Goal: Task Accomplishment & Management: Manage account settings

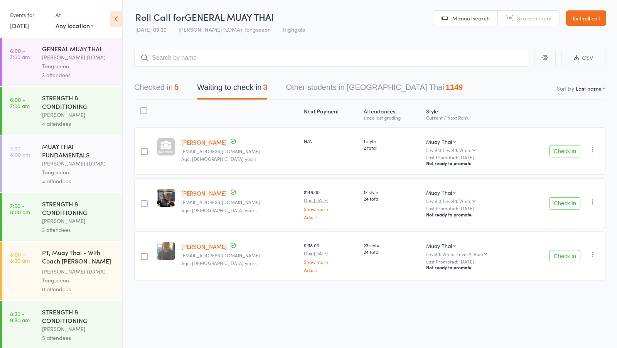
scroll to position [213, 0]
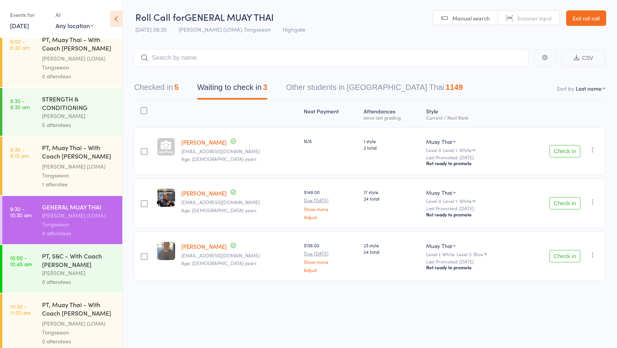
click at [170, 96] on button "Checked in 5" at bounding box center [156, 89] width 44 height 20
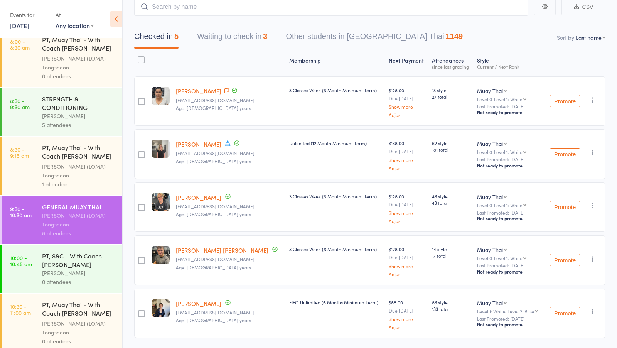
scroll to position [0, 0]
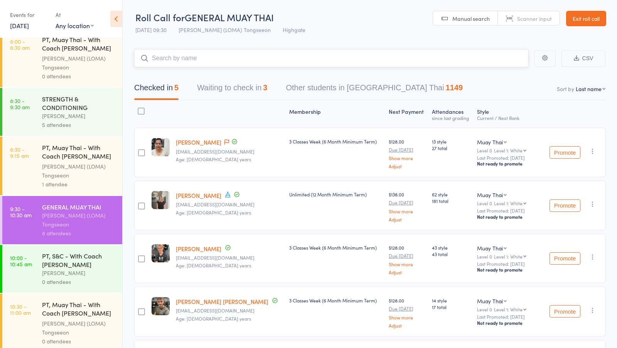
click at [201, 58] on input "search" at bounding box center [331, 58] width 394 height 18
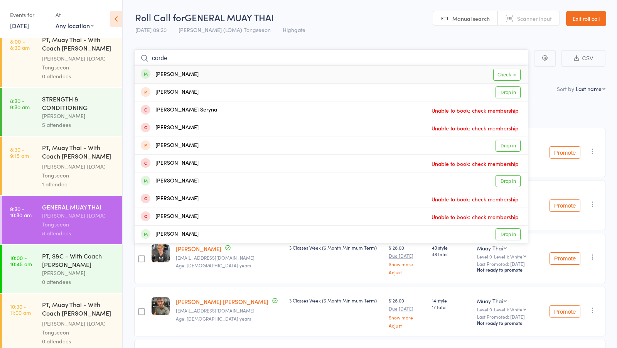
type input "corde"
click at [505, 74] on link "Check in" at bounding box center [506, 75] width 27 height 12
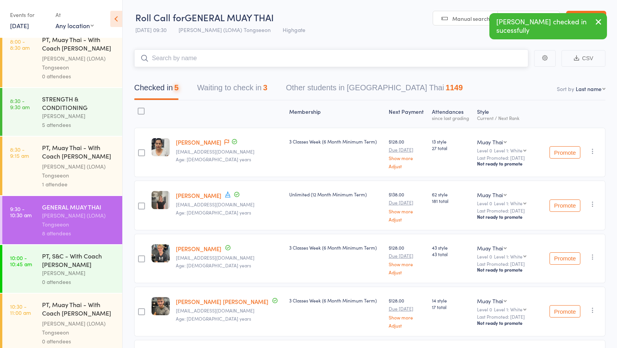
click at [241, 90] on button "Waiting to check in 3" at bounding box center [232, 89] width 70 height 20
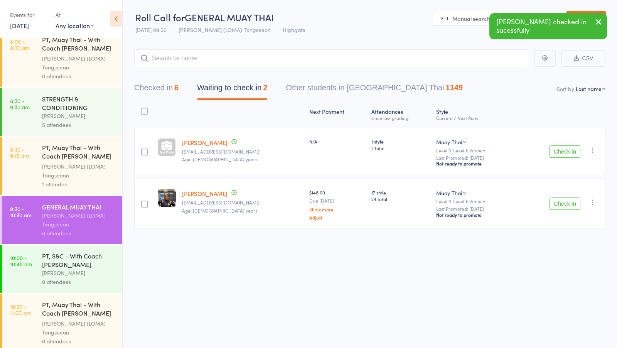
click at [593, 148] on icon "button" at bounding box center [592, 150] width 8 height 8
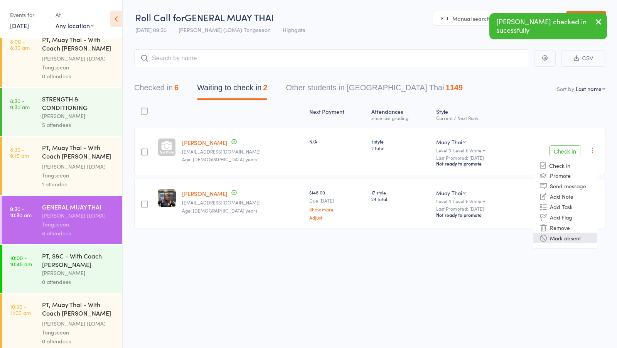
click at [553, 237] on li "Mark absent" at bounding box center [565, 237] width 64 height 10
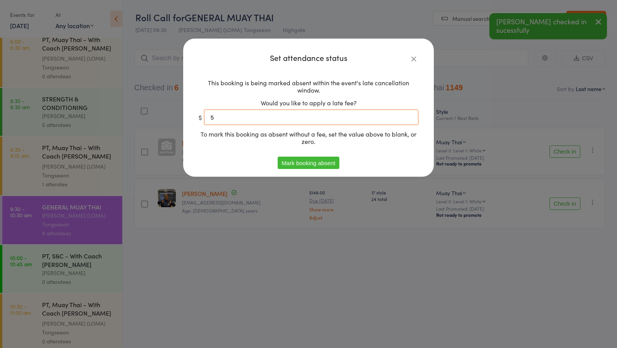
click at [352, 118] on input "5" at bounding box center [311, 116] width 214 height 15
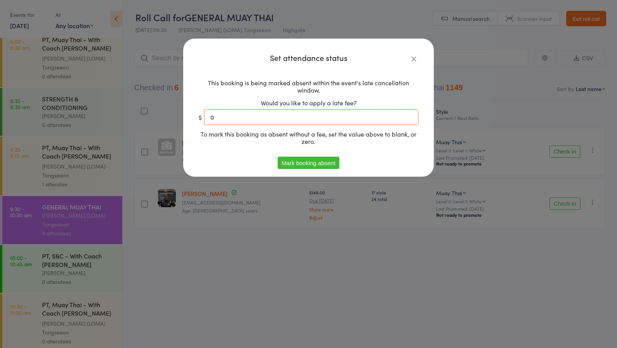
type input "0"
click at [330, 160] on button "Mark booking absent" at bounding box center [307, 162] width 61 height 12
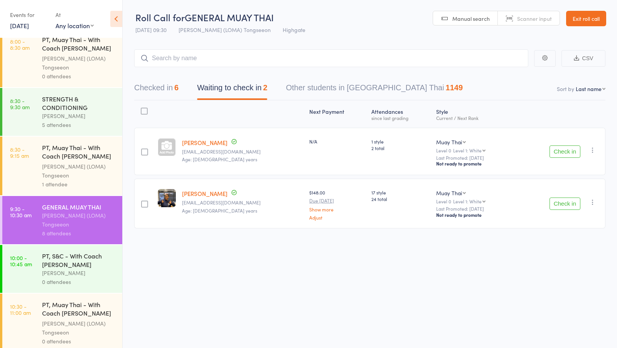
click at [592, 200] on icon "button" at bounding box center [592, 202] width 8 height 8
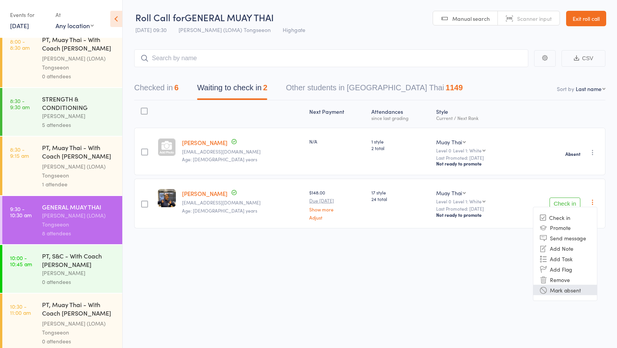
click at [551, 292] on li "Mark absent" at bounding box center [565, 289] width 64 height 10
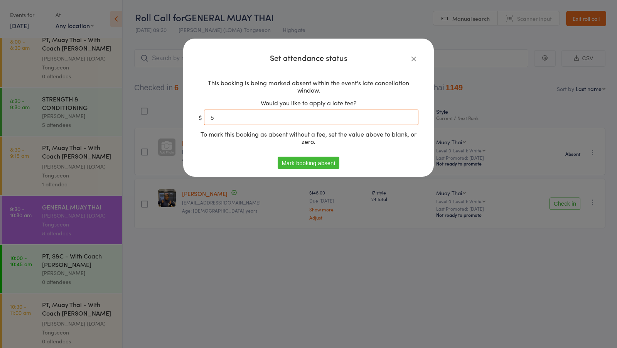
click at [312, 113] on input "5" at bounding box center [311, 116] width 214 height 15
type input "0"
click at [304, 164] on button "Mark booking absent" at bounding box center [307, 162] width 61 height 12
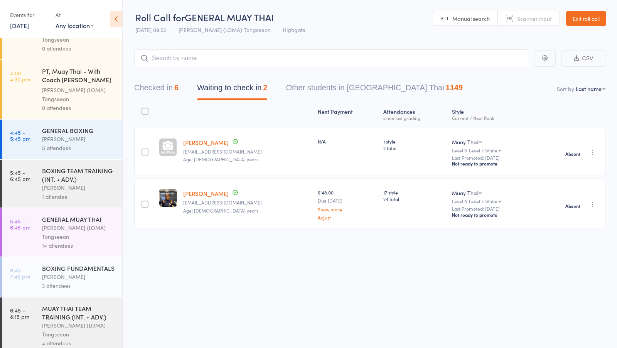
scroll to position [678, 0]
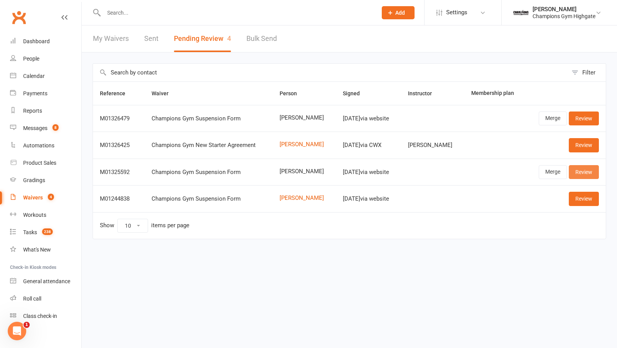
click at [583, 171] on link "Review" at bounding box center [583, 172] width 30 height 14
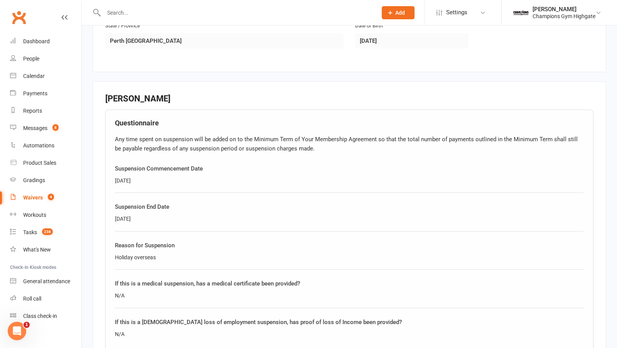
scroll to position [534, 0]
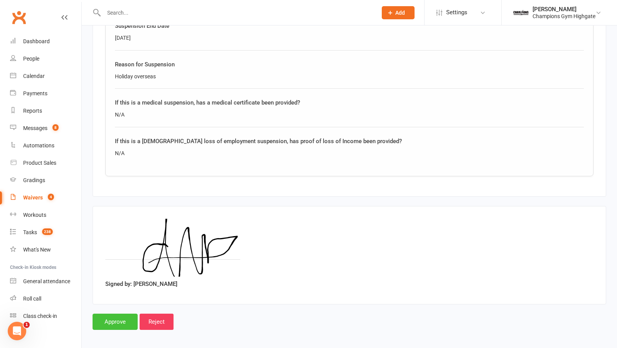
click at [118, 313] on input "Approve" at bounding box center [114, 321] width 45 height 16
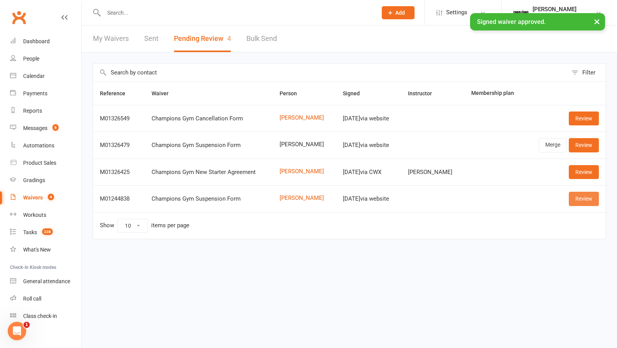
click at [569, 198] on link "Review" at bounding box center [583, 199] width 30 height 14
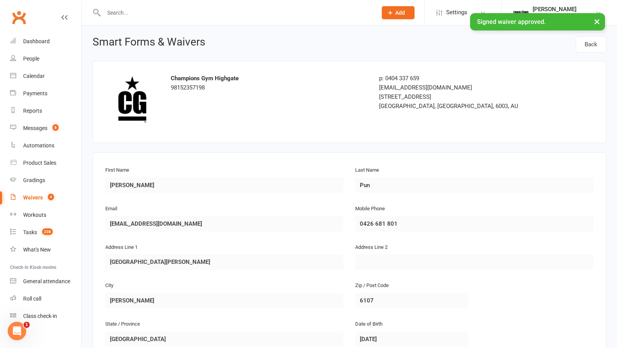
scroll to position [478, 0]
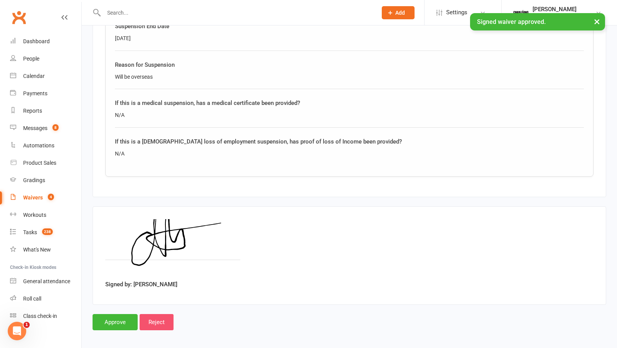
click at [159, 321] on input "Reject" at bounding box center [157, 322] width 34 height 16
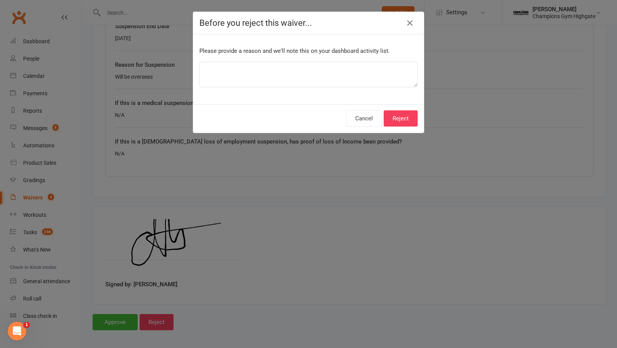
click at [305, 50] on p "Please provide a reason and we'll note this on your dashboard activity list." at bounding box center [308, 50] width 218 height 9
click at [305, 69] on textarea at bounding box center [308, 74] width 218 height 25
type textarea "wrong dates"
click at [401, 111] on button "Reject" at bounding box center [400, 118] width 34 height 16
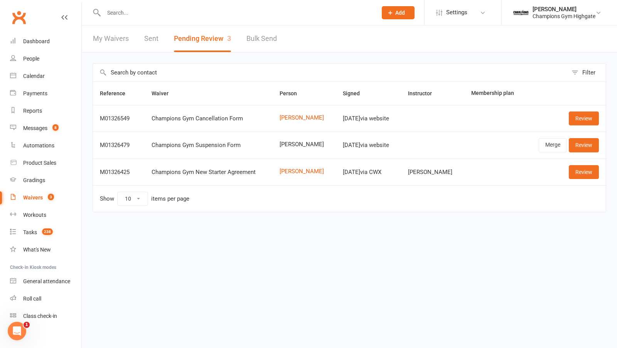
click at [139, 10] on input "text" at bounding box center [236, 12] width 270 height 11
paste input "Jasmine Dal Pozzo"
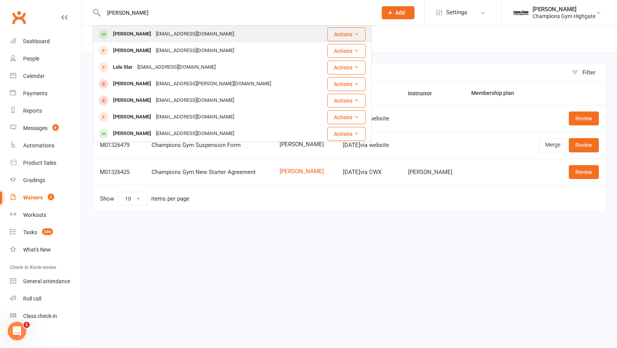
type input "Jasmine Dal Pozzo"
click at [158, 35] on div "jasminedalpozzo@hotmail.com" at bounding box center [194, 34] width 83 height 11
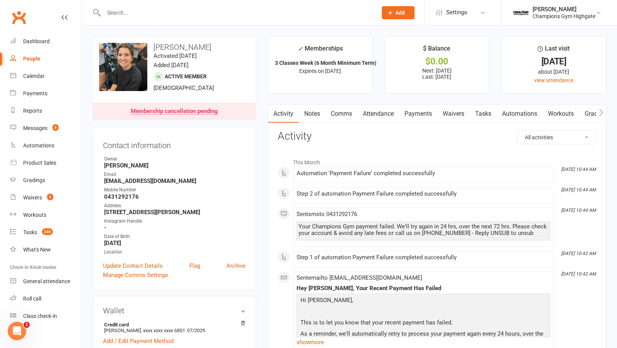
click at [296, 117] on link "Activity" at bounding box center [283, 114] width 31 height 18
click at [303, 117] on link "Notes" at bounding box center [312, 114] width 27 height 18
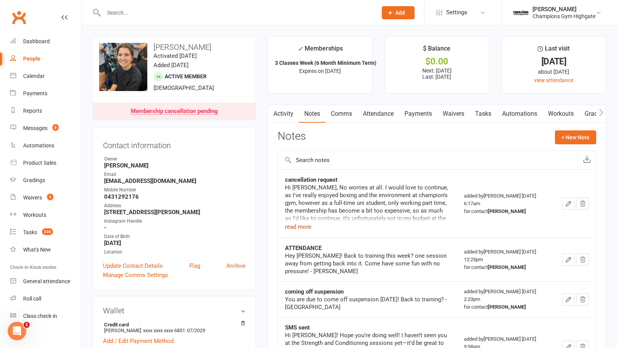
click at [302, 225] on button "read more" at bounding box center [298, 226] width 26 height 9
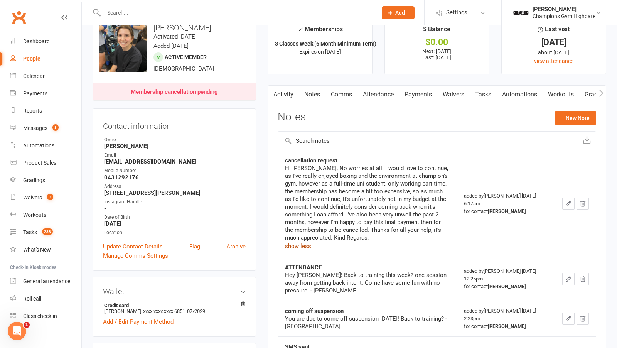
scroll to position [20, 0]
click at [55, 134] on link "Messages 8" at bounding box center [45, 127] width 71 height 17
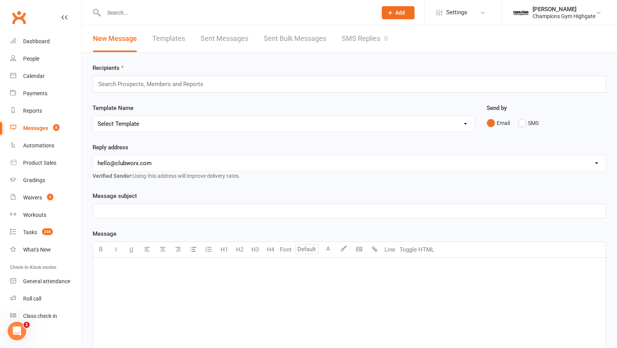
click at [357, 38] on link "SMS Replies 8" at bounding box center [364, 38] width 46 height 27
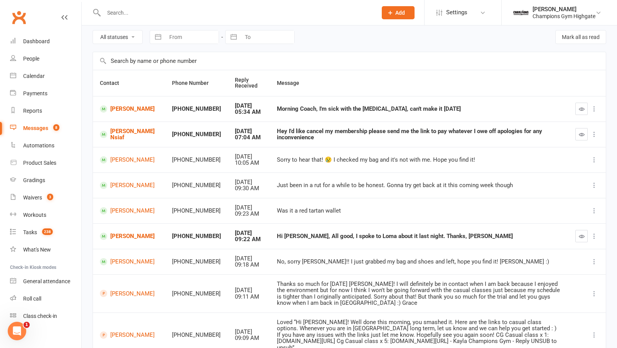
scroll to position [31, 0]
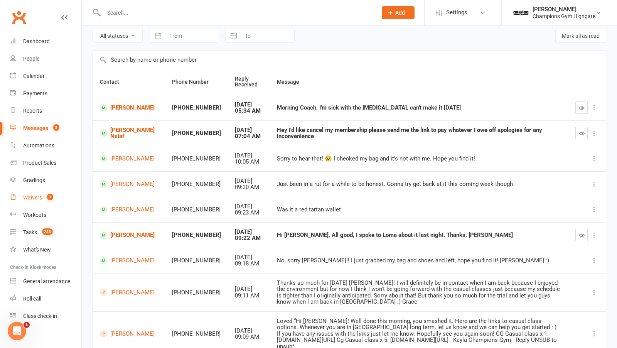
click at [49, 198] on span "3" at bounding box center [50, 196] width 6 height 7
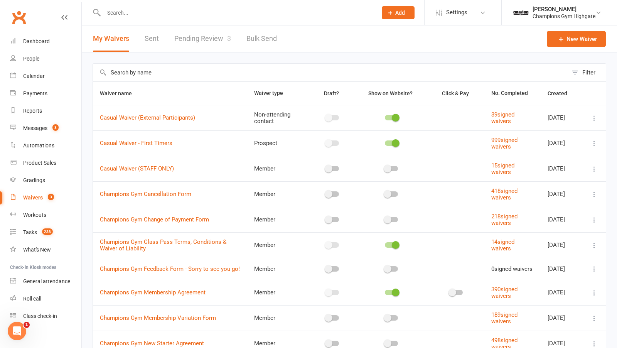
click at [190, 45] on link "Pending Review 3" at bounding box center [202, 38] width 57 height 27
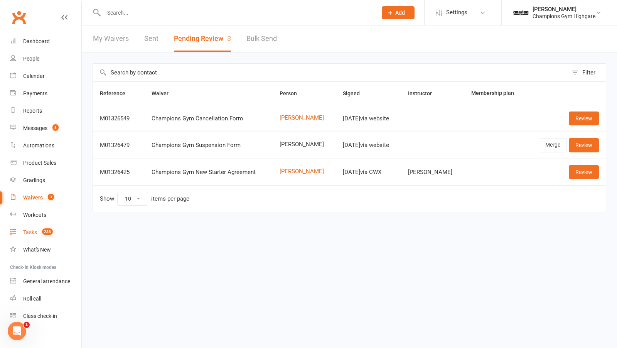
click at [33, 234] on div "Tasks" at bounding box center [30, 232] width 14 height 6
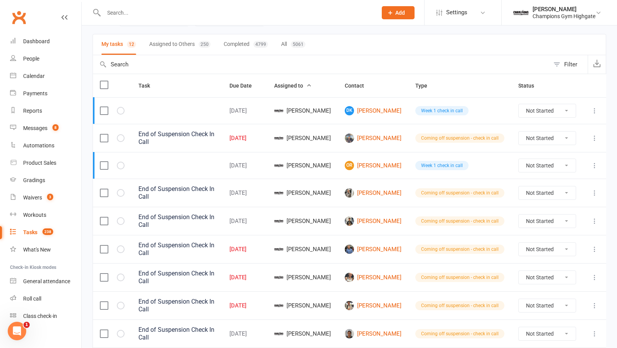
scroll to position [47, 0]
click at [42, 124] on link "Messages 8" at bounding box center [45, 127] width 71 height 17
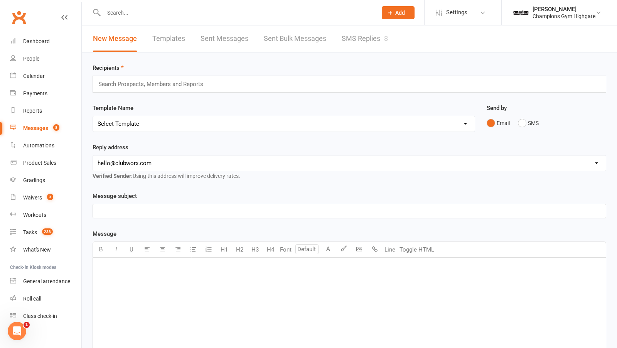
click at [363, 41] on link "SMS Replies 8" at bounding box center [364, 38] width 46 height 27
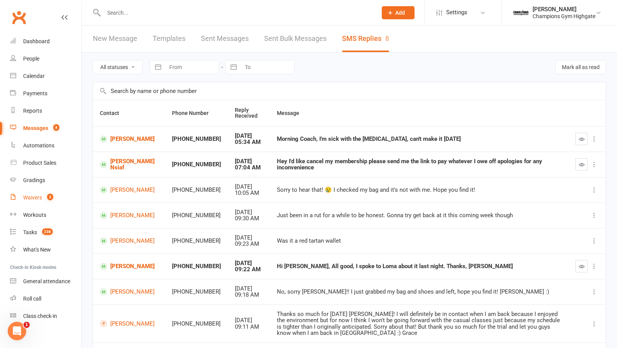
click at [25, 197] on div "Waivers" at bounding box center [32, 197] width 19 height 6
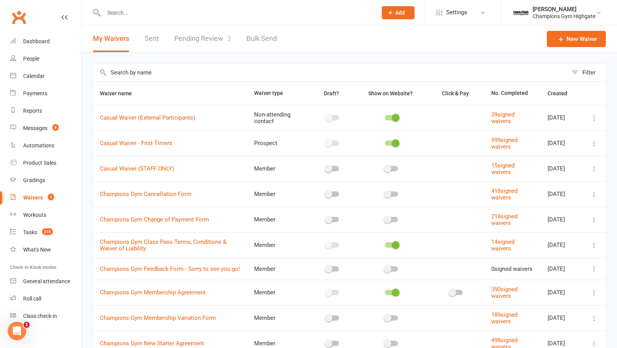
click at [224, 32] on link "Pending Review 3" at bounding box center [202, 38] width 57 height 27
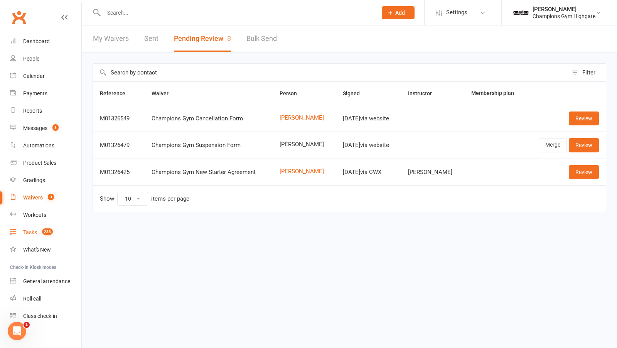
click at [40, 233] on count-badge "238" at bounding box center [45, 232] width 15 height 6
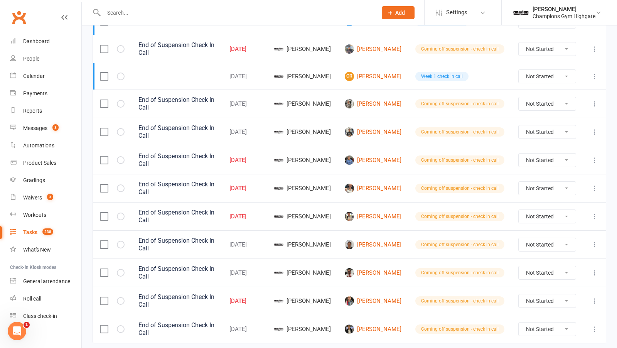
scroll to position [141, 0]
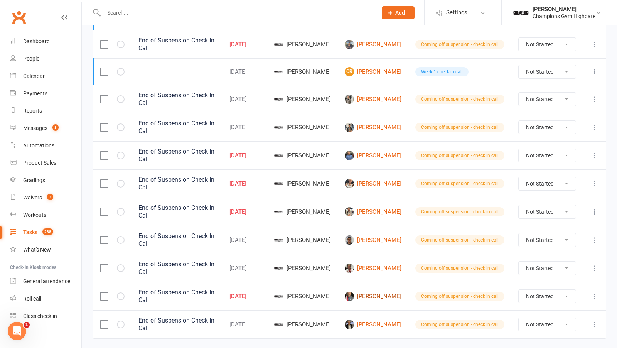
click at [382, 291] on link "Alex Yovich" at bounding box center [373, 295] width 57 height 9
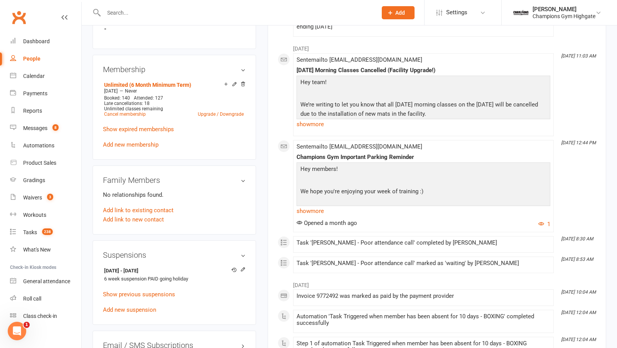
scroll to position [364, 0]
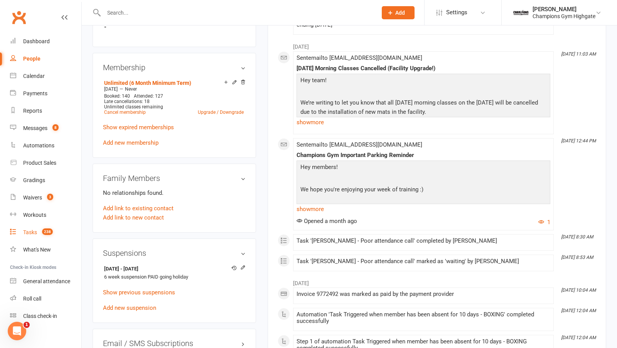
click at [47, 229] on span "238" at bounding box center [47, 231] width 11 height 7
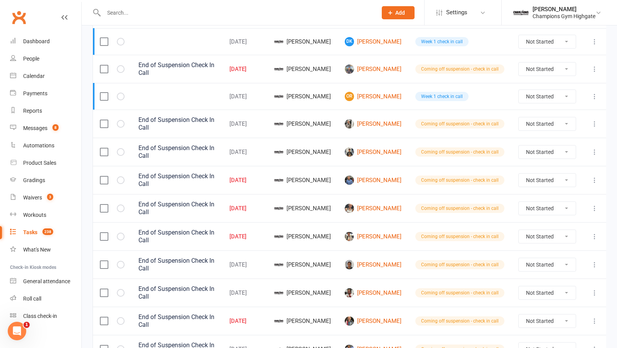
scroll to position [116, 0]
click at [381, 65] on link "Siddhant Saini" at bounding box center [373, 69] width 57 height 9
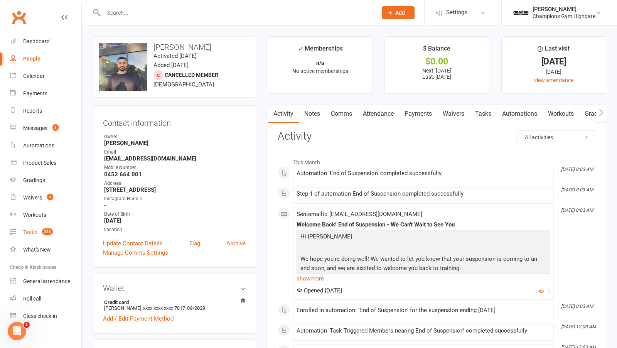
click at [34, 235] on link "Tasks 238" at bounding box center [45, 232] width 71 height 17
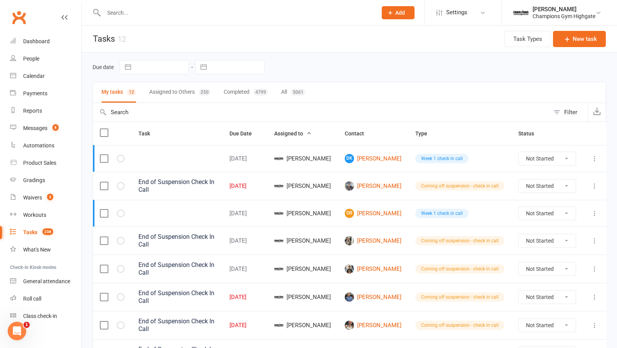
click at [116, 185] on div at bounding box center [112, 186] width 25 height 8
click at [0, 0] on icon "button" at bounding box center [0, 0] width 0 height 0
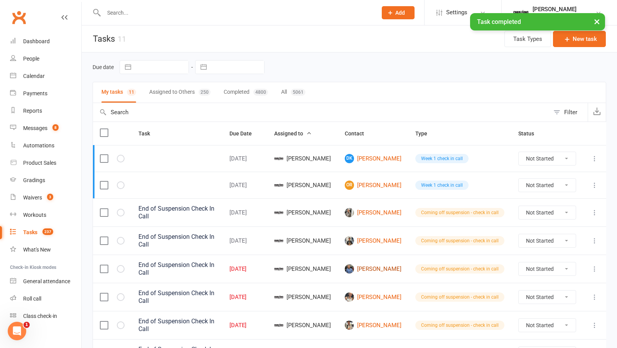
click at [385, 264] on link "Jack Crofts" at bounding box center [373, 268] width 57 height 9
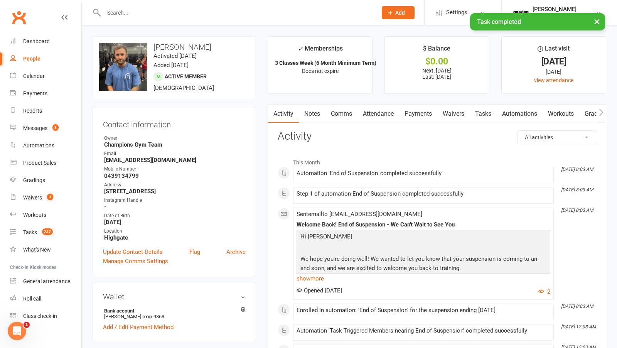
click at [316, 114] on link "Notes" at bounding box center [312, 114] width 27 height 18
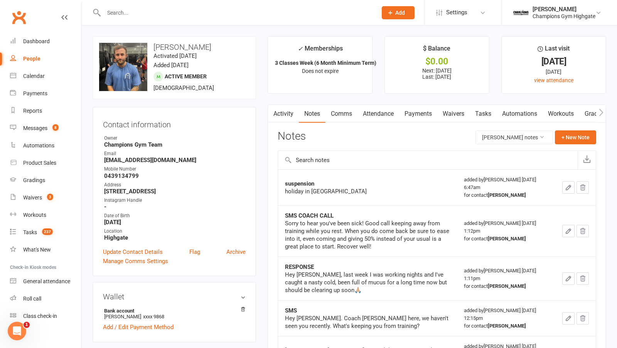
click at [337, 117] on link "Comms" at bounding box center [341, 114] width 32 height 18
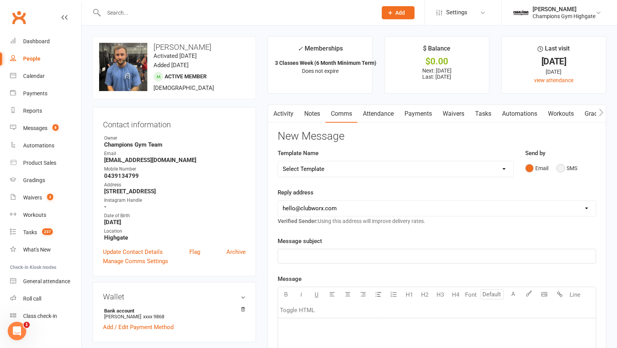
click at [560, 165] on button "SMS" at bounding box center [566, 168] width 21 height 15
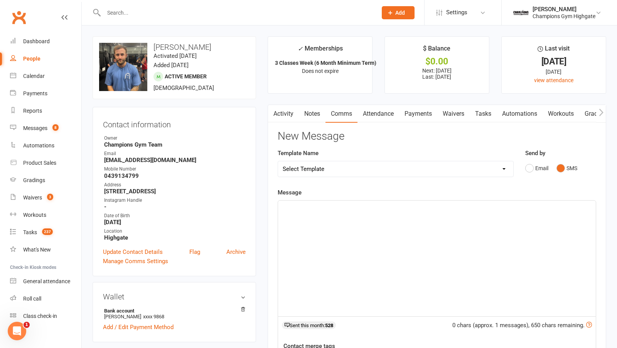
click at [383, 237] on div "﻿" at bounding box center [437, 258] width 318 height 116
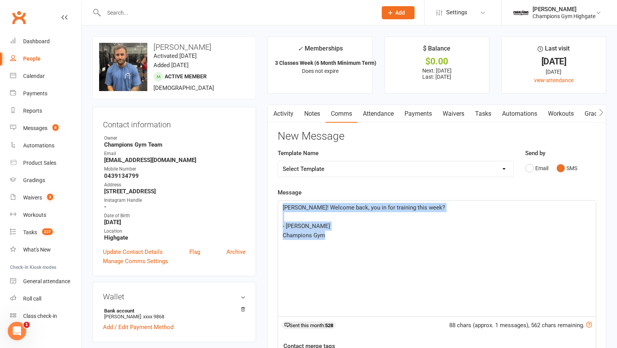
drag, startPoint x: 328, startPoint y: 234, endPoint x: 272, endPoint y: 198, distance: 66.7
click at [271, 197] on div "Activity Notes Comms Attendance Payments Waivers Tasks Automations Workouts Gra…" at bounding box center [436, 291] width 338 height 374
copy div "Jack! Welcome back, you in for training this week? ﻿ - Kayla Champions Gym"
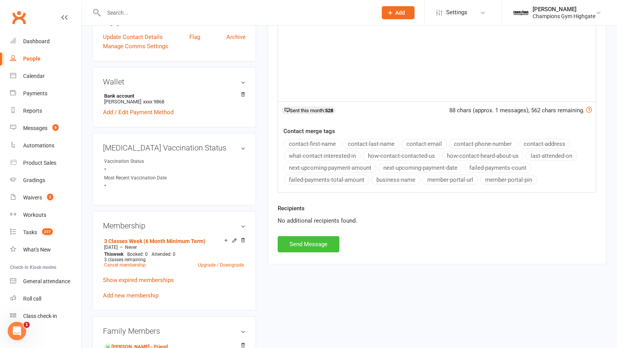
click at [301, 240] on button "Send Message" at bounding box center [308, 244] width 62 height 16
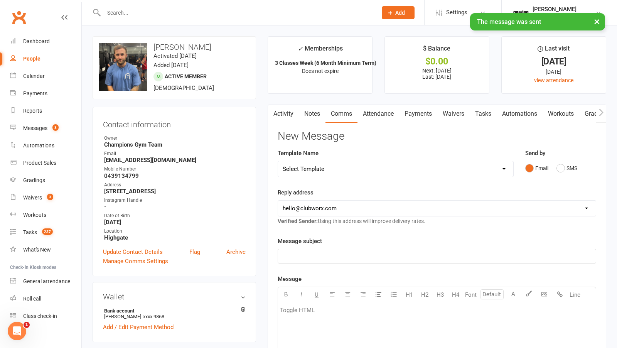
click at [308, 109] on link "Notes" at bounding box center [312, 114] width 27 height 18
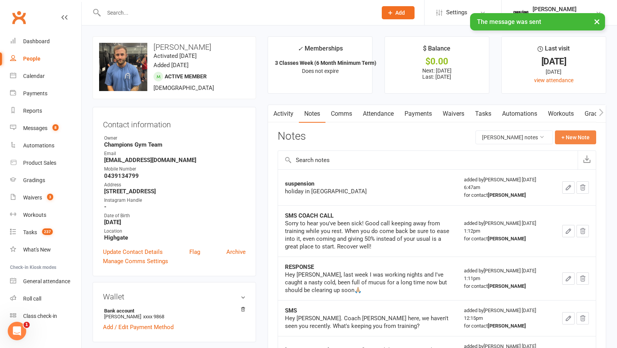
click at [571, 135] on button "+ New Note" at bounding box center [575, 137] width 41 height 14
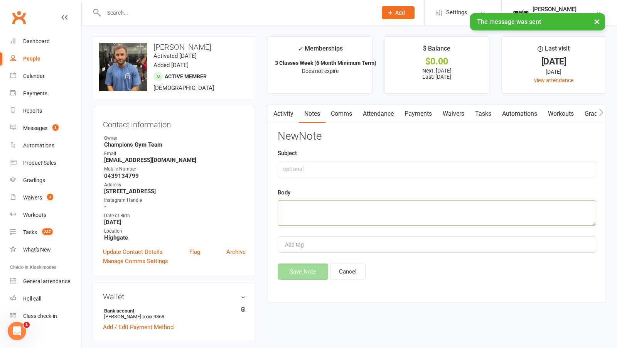
click at [435, 223] on textarea at bounding box center [436, 212] width 318 height 25
paste textarea "Jack! Welcome back, you in for training this week? - Kayla Champions Gym"
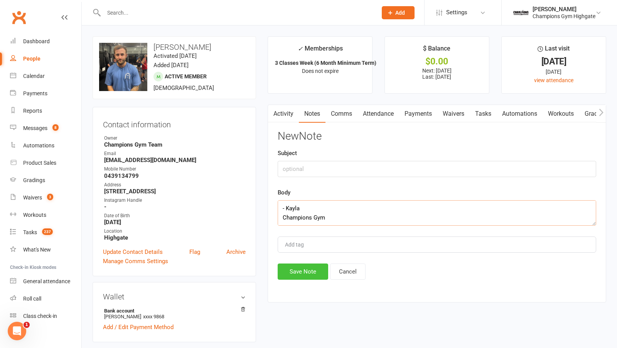
type textarea "Jack! Welcome back, you in for training this week? - Kayla Champions Gym"
click at [294, 276] on button "Save Note" at bounding box center [302, 271] width 50 height 16
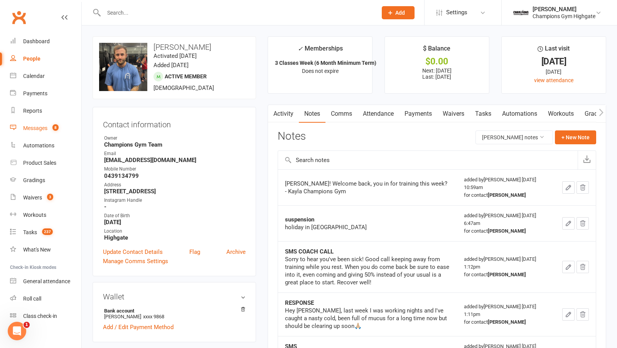
click at [34, 120] on link "Messages 8" at bounding box center [45, 127] width 71 height 17
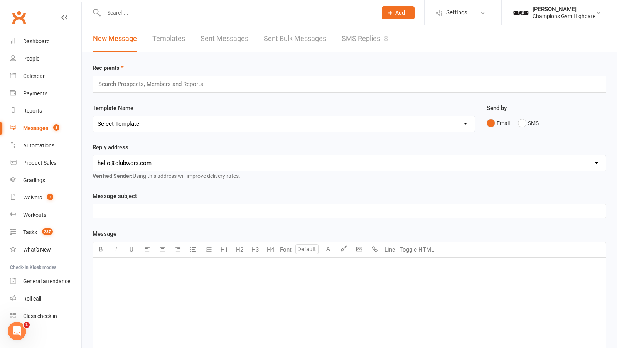
click at [373, 37] on link "SMS Replies 8" at bounding box center [364, 38] width 46 height 27
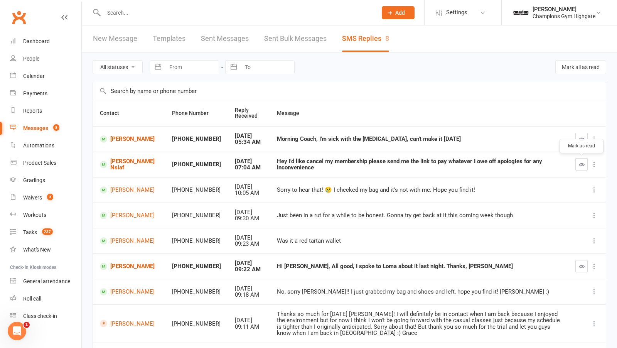
click at [577, 163] on button "button" at bounding box center [581, 164] width 12 height 12
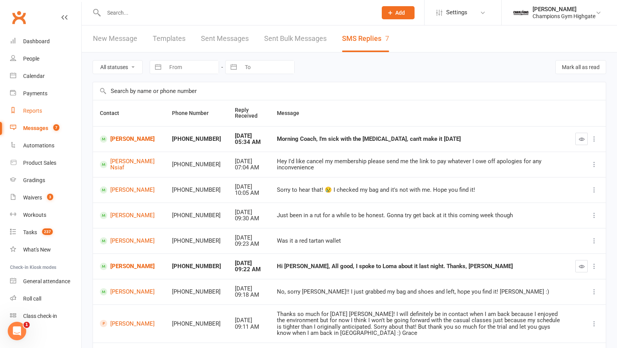
click at [46, 107] on link "Reports" at bounding box center [45, 110] width 71 height 17
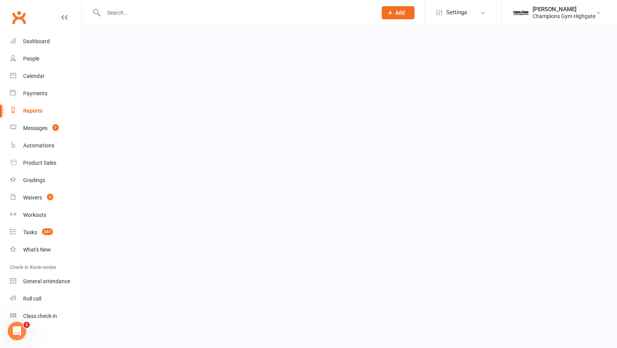
select select "50"
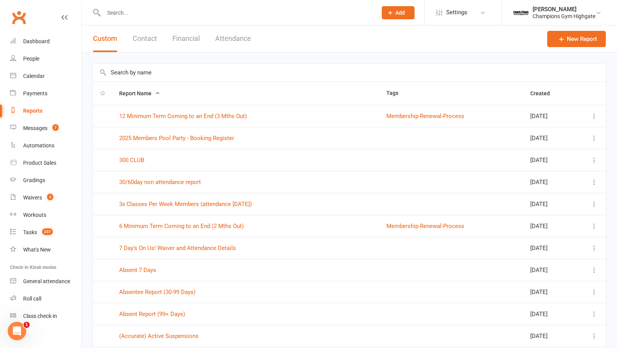
click at [189, 46] on button "Financial" at bounding box center [185, 38] width 27 height 27
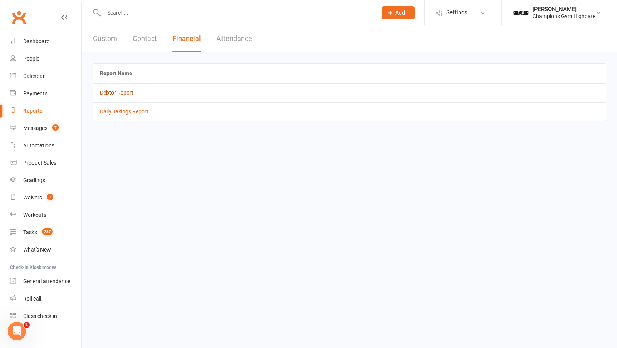
click at [119, 93] on link "Debtor Report" at bounding box center [117, 92] width 34 height 6
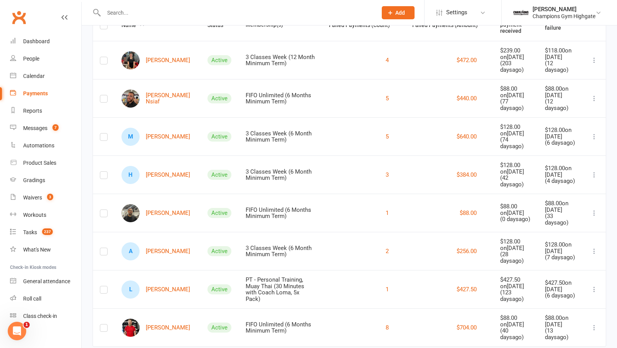
scroll to position [117, 0]
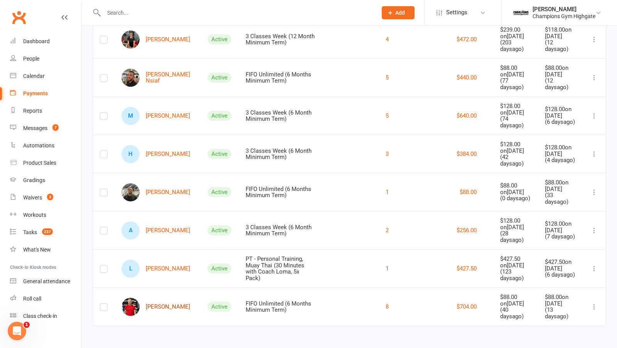
click at [164, 309] on link "Gert Paaret" at bounding box center [155, 307] width 69 height 18
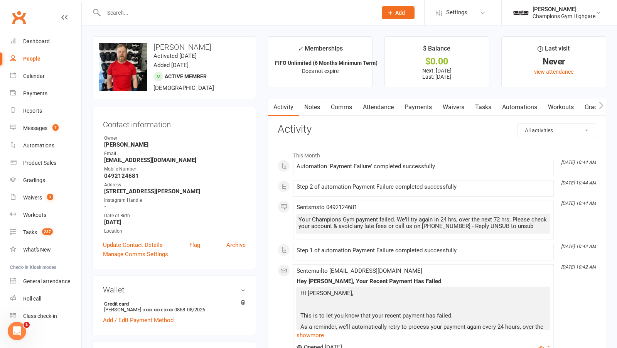
click at [310, 107] on link "Notes" at bounding box center [312, 107] width 27 height 18
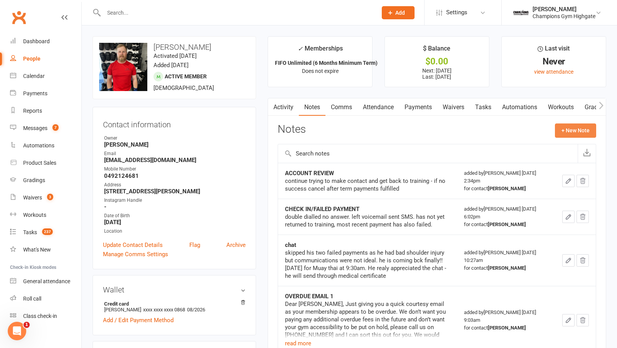
click at [579, 134] on button "+ New Note" at bounding box center [575, 130] width 41 height 14
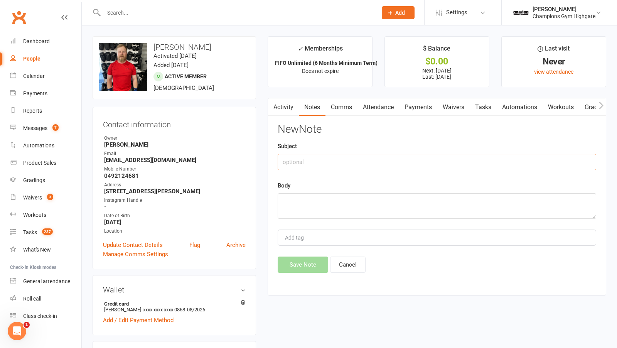
click at [400, 160] on input "text" at bounding box center [436, 162] width 318 height 16
type input "called -"
click at [347, 267] on button "Cancel" at bounding box center [347, 264] width 35 height 16
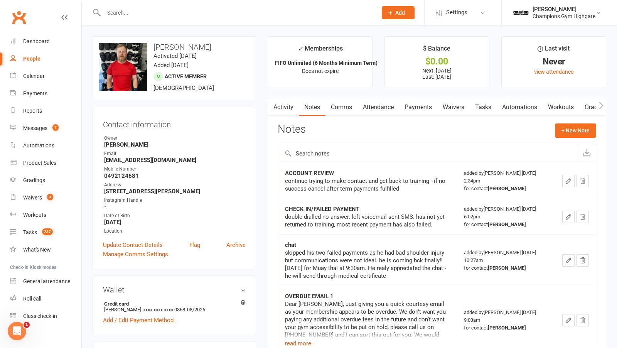
click at [380, 106] on link "Attendance" at bounding box center [378, 107] width 42 height 18
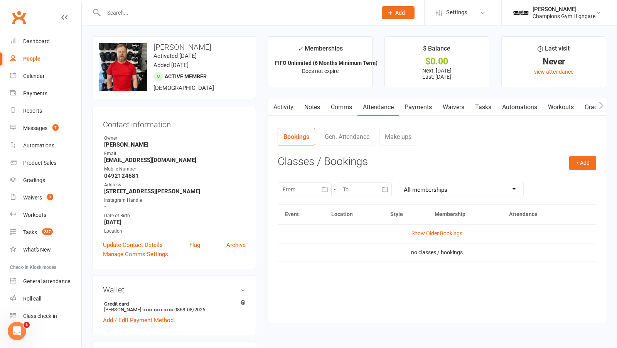
click at [307, 106] on link "Notes" at bounding box center [312, 107] width 27 height 18
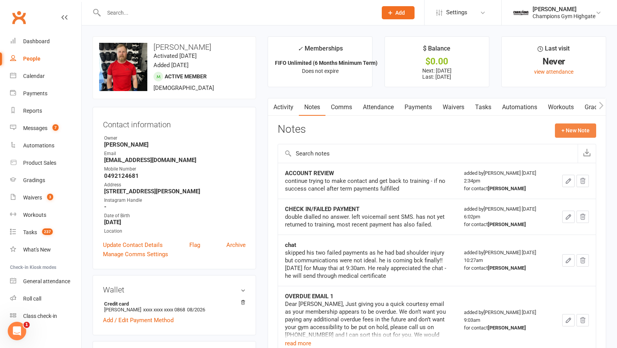
click at [576, 135] on button "+ New Note" at bounding box center [575, 130] width 41 height 14
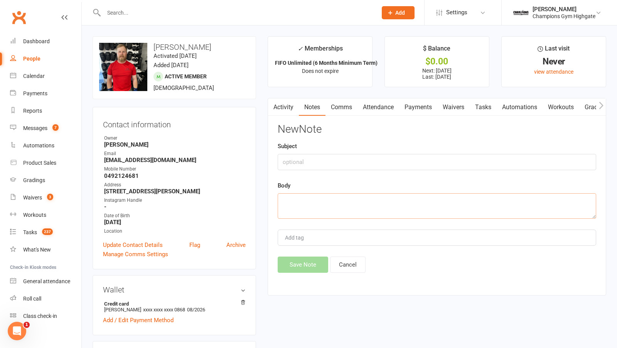
click at [374, 205] on textarea at bounding box center [436, 205] width 318 height 25
type textarea "shoulder injury - haven't fully recovered"
click at [330, 160] on input "text" at bounding box center [436, 162] width 318 height 16
click at [341, 264] on button "Cancel" at bounding box center [347, 264] width 35 height 16
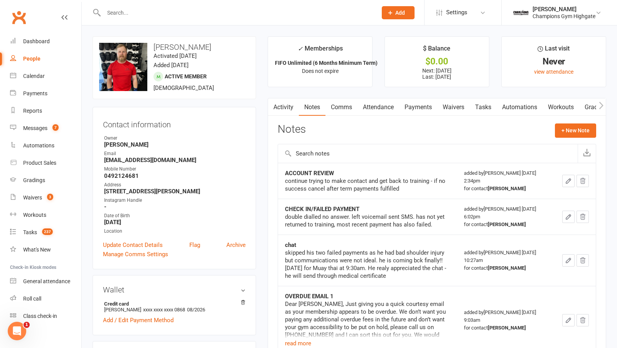
click at [416, 95] on main "✓ Memberships FIFO Unlimited (6 Months Minimum Term) Does not expire $ Balance …" at bounding box center [437, 350] width 350 height 628
click at [416, 104] on link "Payments" at bounding box center [418, 107] width 38 height 18
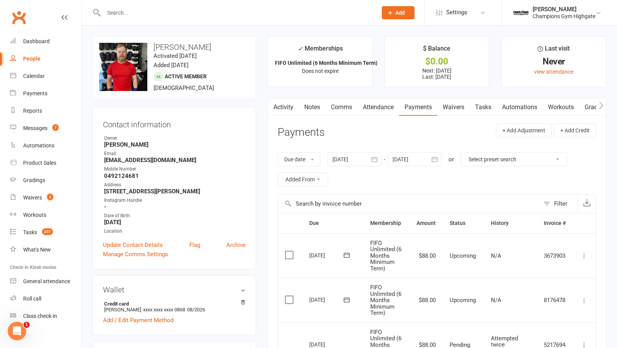
click at [313, 101] on link "Notes" at bounding box center [312, 107] width 27 height 18
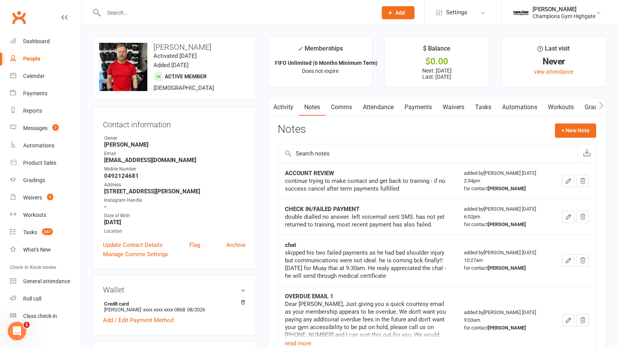
click at [577, 126] on button "+ New Note" at bounding box center [575, 130] width 41 height 14
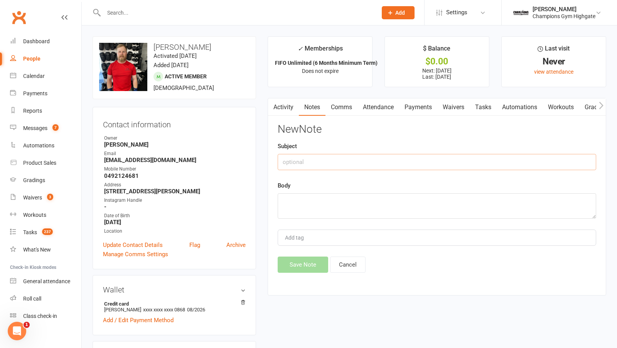
click at [422, 164] on input "text" at bounding box center [436, 162] width 318 height 16
type input "He Answered!!"
click at [385, 194] on textarea at bounding box center [436, 205] width 318 height 25
type textarea "Had a chat - he has been"
click at [282, 160] on input "He Answered!!" at bounding box center [436, 162] width 318 height 16
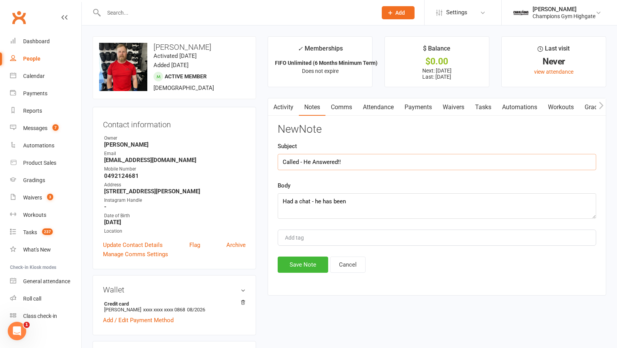
type input "Called - He Answered!!"
click at [362, 202] on textarea "Had a chat - he has been" at bounding box center [436, 205] width 318 height 25
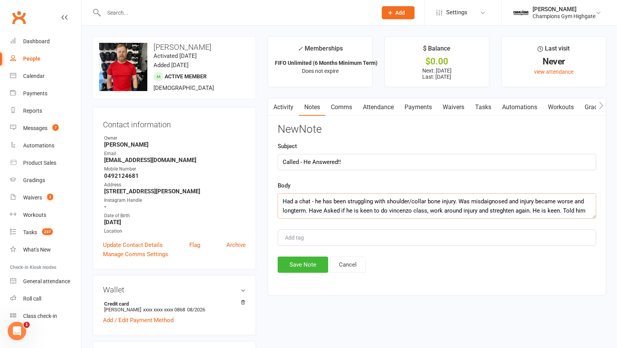
scroll to position [5, 0]
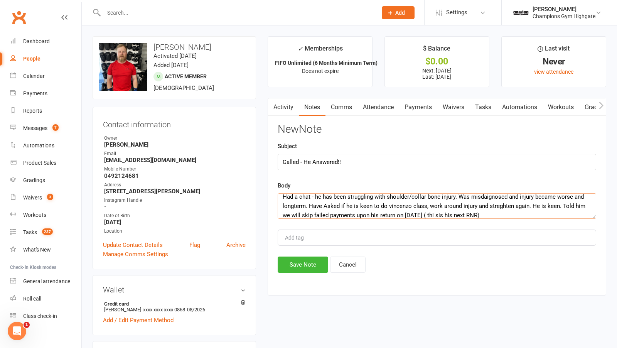
click at [442, 212] on textarea "Had a chat - he has been struggling with shoulder/collar bone injury. Was misda…" at bounding box center [436, 205] width 318 height 25
type textarea "Had a chat - he has been struggling with shoulder/collar bone injury. Was misda…"
click at [293, 260] on button "Save Note" at bounding box center [302, 264] width 50 height 16
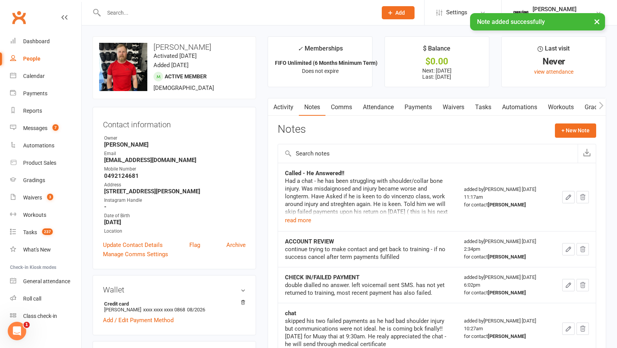
click at [484, 107] on link "Tasks" at bounding box center [482, 107] width 27 height 18
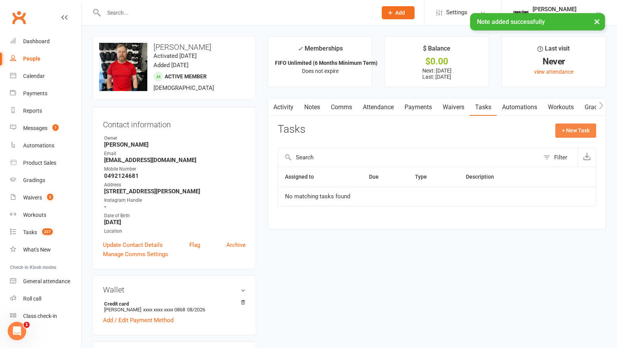
click at [569, 130] on button "+ New Task" at bounding box center [575, 130] width 41 height 14
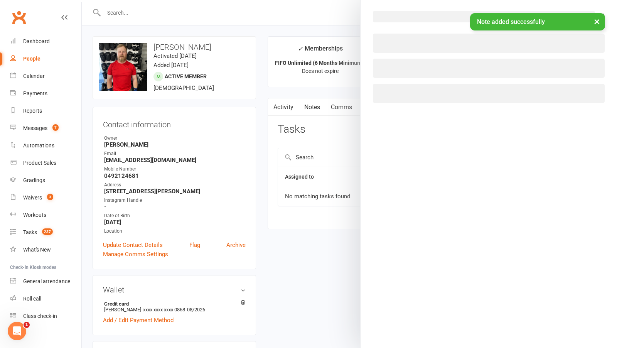
select select "41751"
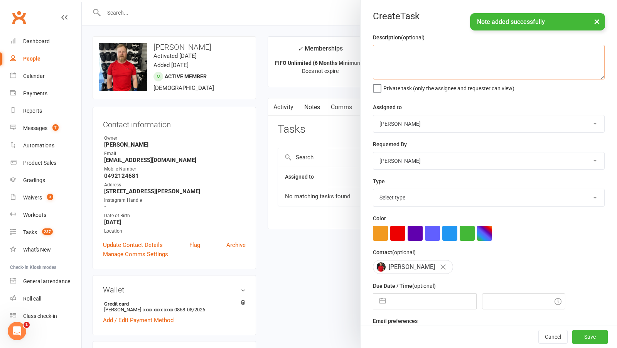
click at [409, 52] on textarea at bounding box center [489, 62] width 232 height 35
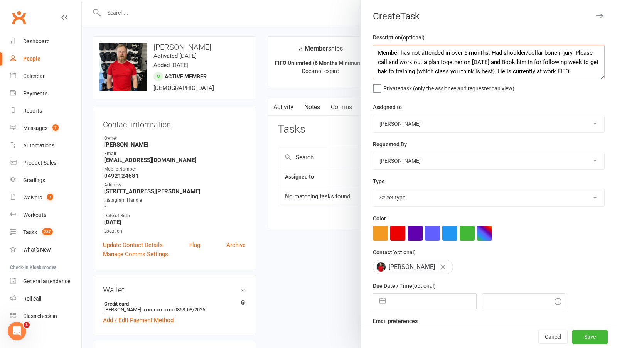
click at [399, 71] on textarea "Member has not attended in over 6 months. Had shoulder/collar bone injury. Plea…" at bounding box center [489, 62] width 232 height 35
type textarea "Member has not attended in over 6 months. Had shoulder/collar bone injury. Plea…"
click at [420, 124] on select "Pamorn Martdee Helen Bologa Whitney Tuna Ronnarong (LOMA) Tongseeon Joondalup R…" at bounding box center [488, 123] width 231 height 17
select select "53004"
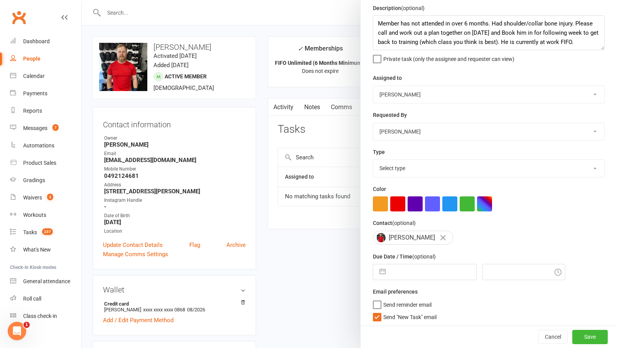
click at [420, 168] on select "Select type Cancellation call Cancellation request Check about cancellation - m…" at bounding box center [488, 168] width 231 height 17
select select "29626"
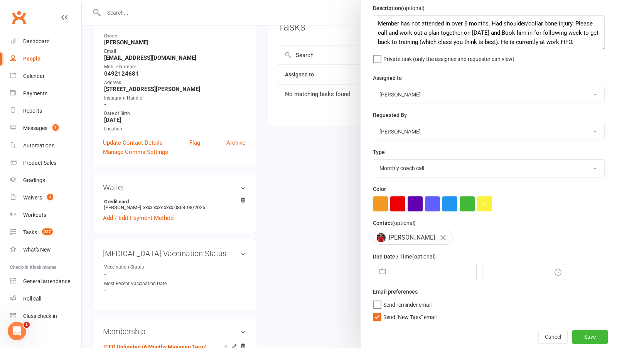
scroll to position [103, 0]
click at [419, 272] on input "text" at bounding box center [432, 271] width 87 height 15
select select "6"
select select "2025"
select select "7"
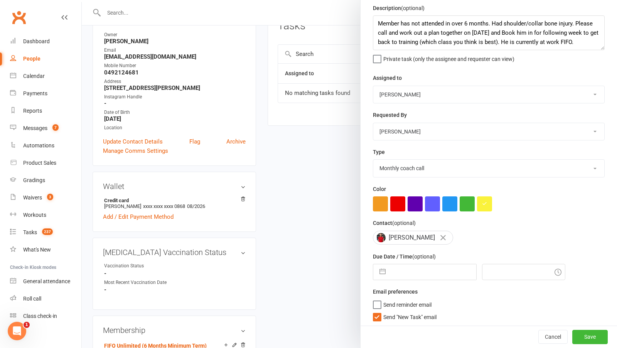
select select "2025"
select select "8"
select select "2025"
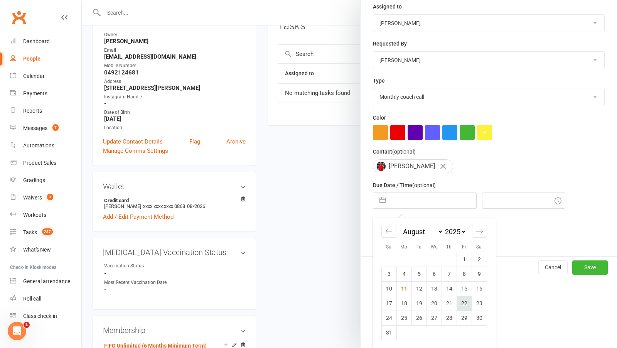
click at [460, 299] on td "22" at bounding box center [463, 303] width 15 height 15
type input "22 Aug 2025"
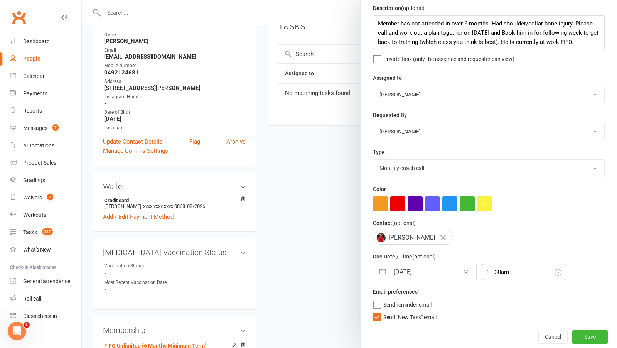
click at [500, 276] on div "11:30am" at bounding box center [523, 272] width 83 height 16
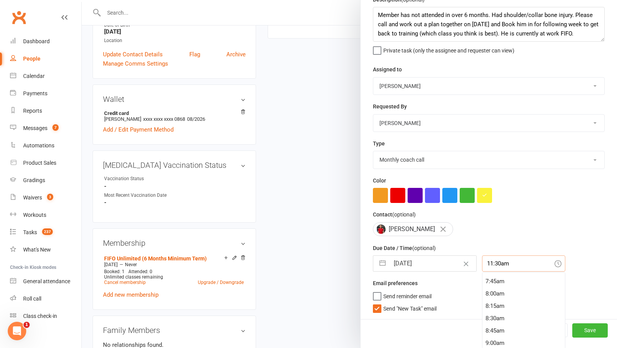
scroll to position [378, 0]
click at [489, 296] on div "8:00am" at bounding box center [523, 295] width 82 height 12
type input "8:00am"
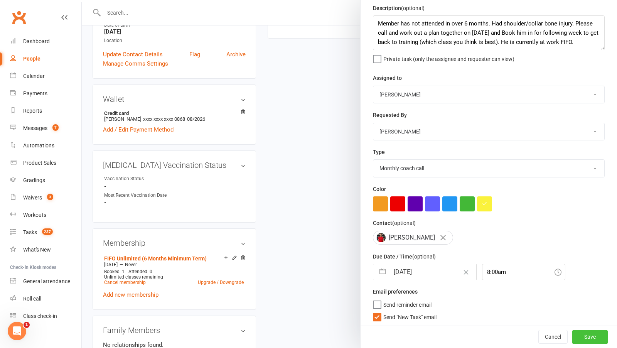
click at [592, 333] on button "Save" at bounding box center [589, 337] width 35 height 14
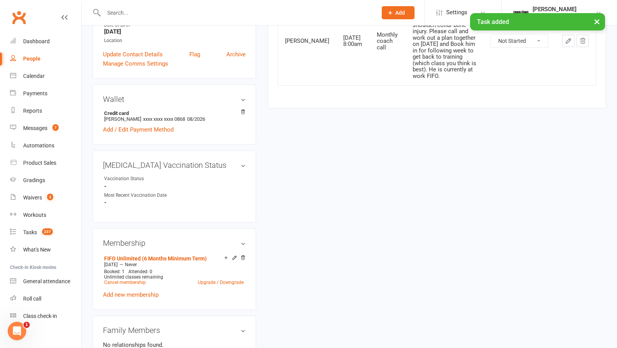
scroll to position [0, 0]
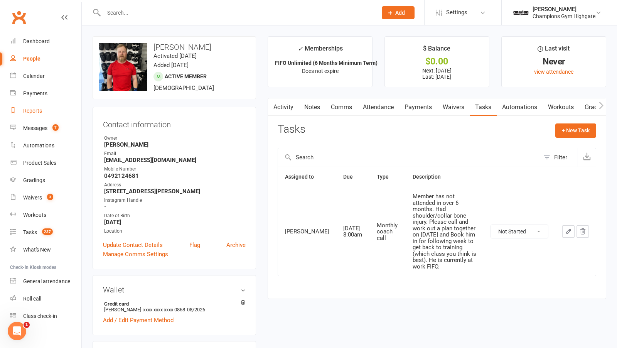
click at [27, 110] on div "Reports" at bounding box center [32, 111] width 19 height 6
select select "50"
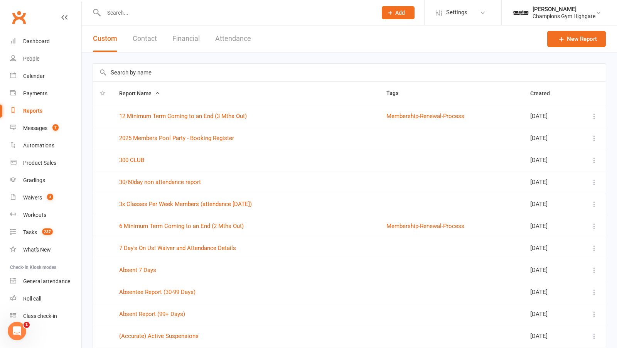
click at [192, 34] on button "Financial" at bounding box center [185, 38] width 27 height 27
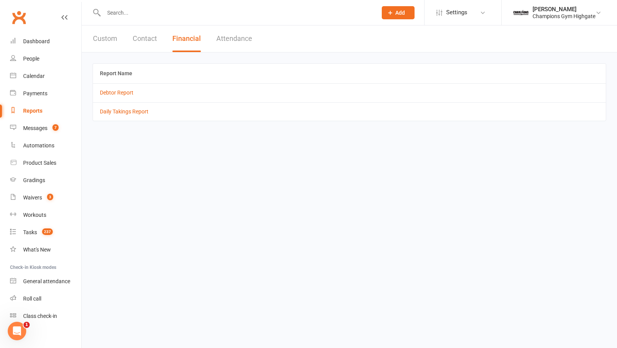
click at [108, 96] on td "Debtor Report" at bounding box center [349, 92] width 513 height 18
click at [108, 92] on link "Debtor Report" at bounding box center [117, 92] width 34 height 6
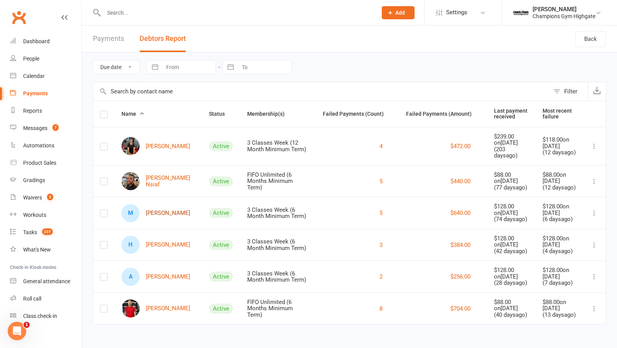
click at [160, 204] on link "M Michelle Costello" at bounding box center [155, 213] width 69 height 18
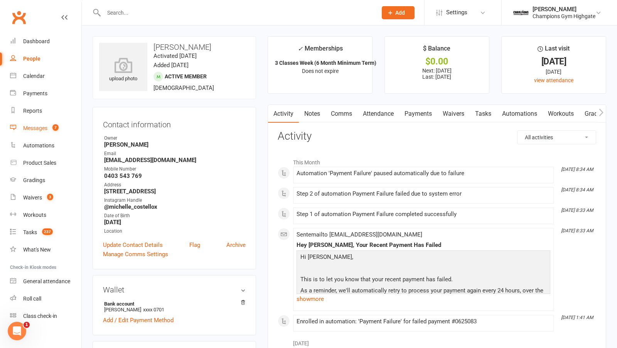
click at [37, 131] on div "Messages" at bounding box center [35, 128] width 24 height 6
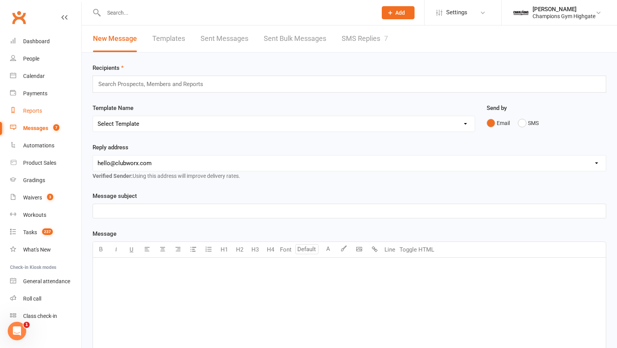
click at [29, 109] on div "Reports" at bounding box center [32, 111] width 19 height 6
select select "50"
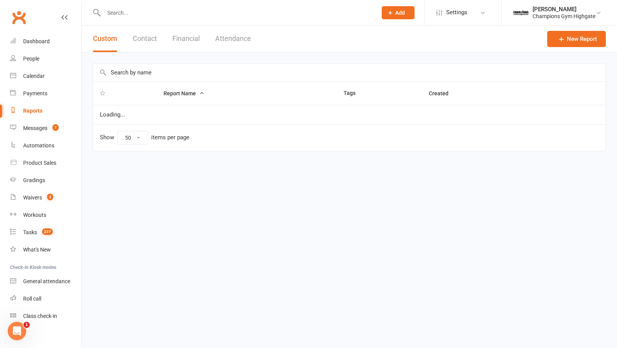
click at [182, 37] on button "Financial" at bounding box center [185, 38] width 27 height 27
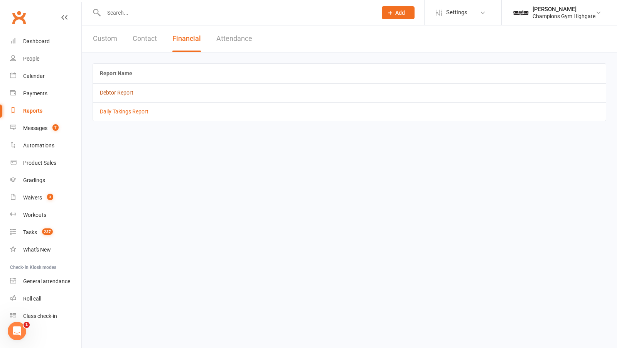
click at [119, 89] on link "Debtor Report" at bounding box center [117, 92] width 34 height 6
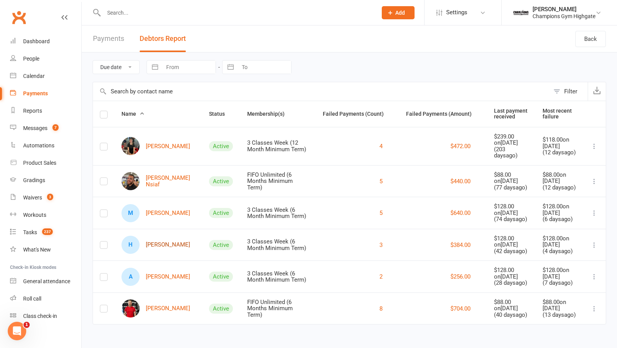
click at [154, 237] on link "H Hayden Kelly" at bounding box center [155, 244] width 69 height 18
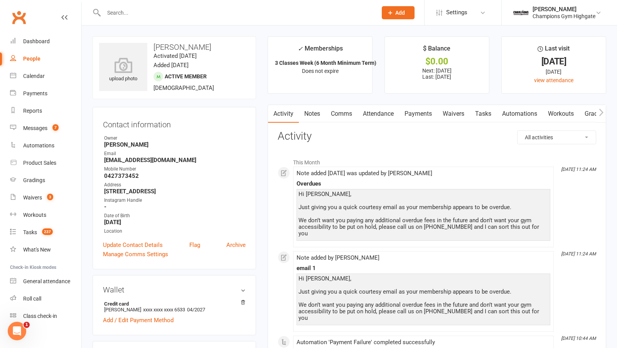
click at [311, 113] on link "Notes" at bounding box center [312, 114] width 27 height 18
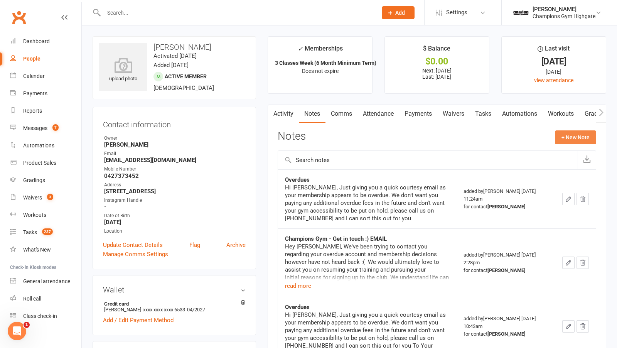
click at [580, 131] on button "+ New Note" at bounding box center [575, 137] width 41 height 14
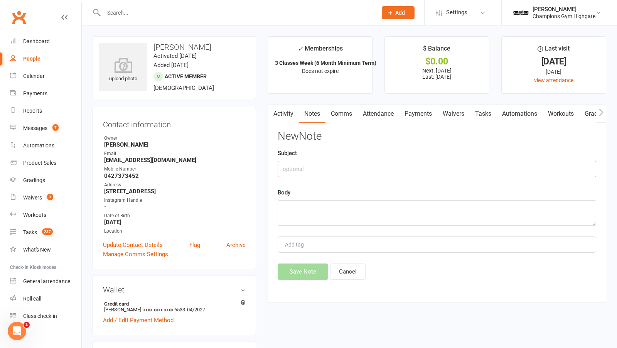
click at [424, 173] on input "text" at bounding box center [436, 169] width 318 height 16
type input "double dialled"
click at [440, 218] on textarea at bounding box center [436, 212] width 318 height 25
type textarea "call failed/not connected"
click at [311, 267] on button "Save Note" at bounding box center [302, 271] width 50 height 16
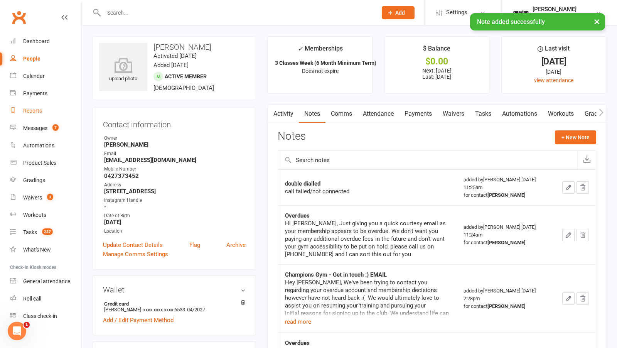
click at [37, 109] on div "Reports" at bounding box center [32, 111] width 19 height 6
select select "50"
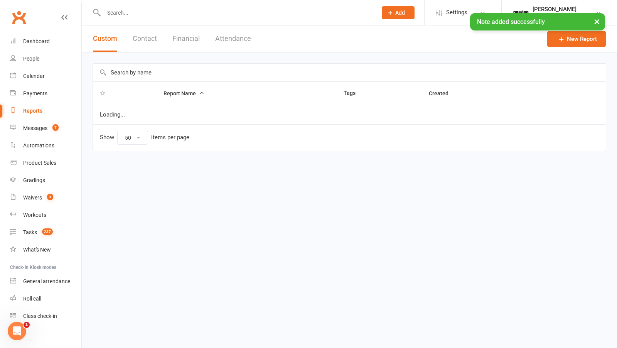
click at [188, 52] on div "Report Name Tags Created Loading... Show 10 25 50 100 items per page" at bounding box center [349, 112] width 535 height 120
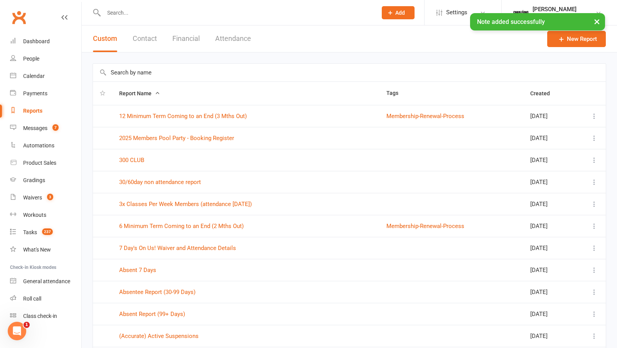
click at [182, 43] on button "Financial" at bounding box center [185, 38] width 27 height 27
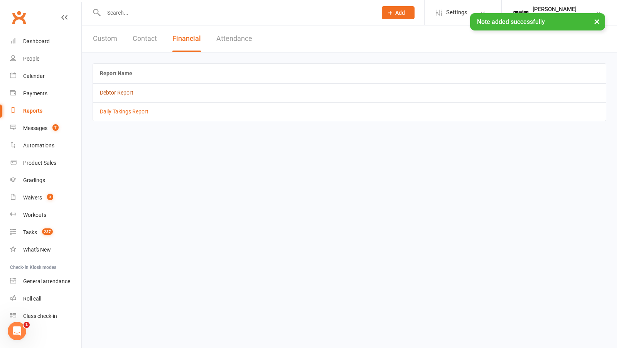
click at [123, 92] on link "Debtor Report" at bounding box center [117, 92] width 34 height 6
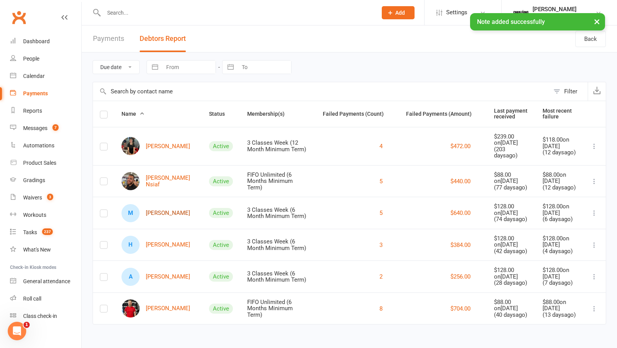
click at [154, 204] on link "M Michelle Costello" at bounding box center [155, 213] width 69 height 18
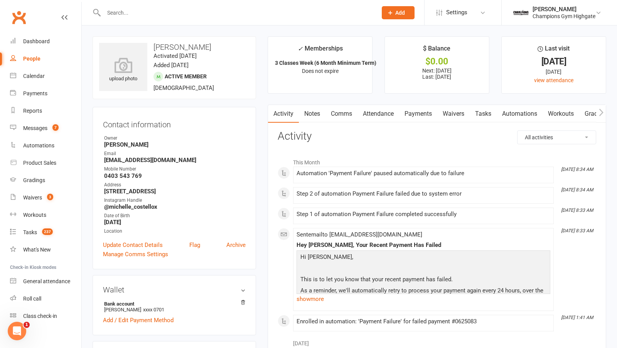
click at [311, 114] on link "Notes" at bounding box center [312, 114] width 27 height 18
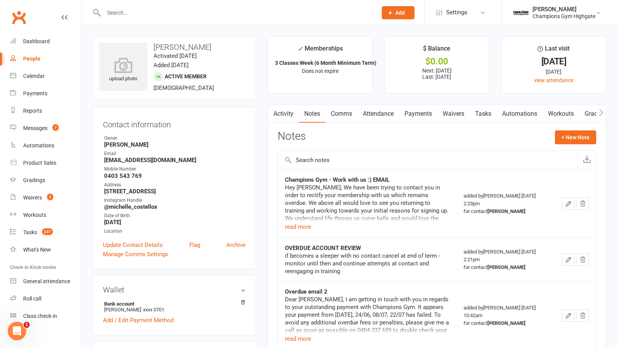
click at [298, 220] on div "Hey Michelle, We have been trying to contact you in order to rectify your membe…" at bounding box center [367, 202] width 165 height 39
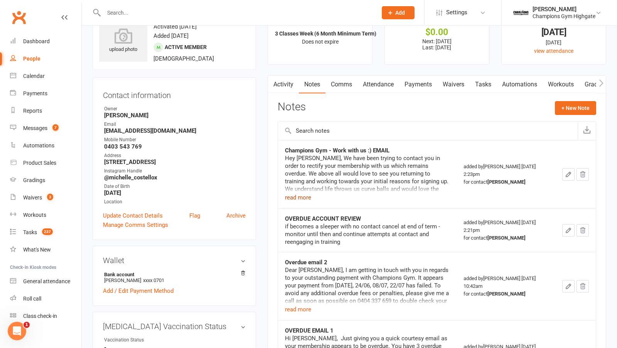
scroll to position [32, 0]
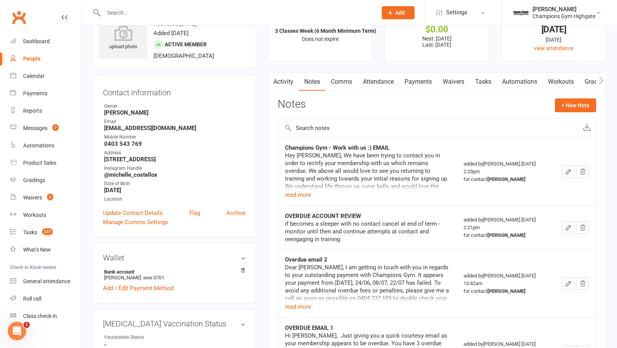
click at [417, 84] on link "Payments" at bounding box center [418, 82] width 38 height 18
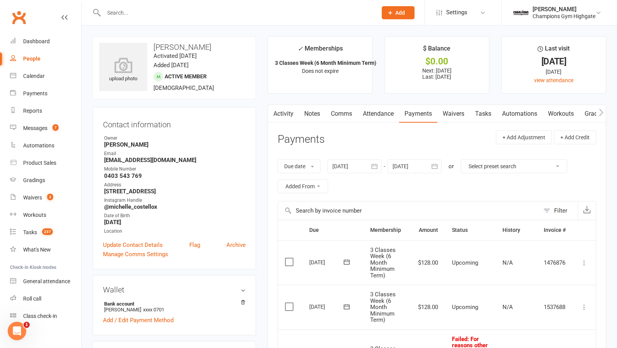
click at [314, 109] on link "Notes" at bounding box center [312, 114] width 27 height 18
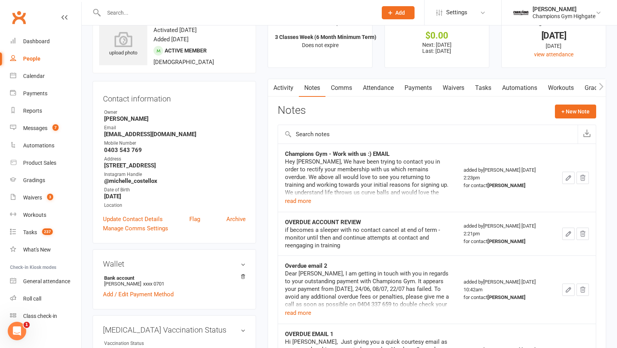
scroll to position [30, 0]
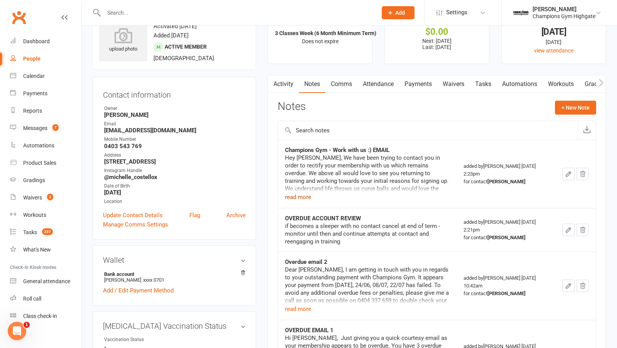
click at [298, 197] on button "read more" at bounding box center [298, 196] width 26 height 9
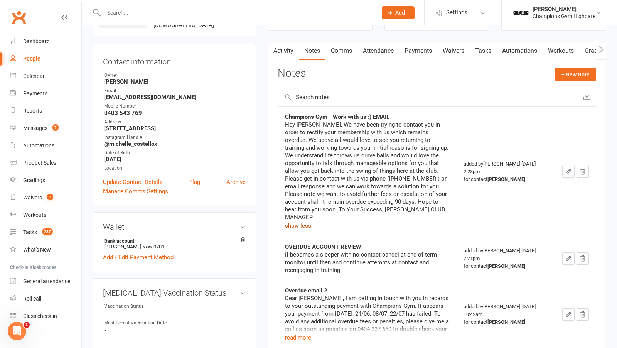
scroll to position [62, 0]
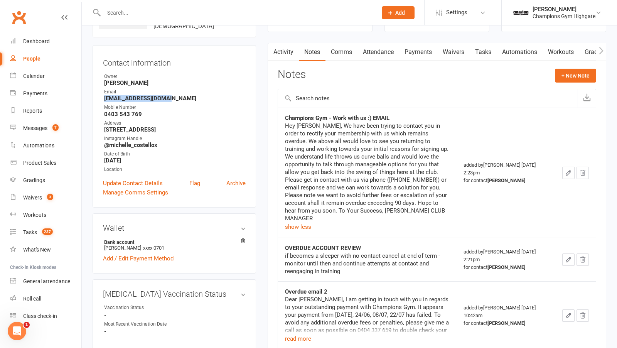
drag, startPoint x: 170, startPoint y: 97, endPoint x: 101, endPoint y: 97, distance: 68.6
click at [101, 97] on div "Contact information Owner Chiara Prince Email shellcos123@gmail.com Mobile Numb…" at bounding box center [173, 126] width 163 height 162
click at [580, 75] on button "+ New Note" at bounding box center [575, 76] width 41 height 14
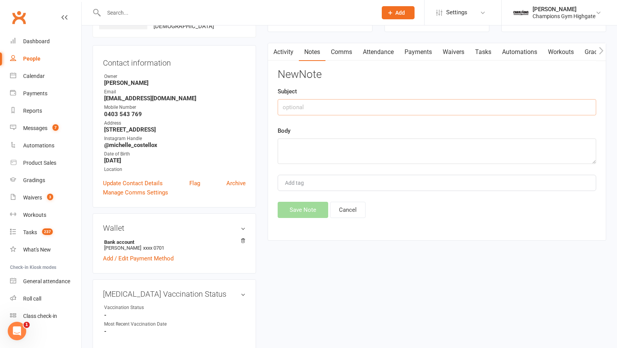
click at [372, 111] on input "text" at bounding box center [436, 107] width 318 height 16
type input "Double dialled"
click at [373, 146] on textarea at bounding box center [436, 150] width 318 height 25
type textarea "No answer"
click at [309, 208] on button "Save Note" at bounding box center [302, 210] width 50 height 16
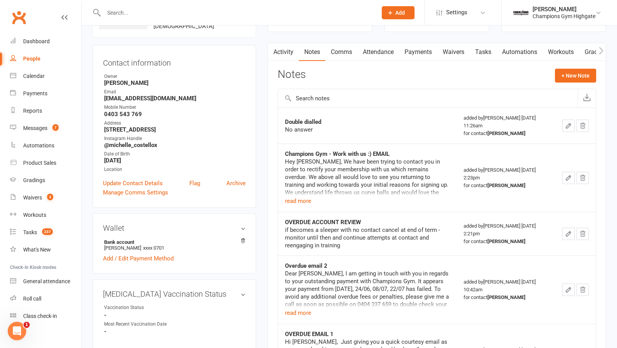
scroll to position [0, 0]
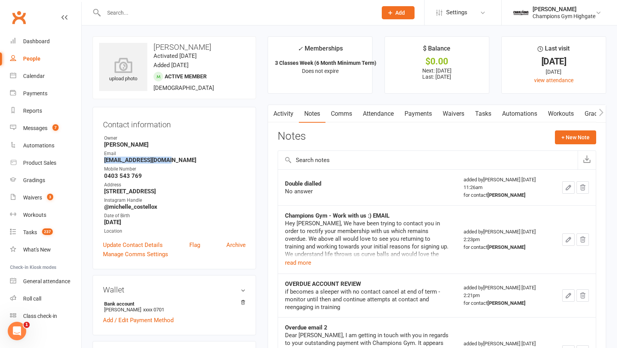
drag, startPoint x: 175, startPoint y: 160, endPoint x: 89, endPoint y: 157, distance: 85.6
copy strong "shellcos123@gmail.com"
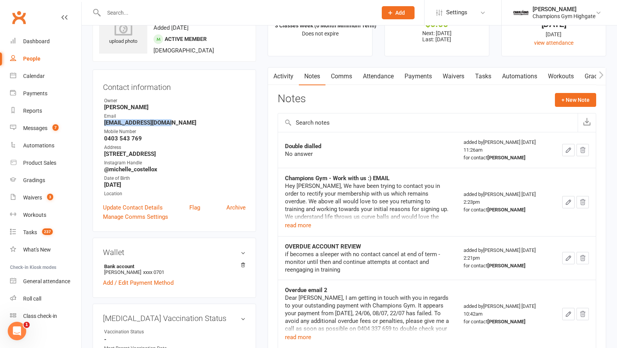
scroll to position [44, 0]
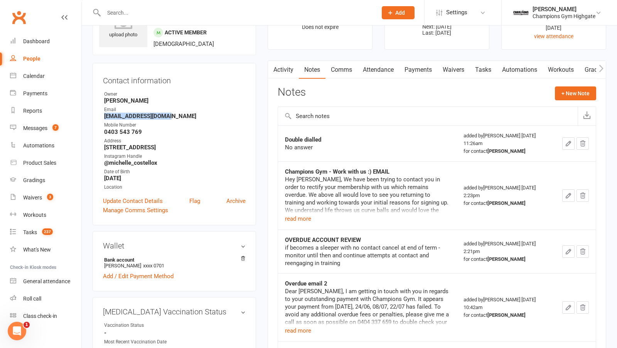
click at [418, 72] on link "Payments" at bounding box center [418, 70] width 38 height 18
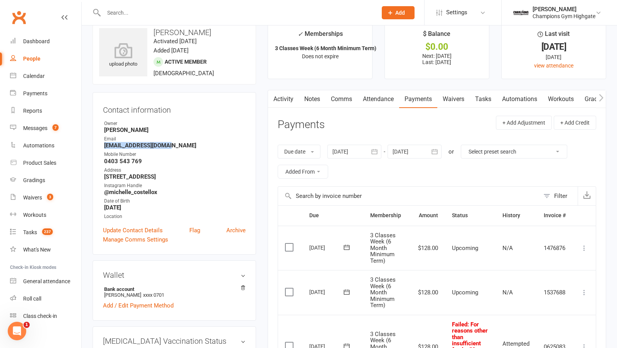
scroll to position [5, 0]
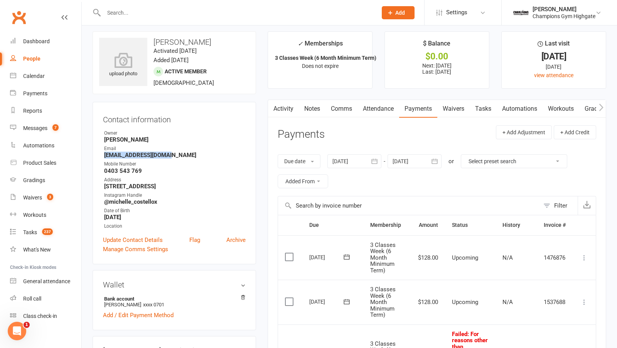
click at [373, 158] on icon "button" at bounding box center [374, 160] width 6 height 5
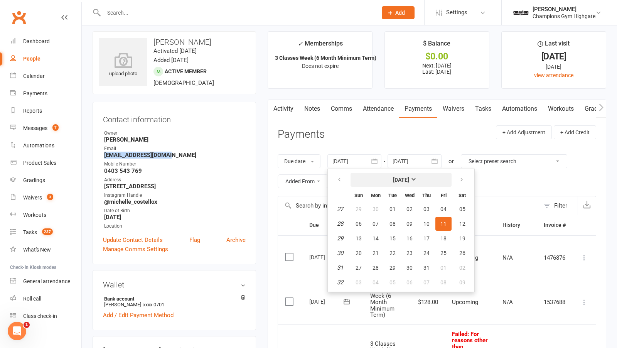
click at [396, 180] on strong "[DATE]" at bounding box center [401, 180] width 16 height 6
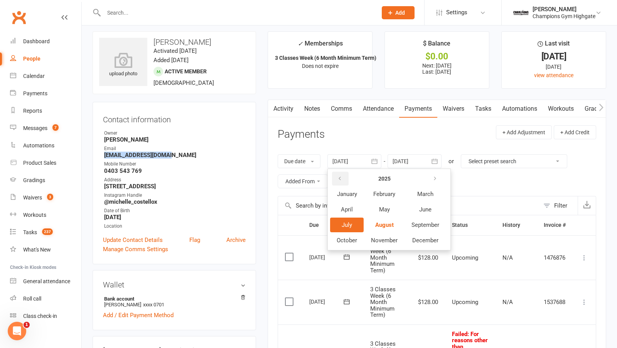
click at [339, 178] on icon "button" at bounding box center [339, 178] width 5 height 6
click at [346, 200] on button "January" at bounding box center [347, 194] width 34 height 15
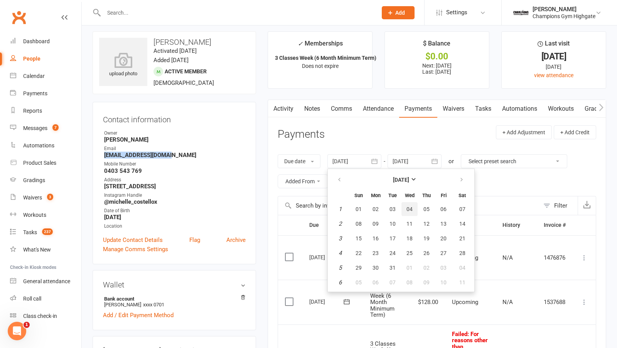
click at [409, 203] on button "04" at bounding box center [409, 209] width 16 height 14
type input "04 Jan 2023"
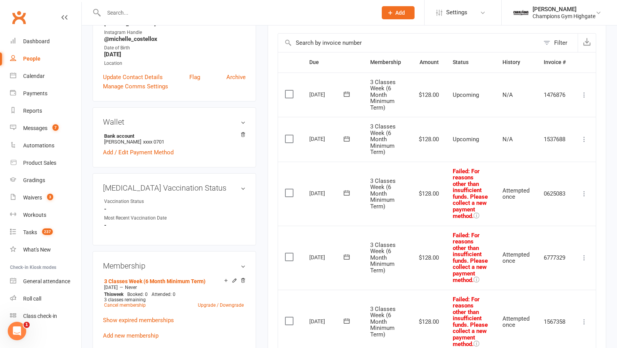
scroll to position [167, 0]
click at [32, 109] on div "Reports" at bounding box center [32, 111] width 19 height 6
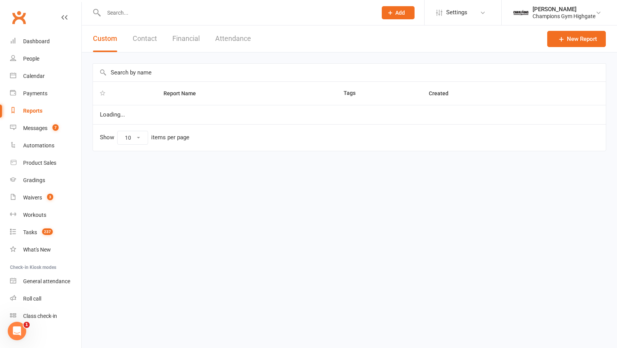
select select "50"
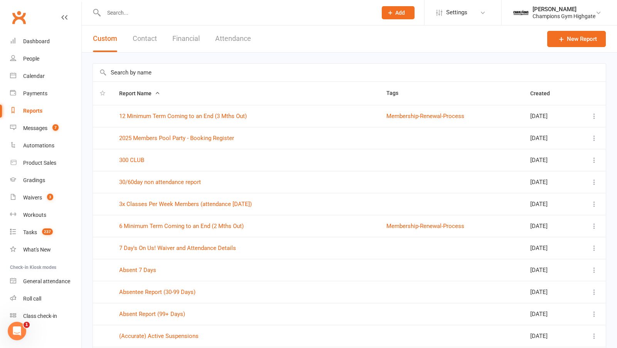
click at [179, 41] on button "Financial" at bounding box center [185, 38] width 27 height 27
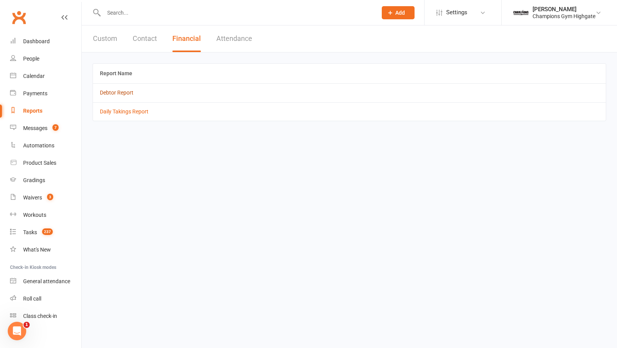
click at [109, 92] on link "Debtor Report" at bounding box center [117, 92] width 34 height 6
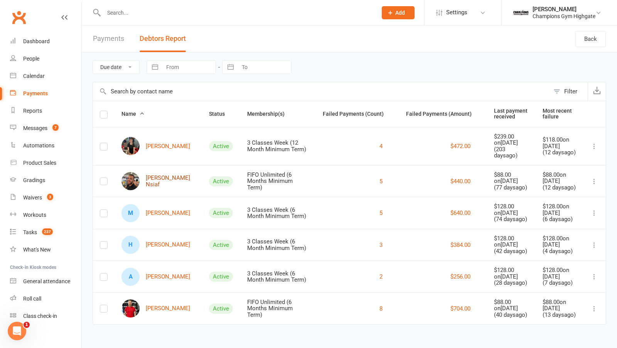
click at [156, 173] on link "Ali Baker Nsiaf" at bounding box center [158, 181] width 74 height 18
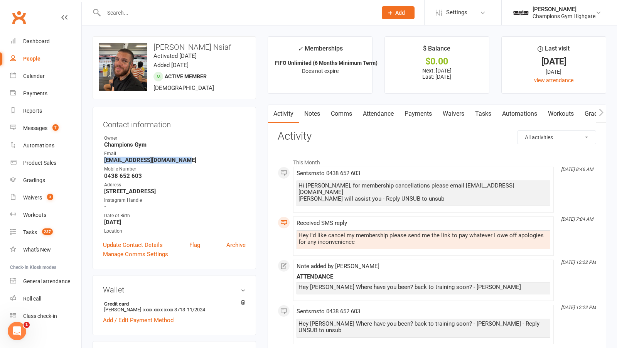
drag, startPoint x: 180, startPoint y: 159, endPoint x: 102, endPoint y: 160, distance: 78.2
click at [102, 160] on div "Contact information Owner Champions Gym Email ali.bakernsiaf43@gmail.com Mobile…" at bounding box center [173, 188] width 163 height 162
click at [47, 129] on div "Messages" at bounding box center [35, 128] width 24 height 6
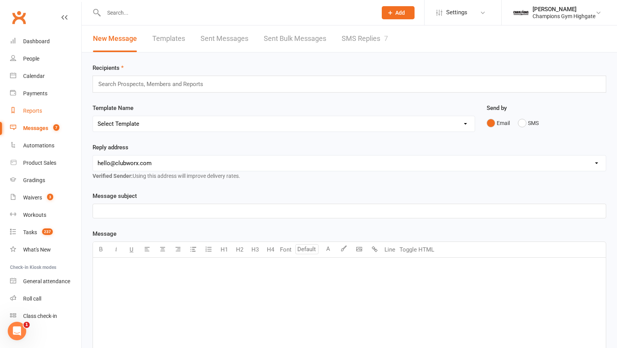
click at [27, 109] on div "Reports" at bounding box center [32, 111] width 19 height 6
select select "50"
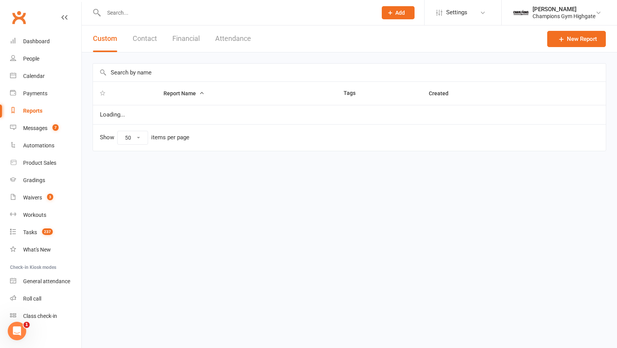
click at [179, 36] on button "Financial" at bounding box center [185, 38] width 27 height 27
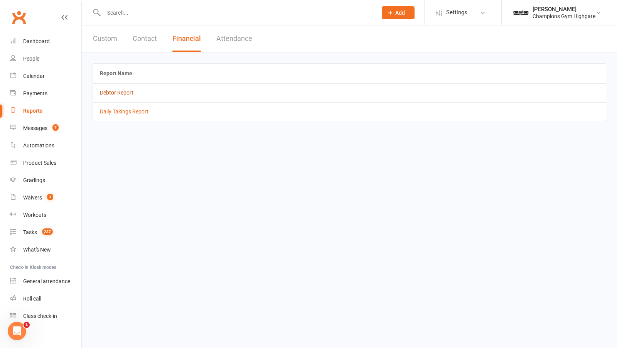
click at [114, 90] on link "Debtor Report" at bounding box center [117, 92] width 34 height 6
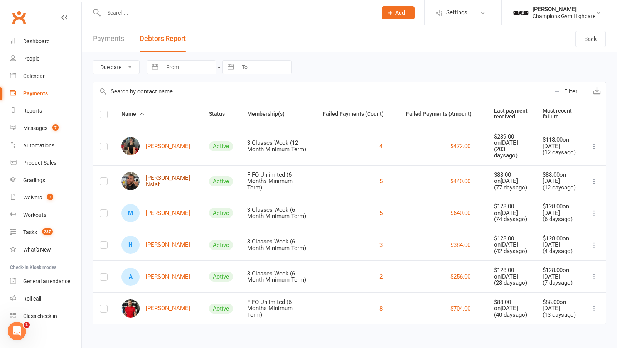
click at [160, 172] on link "Ali Baker Nsiaf" at bounding box center [158, 181] width 74 height 18
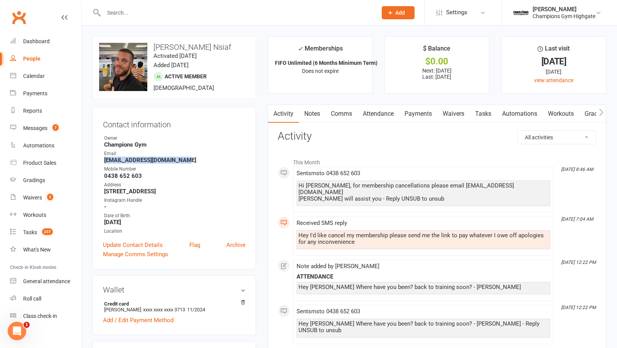
drag, startPoint x: 180, startPoint y: 160, endPoint x: 91, endPoint y: 160, distance: 89.0
copy strong "ali.bakernsiaf43@gmail.com"
drag, startPoint x: 468, startPoint y: 121, endPoint x: 310, endPoint y: 106, distance: 159.1
click at [361, 106] on link "Tasks" at bounding box center [374, 114] width 27 height 18
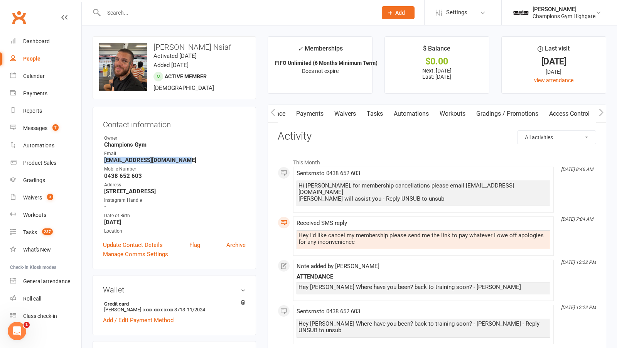
scroll to position [0, 165]
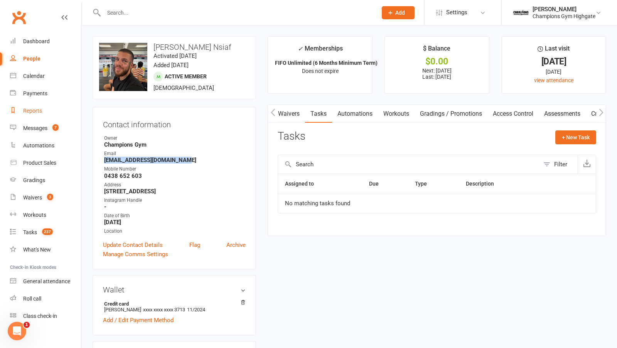
click at [29, 108] on div "Reports" at bounding box center [32, 111] width 19 height 6
select select "50"
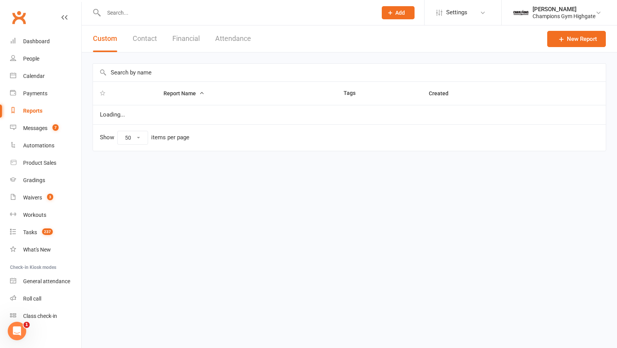
click at [192, 33] on button "Financial" at bounding box center [185, 38] width 27 height 27
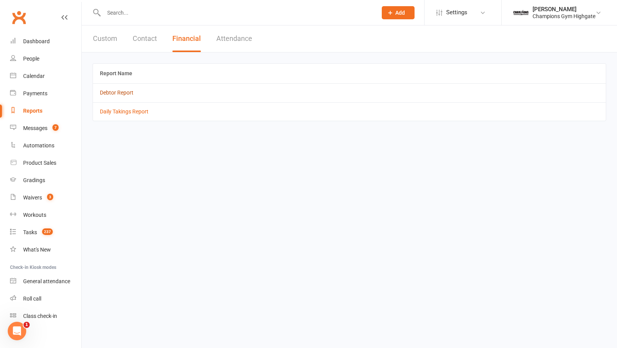
click at [117, 92] on link "Debtor Report" at bounding box center [117, 92] width 34 height 6
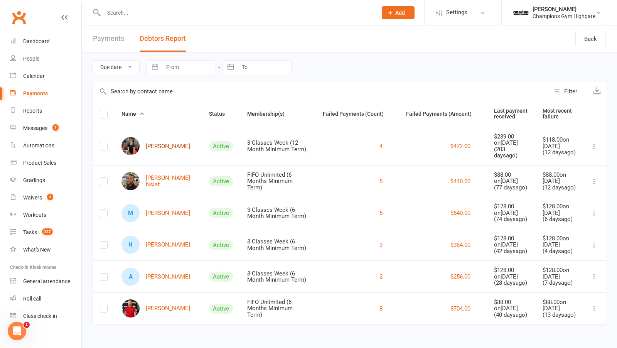
click at [158, 140] on link "Gemma Abdullah" at bounding box center [155, 146] width 69 height 18
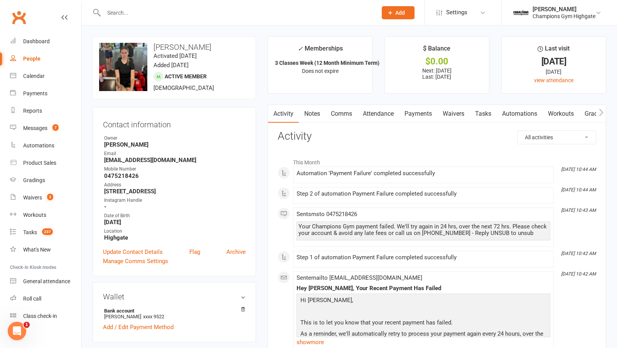
click at [316, 113] on link "Notes" at bounding box center [312, 114] width 27 height 18
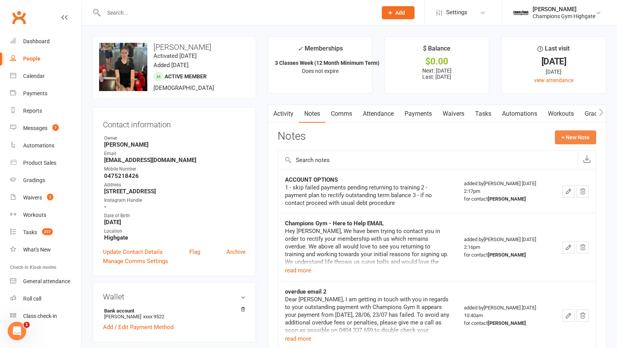
click at [577, 140] on button "+ New Note" at bounding box center [575, 137] width 41 height 14
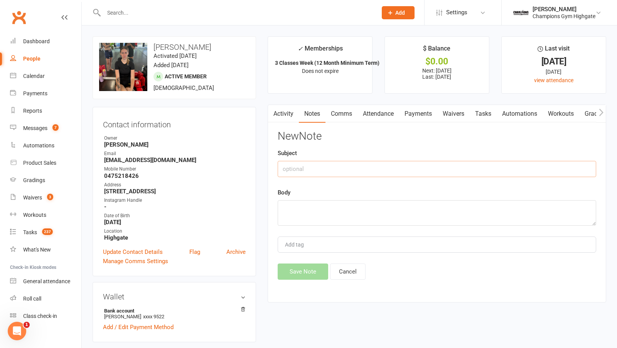
click at [343, 165] on input "text" at bounding box center [436, 169] width 318 height 16
type input "double dialled"
click at [353, 218] on textarea at bounding box center [436, 212] width 318 height 25
type textarea "no answer"
click at [309, 272] on button "Save Note" at bounding box center [302, 271] width 50 height 16
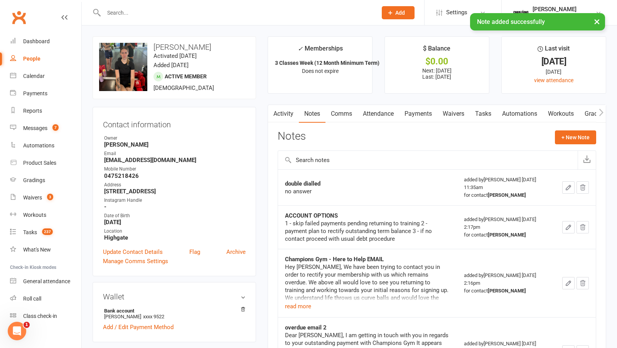
drag, startPoint x: 196, startPoint y: 155, endPoint x: 114, endPoint y: 156, distance: 82.1
click at [114, 156] on li "Email Gemma.abdullah_1@outlook.com" at bounding box center [174, 156] width 143 height 13
drag, startPoint x: 199, startPoint y: 159, endPoint x: 102, endPoint y: 160, distance: 97.1
click at [102, 161] on div "Contact information Owner Emma Mallia Email Gemma.abdullah_1@outlook.com Mobile…" at bounding box center [173, 191] width 163 height 169
copy strong "Gemma.abdullah_1@outlook.com"
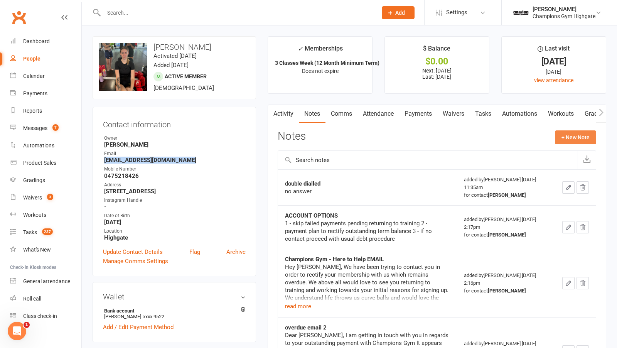
click at [586, 134] on button "+ New Note" at bounding box center [575, 137] width 41 height 14
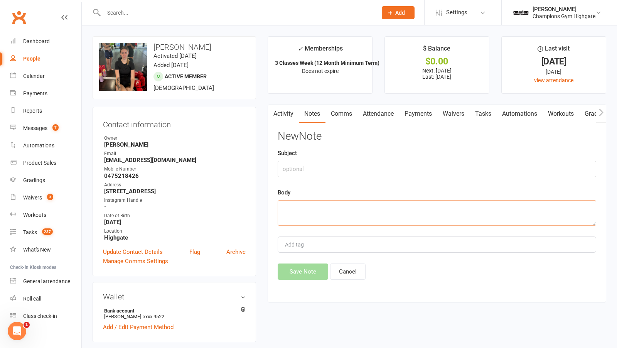
click at [400, 200] on textarea at bounding box center [436, 212] width 318 height 25
paste textarea "Hi Gemma, Hope this email finds you well. We’ve noticed you have a few failed p…"
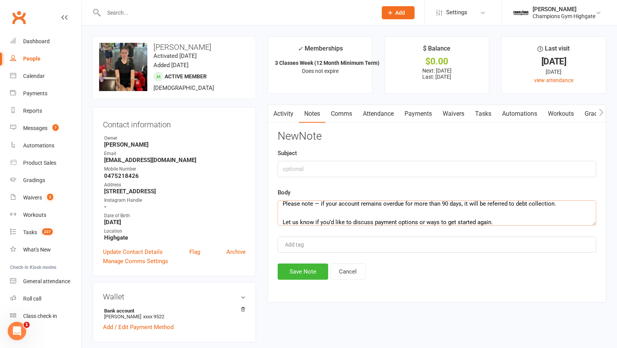
type textarea "Hi Gemma, Hope this email finds you well. We’ve noticed you have a few failed p…"
click at [329, 171] on input "text" at bounding box center [436, 169] width 318 height 16
type input "overdue email"
click at [299, 271] on button "Save Note" at bounding box center [302, 271] width 50 height 16
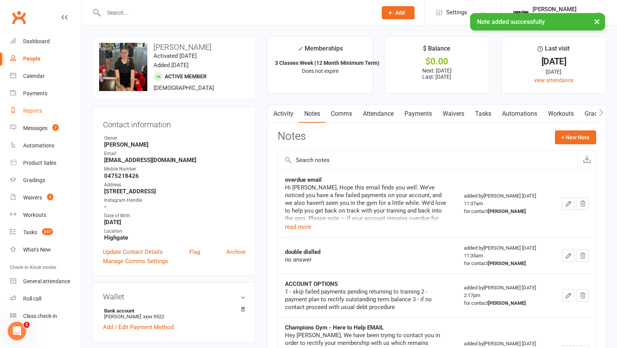
click at [35, 110] on div "Reports" at bounding box center [32, 111] width 19 height 6
select select "50"
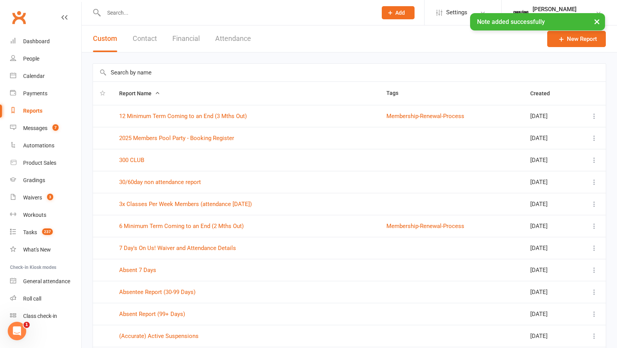
click at [183, 50] on button "Financial" at bounding box center [185, 38] width 27 height 27
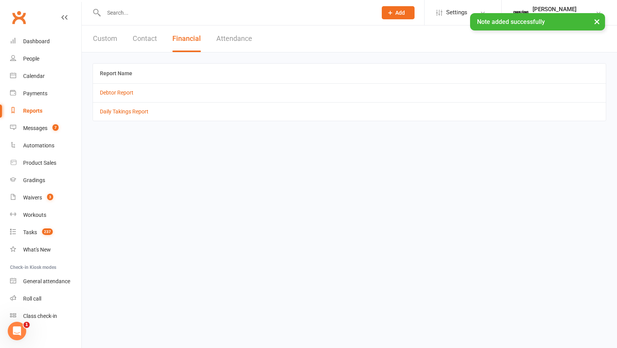
click at [118, 96] on td "Debtor Report" at bounding box center [349, 92] width 513 height 18
click at [116, 89] on link "Debtor Report" at bounding box center [117, 92] width 34 height 6
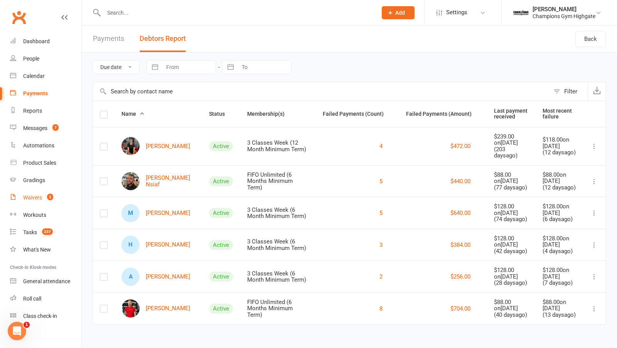
click at [43, 192] on link "Waivers 3" at bounding box center [45, 197] width 71 height 17
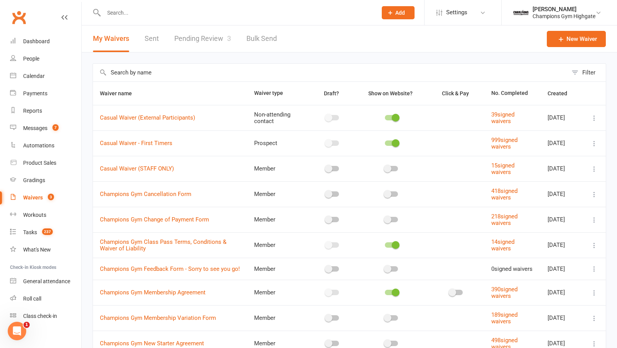
click at [201, 44] on link "Pending Review 3" at bounding box center [202, 38] width 57 height 27
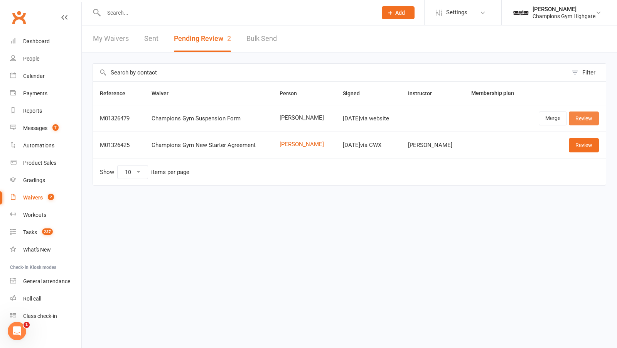
click at [577, 118] on link "Review" at bounding box center [583, 118] width 30 height 14
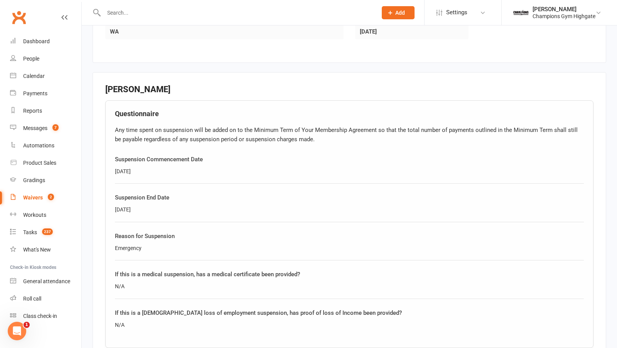
scroll to position [392, 0]
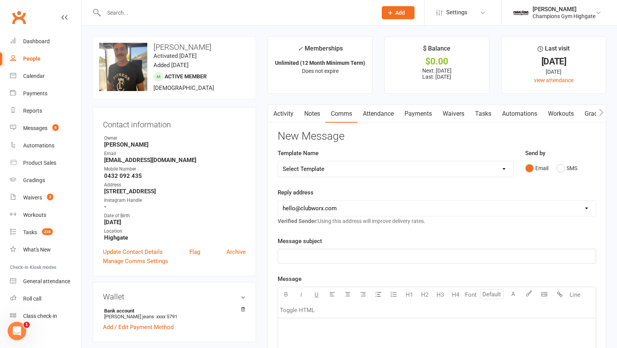
click at [136, 9] on input "text" at bounding box center [236, 12] width 270 height 11
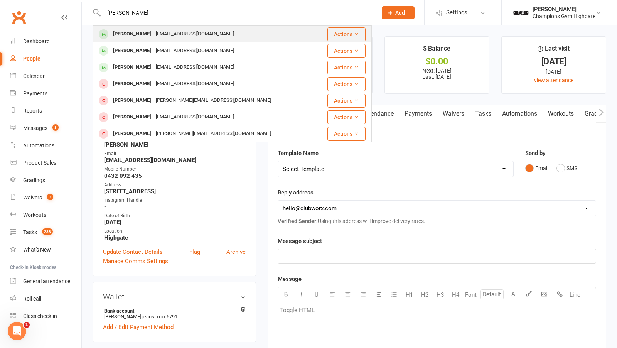
type input "mandip"
click at [129, 40] on div "Mandip Pun mandip_saint@yahoo.com.sg" at bounding box center [205, 34] width 224 height 16
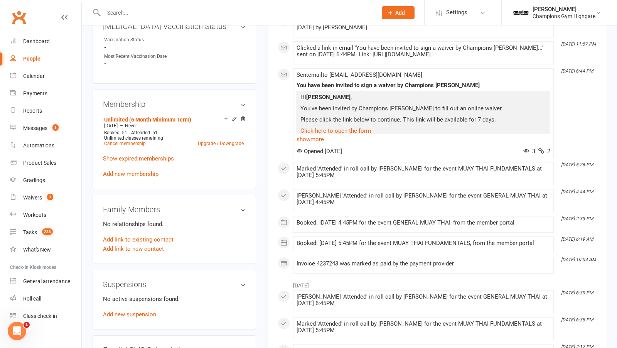
scroll to position [330, 0]
click at [125, 310] on link "Add new suspension" at bounding box center [129, 313] width 53 height 7
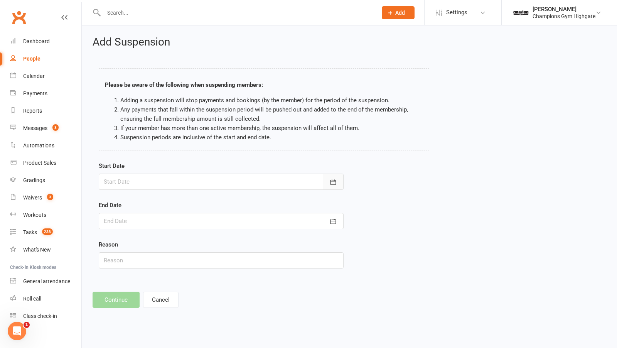
click at [330, 178] on icon "button" at bounding box center [333, 182] width 8 height 8
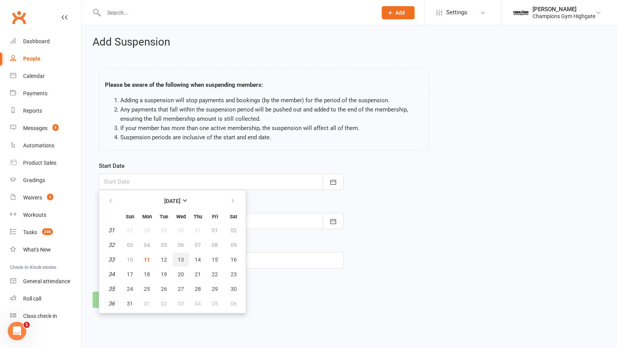
click at [181, 259] on span "13" at bounding box center [181, 259] width 6 height 6
type input "13 Aug 2025"
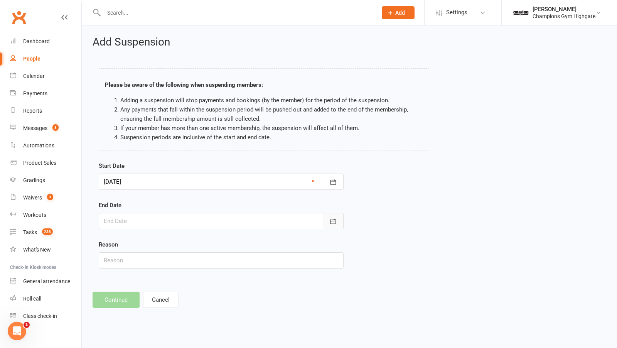
click at [331, 226] on button "button" at bounding box center [333, 221] width 21 height 16
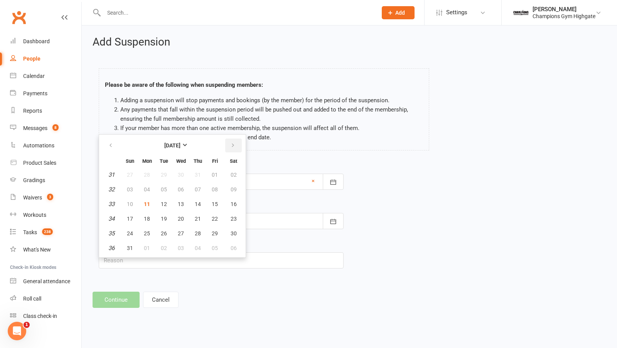
click at [232, 142] on icon "button" at bounding box center [232, 145] width 5 height 6
click at [179, 186] on span "10" at bounding box center [181, 189] width 6 height 6
type input "10 Sep 2025"
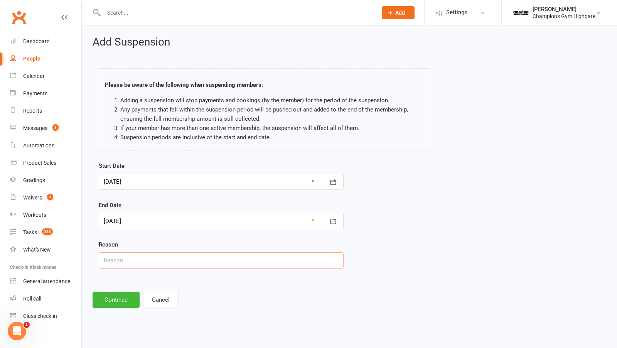
click at [128, 262] on input "text" at bounding box center [221, 260] width 245 height 16
type input "4/4 week free susp used"
click at [116, 294] on button "Continue" at bounding box center [115, 299] width 47 height 16
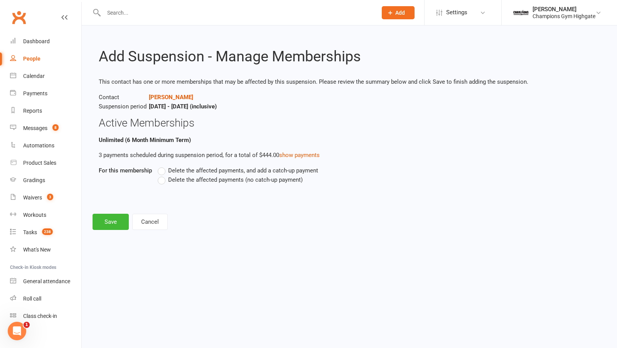
click at [161, 178] on label "Delete the affected payments (no catch-up payment)" at bounding box center [230, 179] width 145 height 9
click at [161, 175] on input "Delete the affected payments (no catch-up payment)" at bounding box center [160, 175] width 5 height 0
click at [113, 219] on button "Save" at bounding box center [110, 222] width 36 height 16
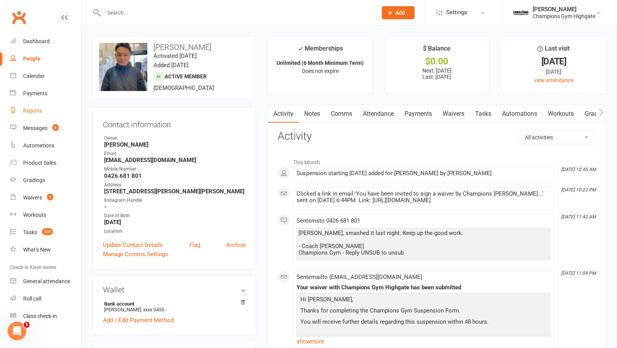
click at [27, 108] on div "Reports" at bounding box center [32, 111] width 19 height 6
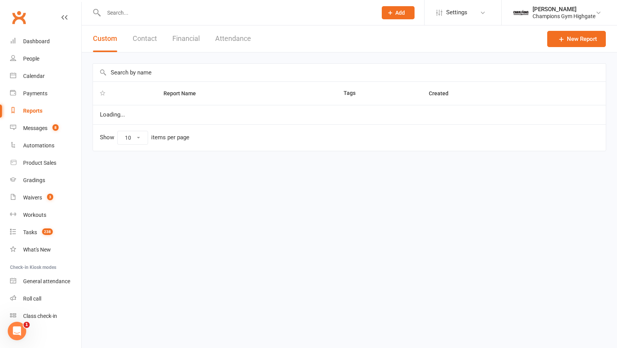
select select "50"
click at [188, 41] on button "Financial" at bounding box center [185, 38] width 27 height 27
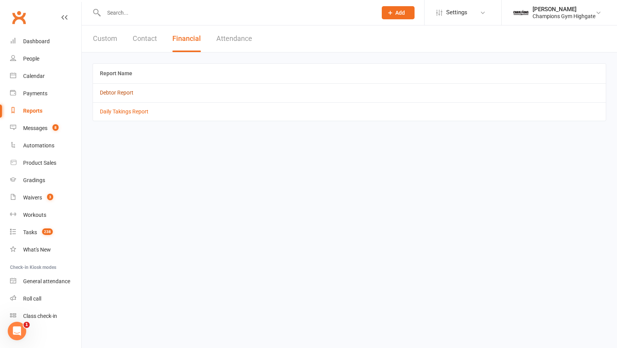
click at [122, 92] on link "Debtor Report" at bounding box center [117, 92] width 34 height 6
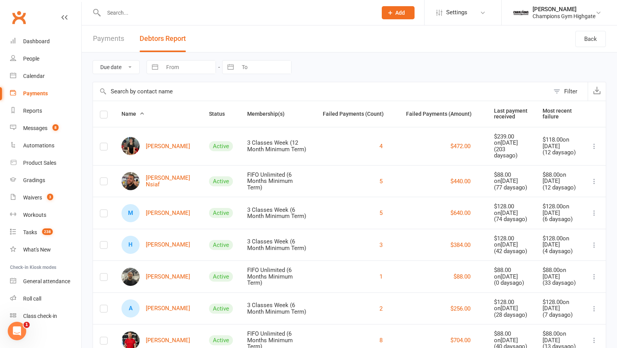
scroll to position [28, 0]
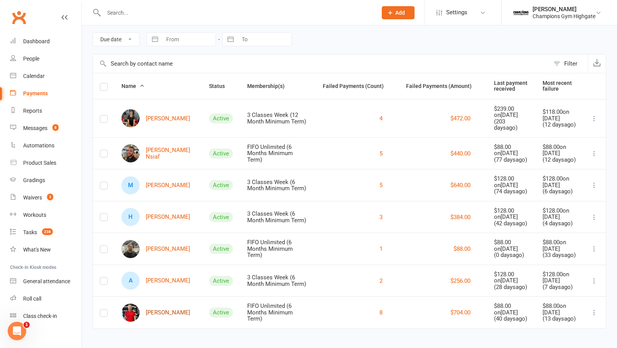
click at [160, 309] on link "Gert Paaret" at bounding box center [155, 312] width 69 height 18
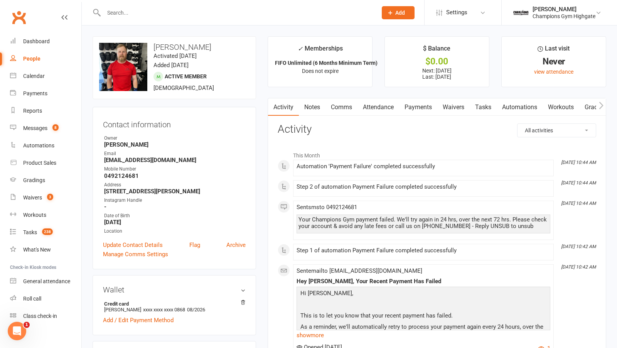
click at [414, 101] on link "Payments" at bounding box center [418, 107] width 38 height 18
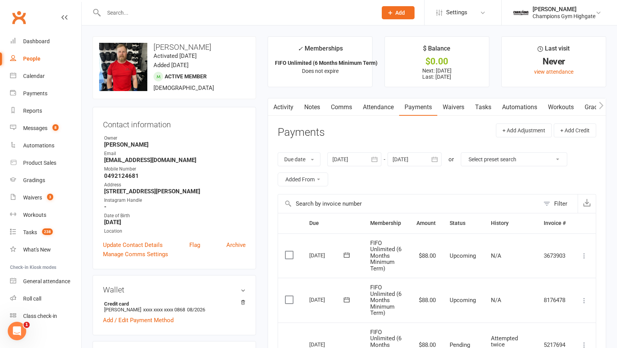
click at [317, 106] on link "Notes" at bounding box center [312, 107] width 27 height 18
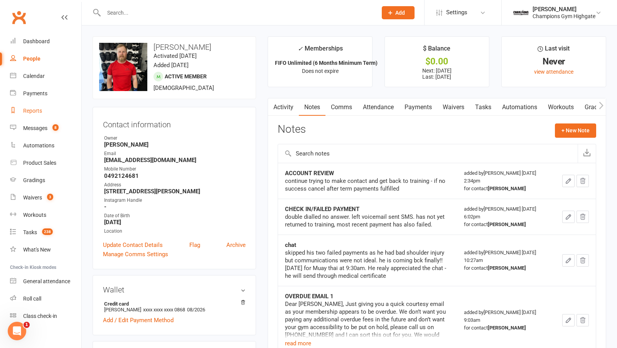
click at [34, 106] on link "Reports" at bounding box center [45, 110] width 71 height 17
select select "50"
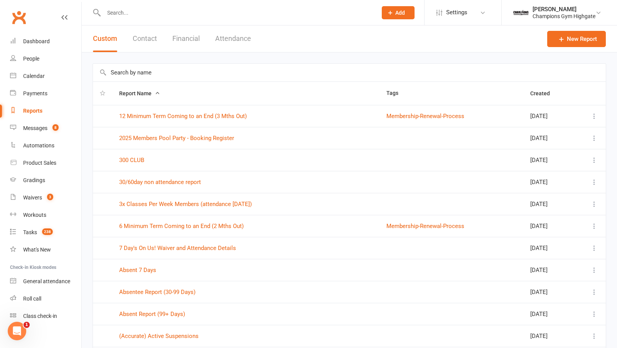
click at [181, 44] on button "Financial" at bounding box center [185, 38] width 27 height 27
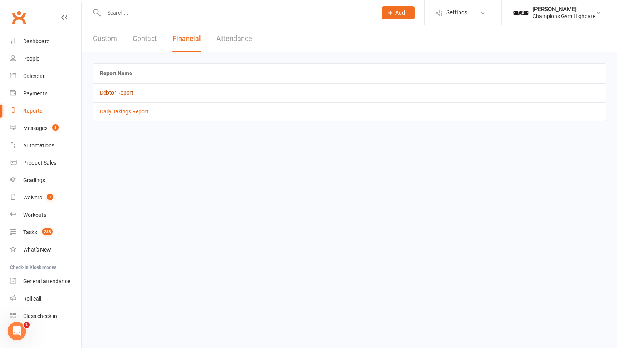
click at [123, 93] on link "Debtor Report" at bounding box center [117, 92] width 34 height 6
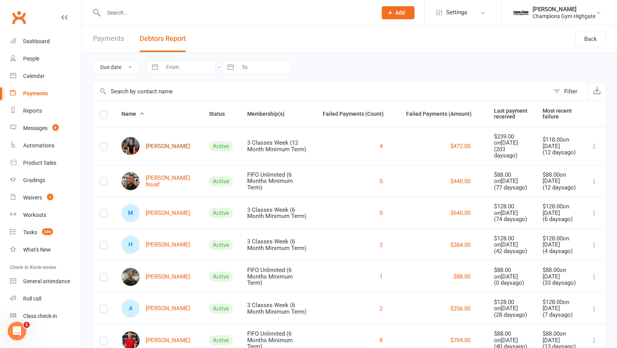
scroll to position [28, 0]
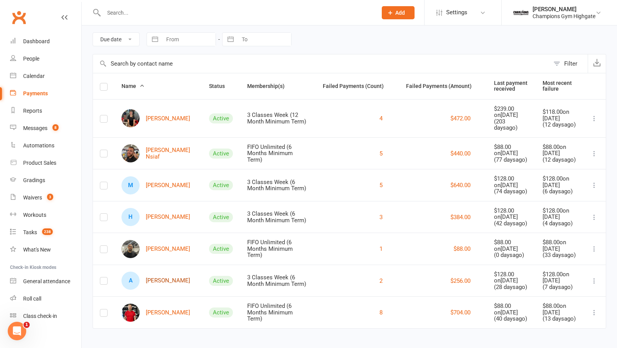
click at [158, 279] on link "A Alannah McColskey" at bounding box center [155, 280] width 69 height 18
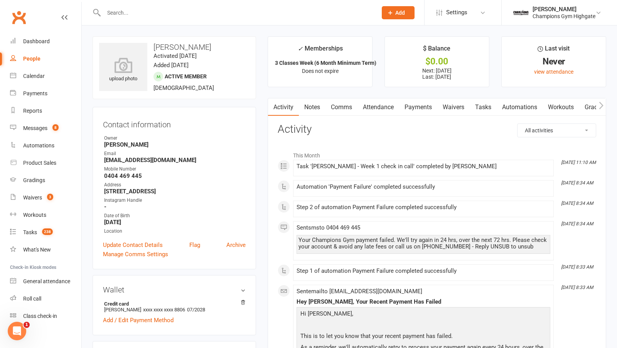
click at [406, 108] on link "Payments" at bounding box center [418, 107] width 38 height 18
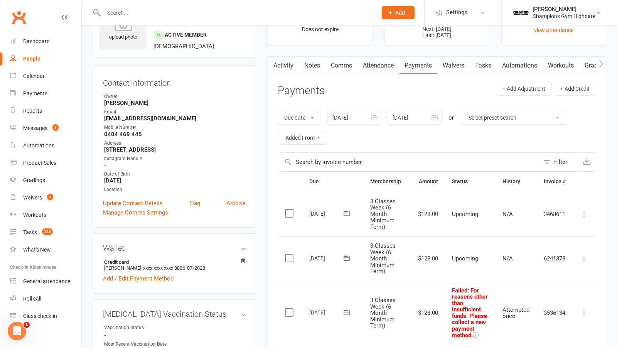
scroll to position [39, 0]
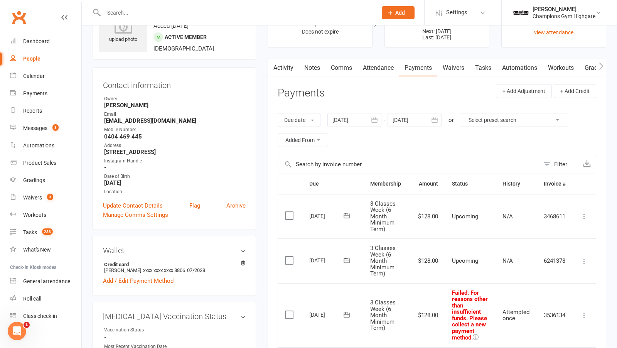
click at [323, 71] on link "Notes" at bounding box center [312, 68] width 27 height 18
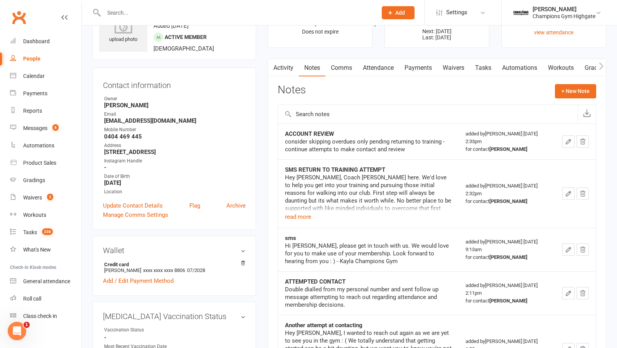
drag, startPoint x: 198, startPoint y: 121, endPoint x: 104, endPoint y: 122, distance: 94.0
click at [104, 122] on strong "alannahmccloskeymail@gmail.com" at bounding box center [174, 120] width 141 height 7
copy strong "alannahmccloskeymail@gmail.com"
click at [581, 85] on button "+ New Note" at bounding box center [575, 91] width 41 height 14
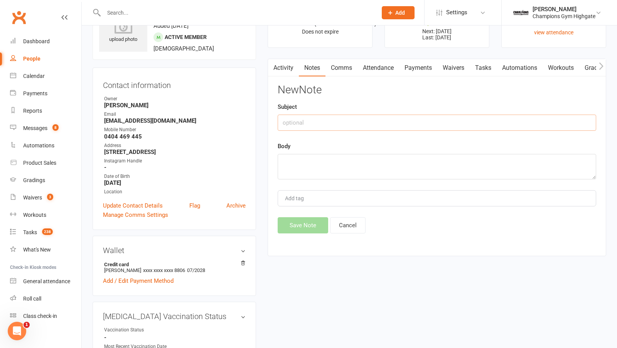
click at [467, 120] on input "text" at bounding box center [436, 122] width 318 height 16
type input "CALL double dialled"
click at [456, 143] on div "Body" at bounding box center [436, 160] width 318 height 38
click at [456, 167] on textarea at bounding box center [436, 166] width 318 height 25
type textarea "no answer"
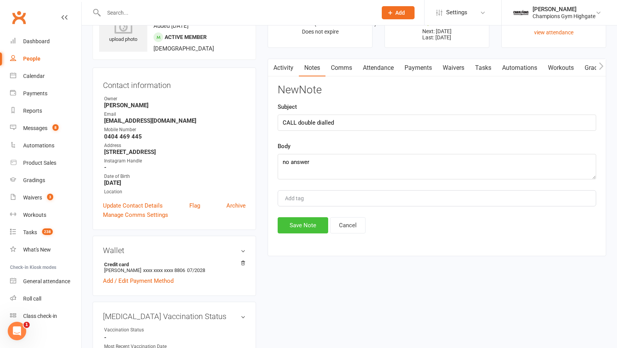
click at [320, 228] on button "Save Note" at bounding box center [302, 225] width 50 height 16
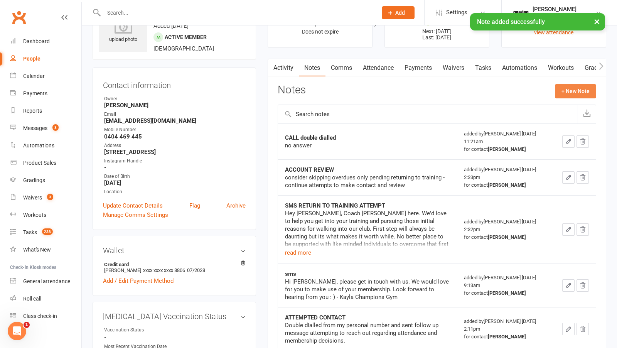
click at [579, 91] on button "+ New Note" at bounding box center [575, 91] width 41 height 14
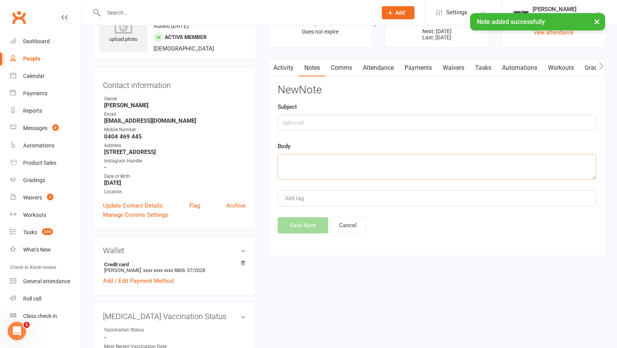
click at [365, 166] on textarea at bounding box center [436, 166] width 318 height 25
paste textarea "Hi Alannah, Just giving you a quick courtesy email as your membership appears t…"
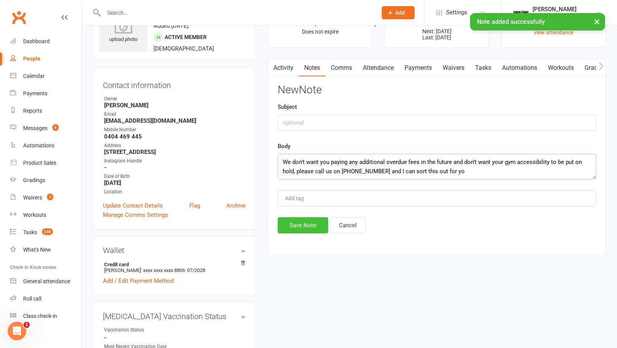
type textarea "Hi Alannah, Just giving you a quick courtesy email as your membership appears t…"
click at [291, 221] on button "Save Note" at bounding box center [302, 225] width 50 height 16
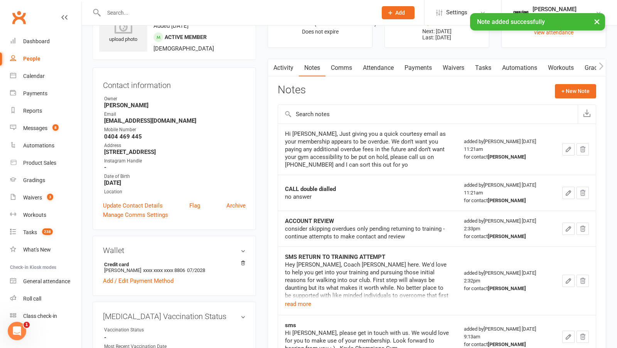
click at [567, 151] on icon "button" at bounding box center [568, 149] width 7 height 7
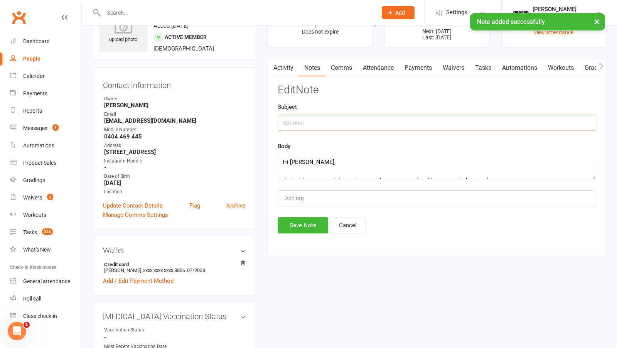
click at [383, 114] on input "text" at bounding box center [436, 122] width 318 height 16
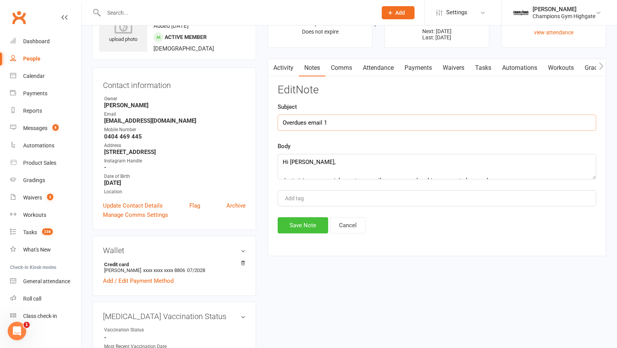
type input "Overdues email 1"
click at [293, 224] on button "Save Note" at bounding box center [302, 225] width 50 height 16
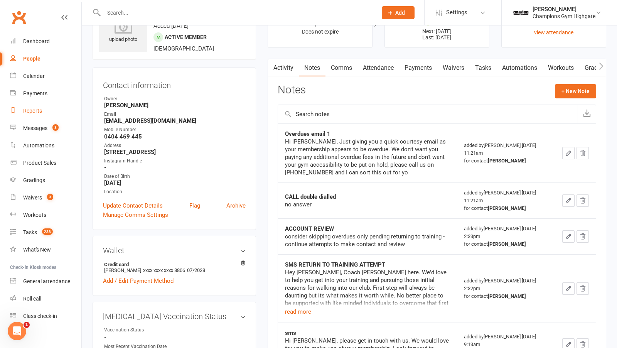
click at [42, 110] on link "Reports" at bounding box center [45, 110] width 71 height 17
select select "50"
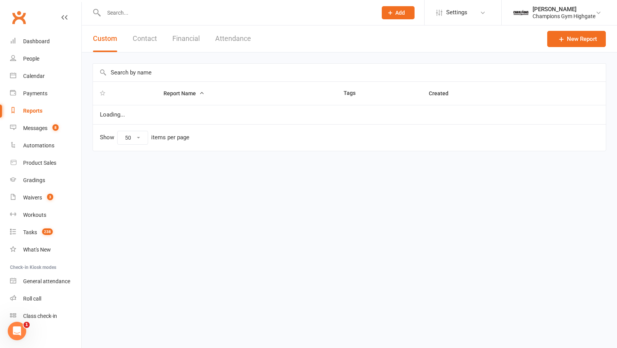
click at [191, 41] on button "Financial" at bounding box center [185, 38] width 27 height 27
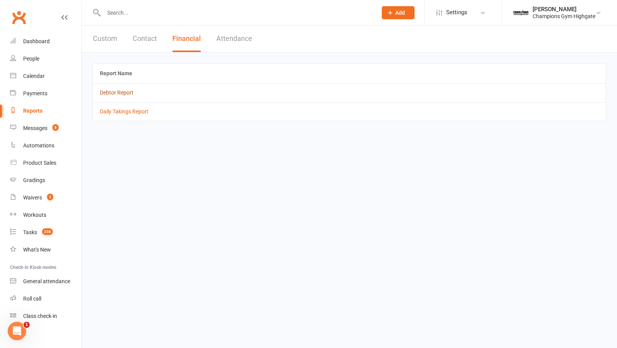
click at [122, 92] on link "Debtor Report" at bounding box center [117, 92] width 34 height 6
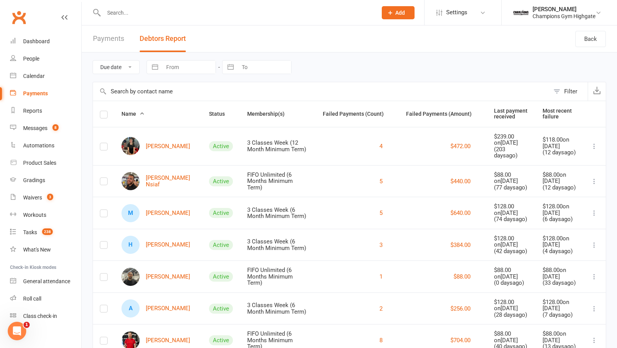
scroll to position [28, 0]
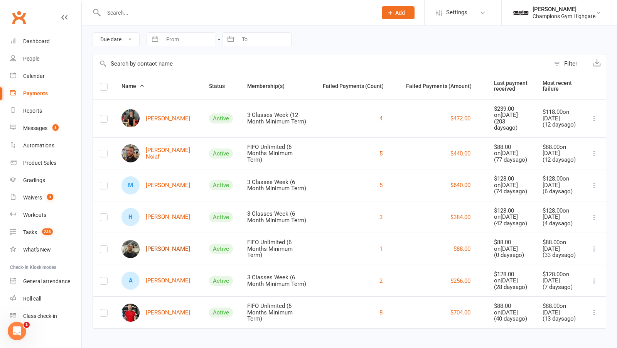
click at [155, 243] on link "Turoa Kimura-Davidson" at bounding box center [155, 249] width 69 height 18
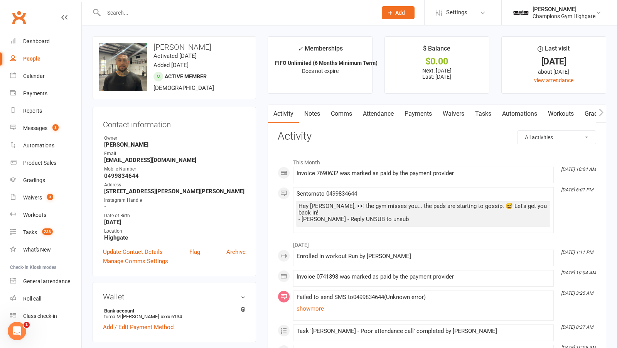
click at [427, 112] on link "Payments" at bounding box center [418, 114] width 38 height 18
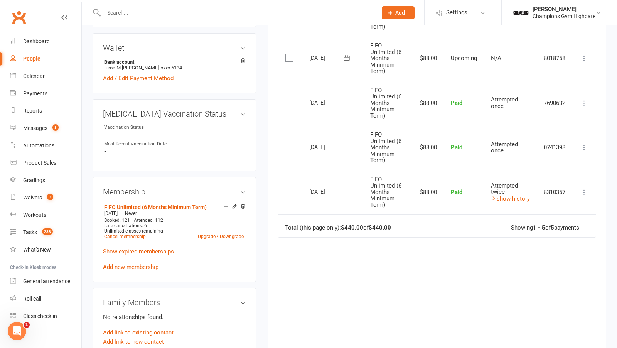
scroll to position [249, 0]
click at [127, 234] on link "Cancel membership" at bounding box center [125, 235] width 42 height 5
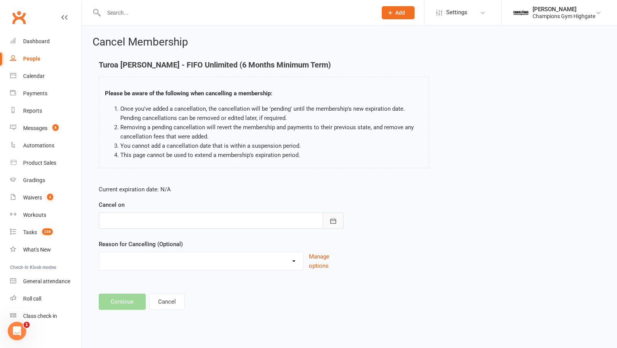
click at [337, 219] on button "button" at bounding box center [333, 220] width 21 height 16
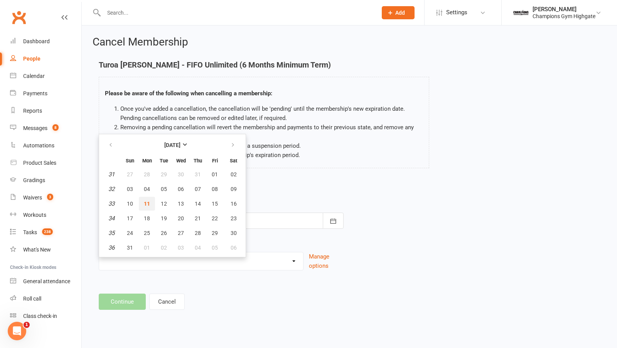
click at [147, 202] on span "11" at bounding box center [147, 203] width 6 height 6
type input "11 Aug 2025"
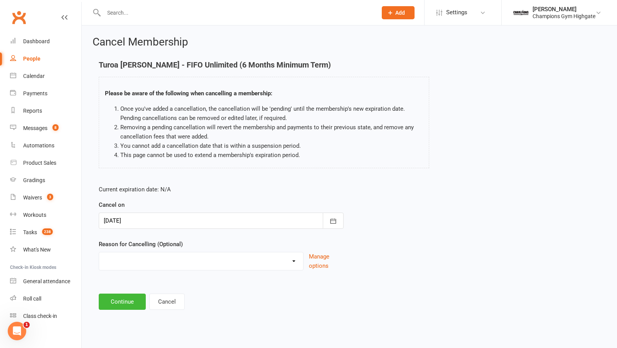
click at [298, 261] on select "Club Transfer Cooling off Period (within 7 days) Debt Collection Downgrading Me…" at bounding box center [201, 259] width 204 height 15
select select "0"
click at [120, 303] on button "Continue" at bounding box center [122, 301] width 47 height 16
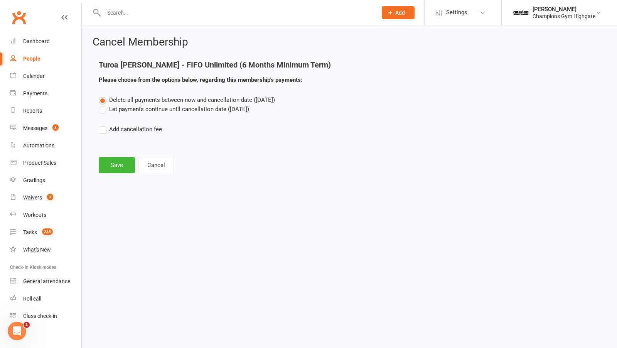
click at [101, 109] on label "Let payments continue until cancellation date (Aug 11, 2025)" at bounding box center [174, 108] width 150 height 9
click at [101, 104] on input "Let payments continue until cancellation date (Aug 11, 2025)" at bounding box center [101, 104] width 5 height 0
click at [119, 159] on button "Save" at bounding box center [117, 165] width 36 height 16
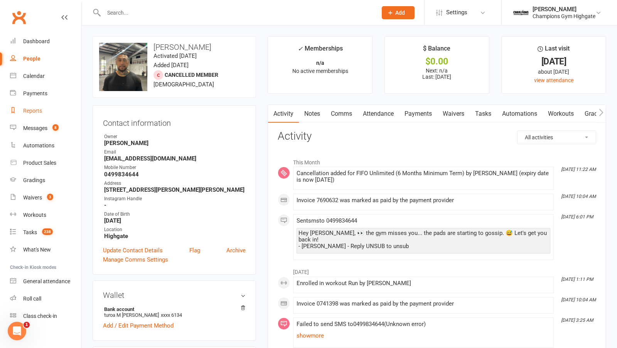
click at [34, 113] on div "Reports" at bounding box center [32, 111] width 19 height 6
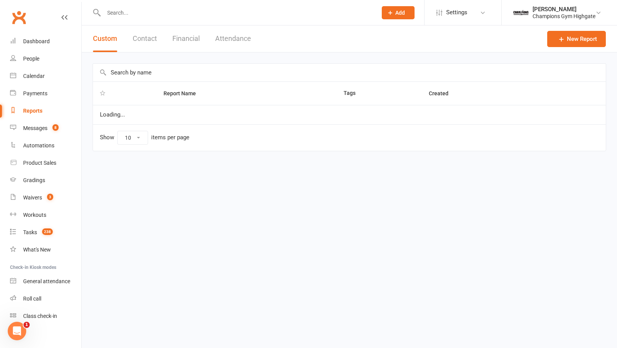
select select "50"
click at [183, 40] on button "Financial" at bounding box center [185, 38] width 27 height 27
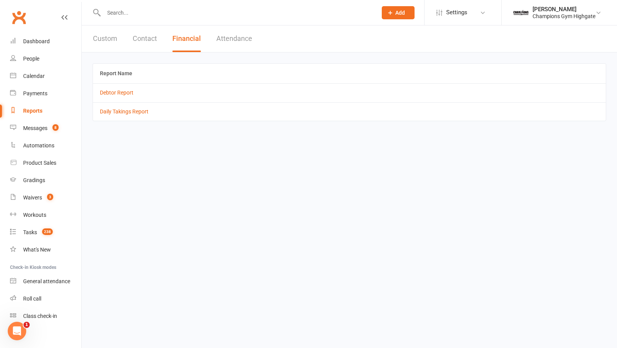
click at [118, 96] on td "Debtor Report" at bounding box center [349, 92] width 513 height 18
click at [112, 92] on link "Debtor Report" at bounding box center [117, 92] width 34 height 6
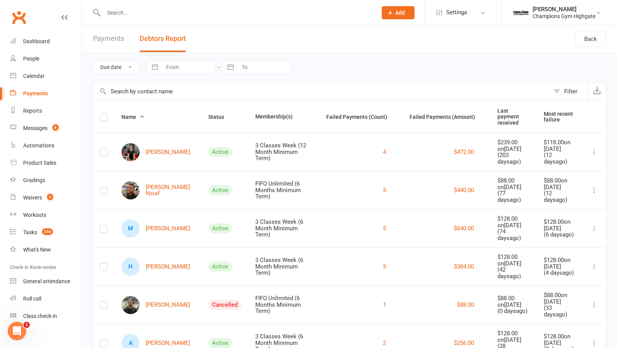
scroll to position [28, 0]
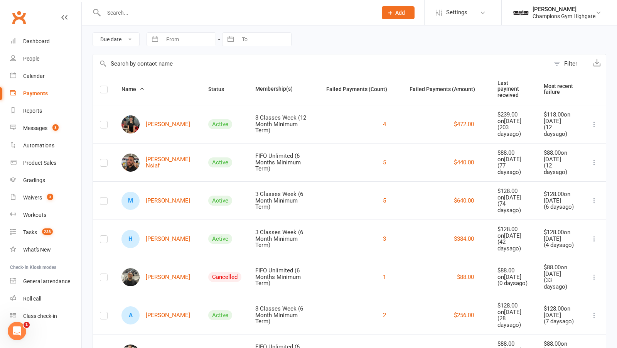
click at [109, 257] on td at bounding box center [104, 276] width 22 height 38
click at [594, 273] on icon at bounding box center [594, 277] width 8 height 8
click at [556, 261] on link "Remove from report" at bounding box center [560, 261] width 76 height 15
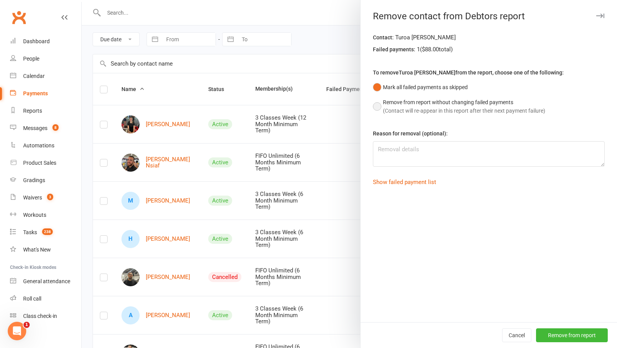
click at [379, 106] on button "Remove from report without changing failed payments (Contact will re-appear in …" at bounding box center [459, 107] width 172 height 24
click at [575, 340] on button "Remove from report" at bounding box center [572, 335] width 72 height 14
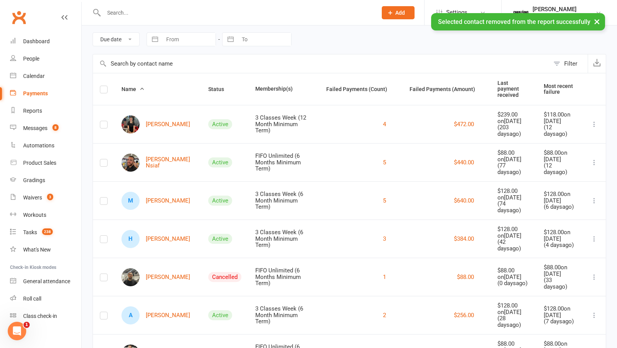
scroll to position [0, 0]
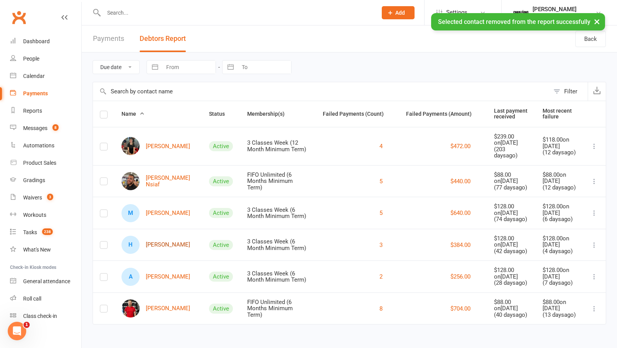
click at [165, 236] on link "H Hayden Kelly" at bounding box center [155, 244] width 69 height 18
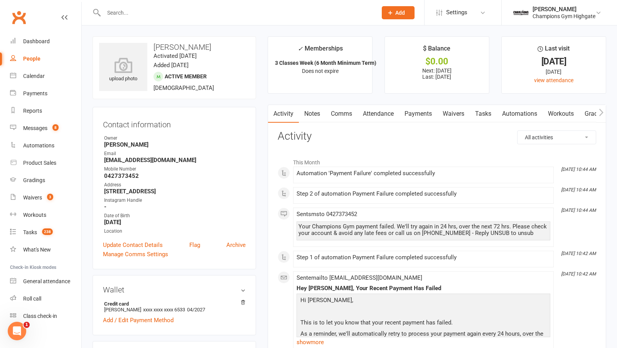
click at [316, 115] on link "Notes" at bounding box center [312, 114] width 27 height 18
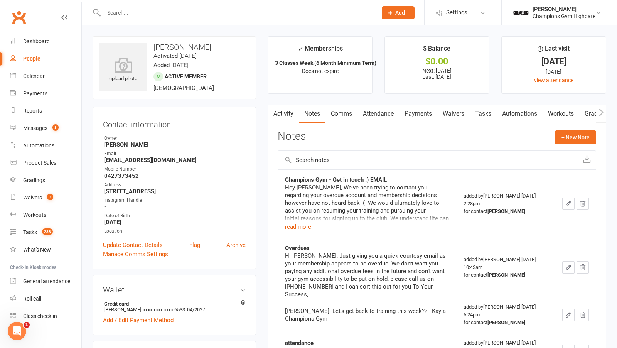
click at [317, 116] on link "Notes" at bounding box center [312, 114] width 27 height 18
click at [306, 228] on button "read more" at bounding box center [298, 226] width 26 height 9
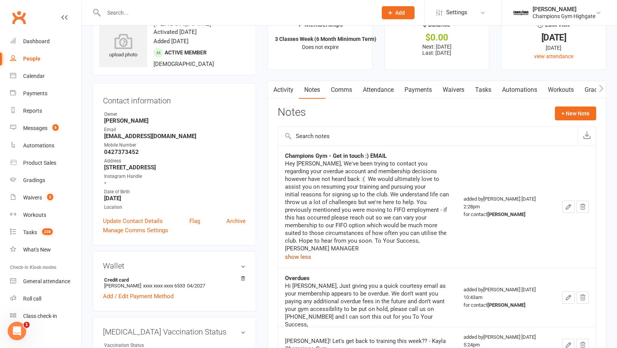
scroll to position [10, 0]
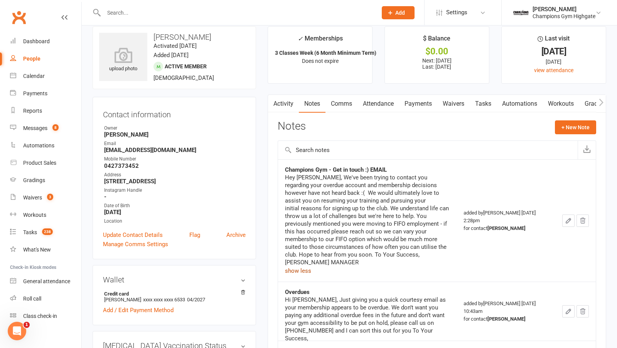
click at [415, 99] on link "Payments" at bounding box center [418, 104] width 38 height 18
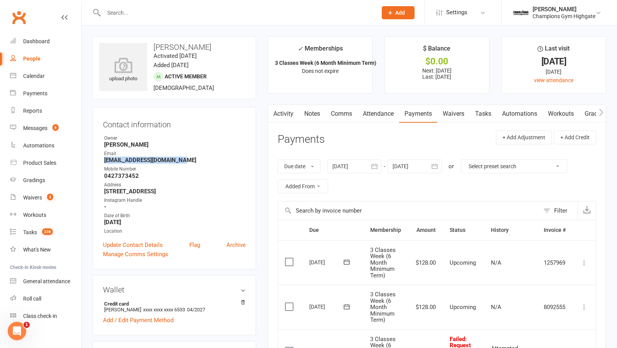
drag, startPoint x: 191, startPoint y: 158, endPoint x: 99, endPoint y: 158, distance: 91.7
click at [99, 158] on div "Contact information Owner Kayla Topalovic Email haydenkelly1993@gmail.com Mobil…" at bounding box center [173, 188] width 163 height 162
copy strong "haydenkelly1993@gmail.com"
click at [314, 108] on link "Notes" at bounding box center [312, 114] width 27 height 18
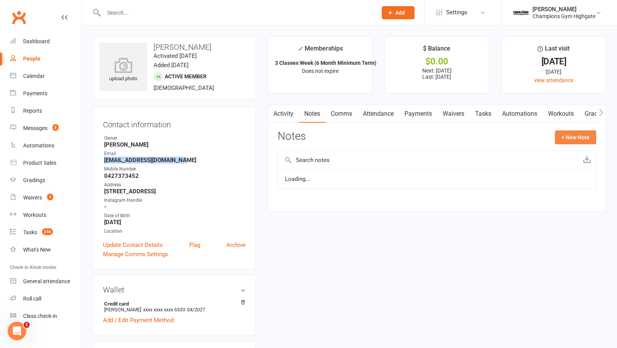
click at [574, 135] on button "+ New Note" at bounding box center [575, 137] width 41 height 14
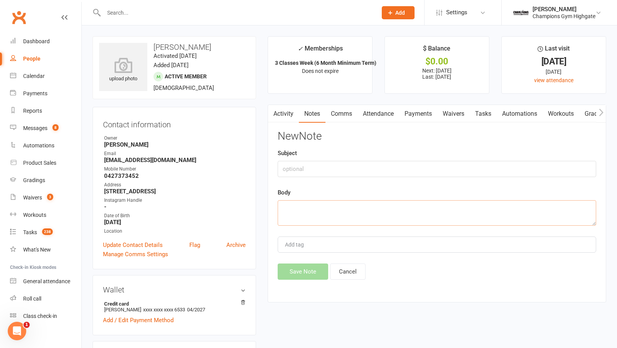
click at [380, 205] on textarea at bounding box center [436, 212] width 318 height 25
paste textarea "Hi Hayden, Just giving you a quick courtesy email as your membership appears to…"
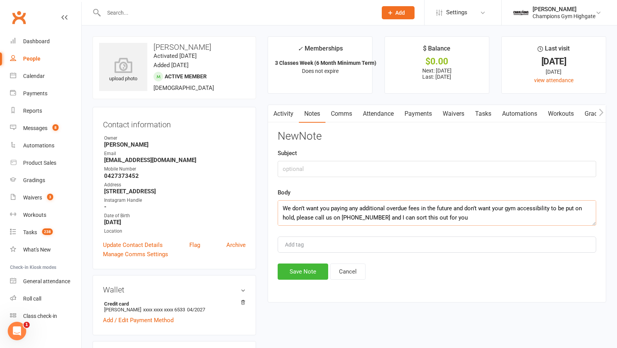
type textarea "Hi Hayden, Just giving you a quick courtesy email as your membership appears to…"
click at [344, 168] on input "text" at bounding box center [436, 169] width 318 height 16
type input "email 1"
click at [298, 269] on button "Save Note" at bounding box center [302, 271] width 50 height 16
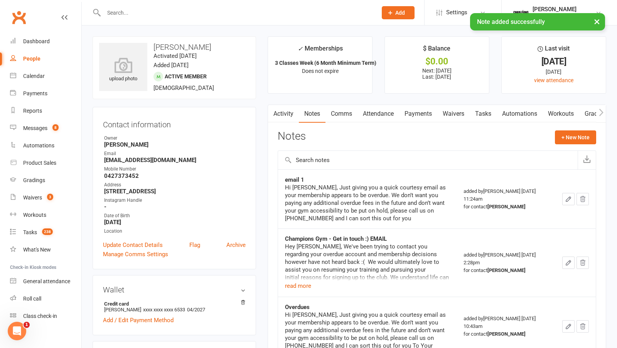
click at [570, 199] on icon "button" at bounding box center [568, 198] width 7 height 7
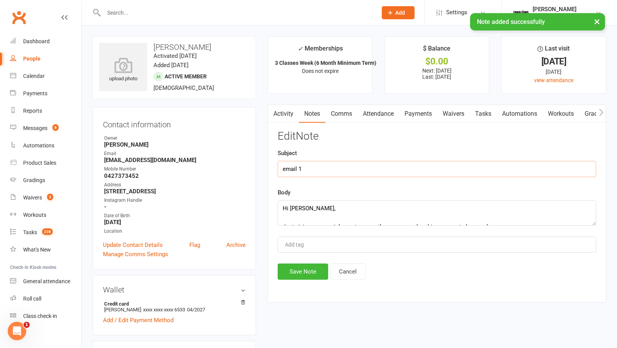
drag, startPoint x: 318, startPoint y: 163, endPoint x: 279, endPoint y: 163, distance: 38.5
click at [279, 163] on input "email 1" at bounding box center [436, 169] width 318 height 16
drag, startPoint x: 310, startPoint y: 166, endPoint x: 177, endPoint y: 148, distance: 134.7
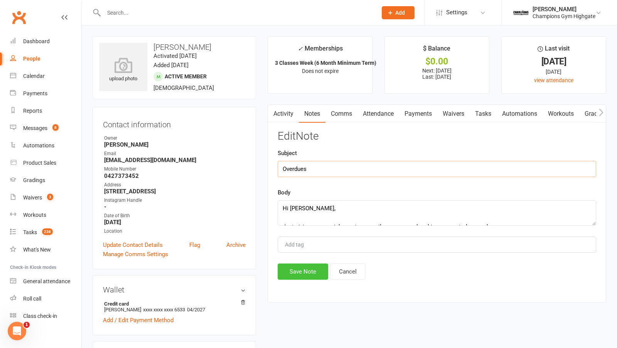
type input "Overdues"
click at [296, 269] on button "Save Note" at bounding box center [302, 271] width 50 height 16
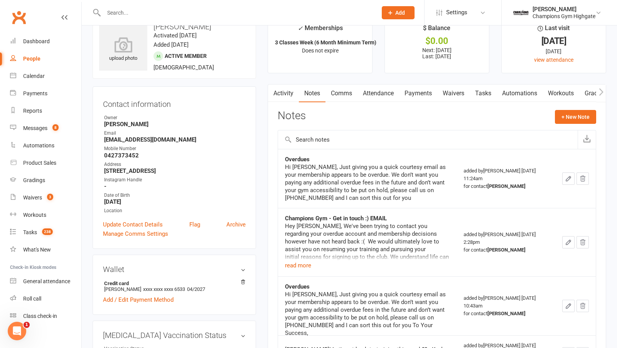
scroll to position [0, 0]
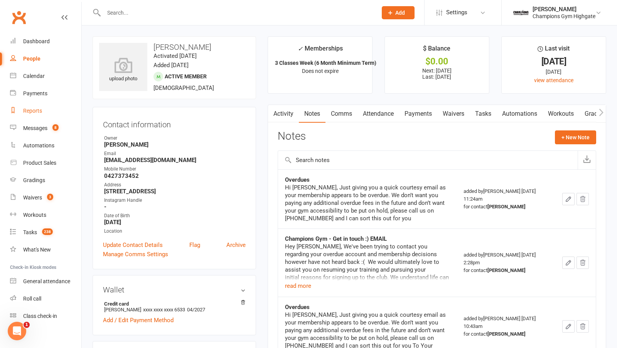
click at [34, 110] on div "Reports" at bounding box center [32, 111] width 19 height 6
select select "50"
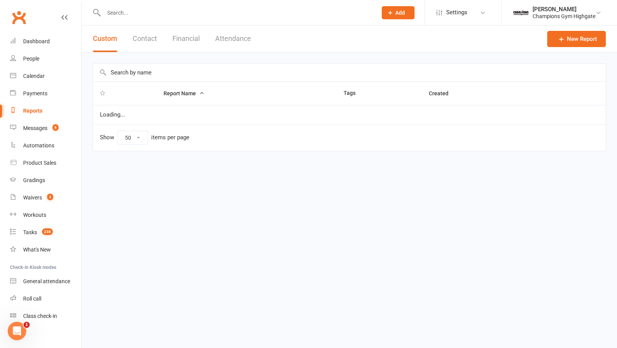
click at [185, 47] on button "Financial" at bounding box center [185, 38] width 27 height 27
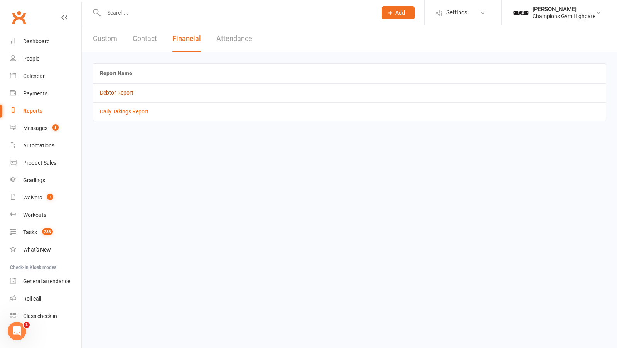
click at [124, 92] on link "Debtor Report" at bounding box center [117, 92] width 34 height 6
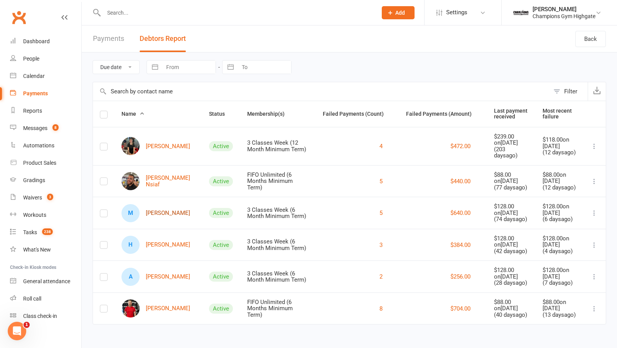
click at [163, 204] on link "M Michelle Costello" at bounding box center [155, 213] width 69 height 18
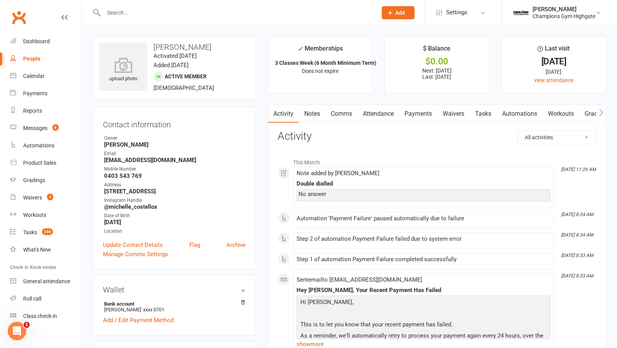
click at [413, 112] on link "Payments" at bounding box center [418, 114] width 38 height 18
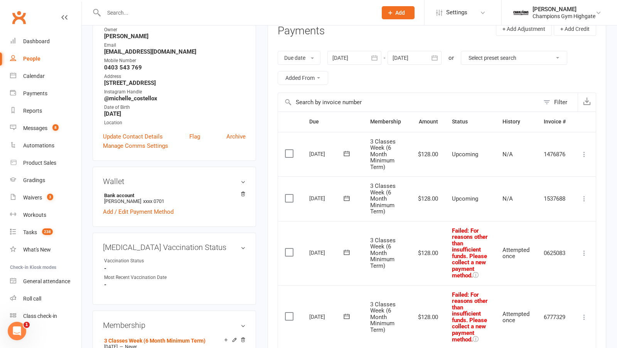
scroll to position [63, 0]
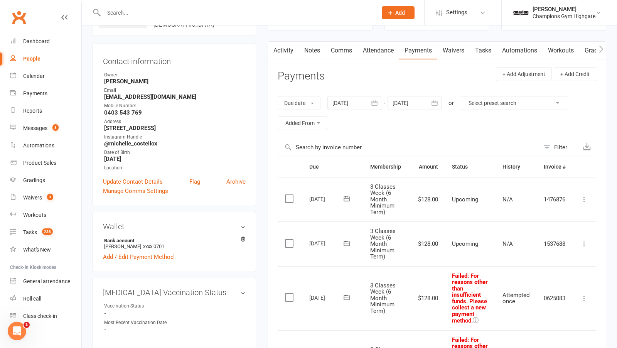
click at [375, 95] on div "Due date Due date Date paid Date failed Date settled 11 Jul 2025 July 2025 Sun …" at bounding box center [436, 112] width 318 height 49
click at [374, 98] on button "button" at bounding box center [374, 103] width 14 height 14
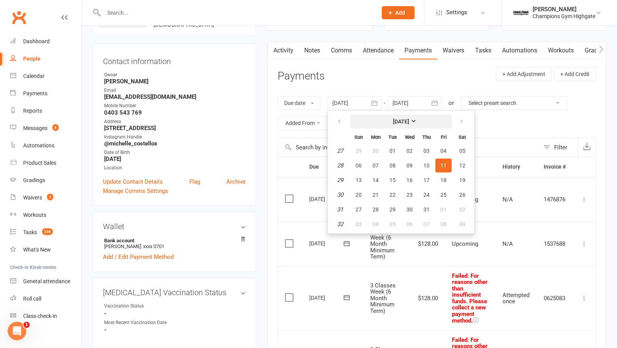
click at [398, 124] on button "[DATE]" at bounding box center [400, 121] width 101 height 14
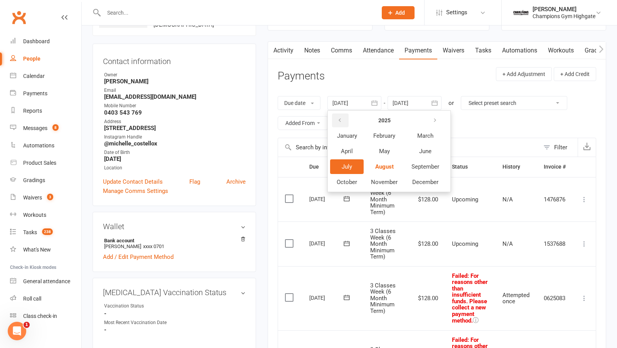
click at [337, 121] on icon "button" at bounding box center [339, 120] width 5 height 6
click at [348, 139] on button "January" at bounding box center [347, 135] width 34 height 15
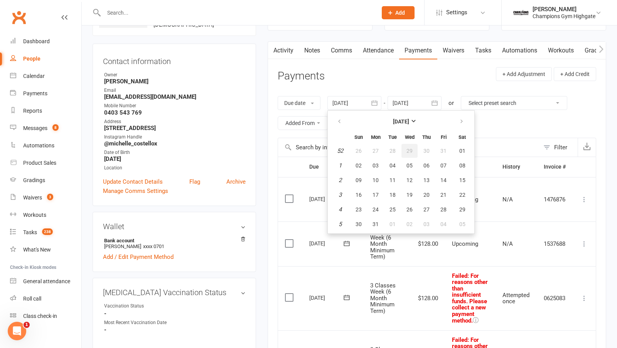
click at [402, 147] on button "29" at bounding box center [409, 151] width 16 height 14
type input "29 Dec 2021"
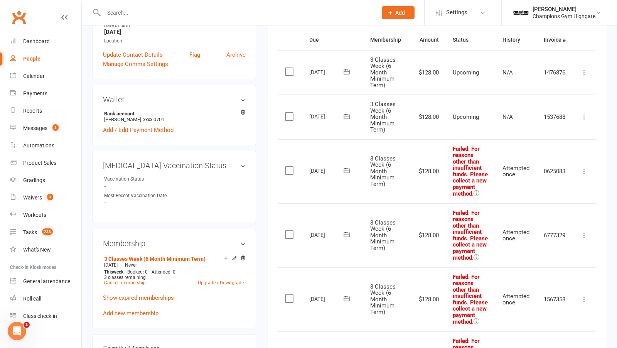
scroll to position [0, 0]
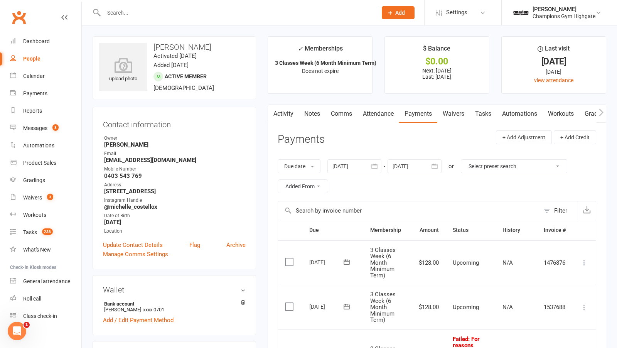
click at [312, 113] on link "Notes" at bounding box center [312, 114] width 27 height 18
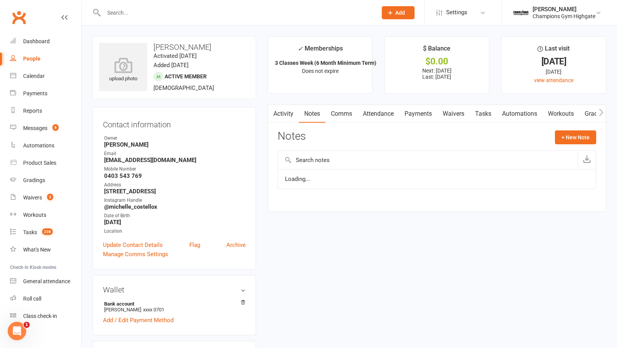
click at [597, 136] on div "Activity Notes Comms Attendance Payments Waivers Tasks Automations Workouts Gra…" at bounding box center [436, 157] width 338 height 107
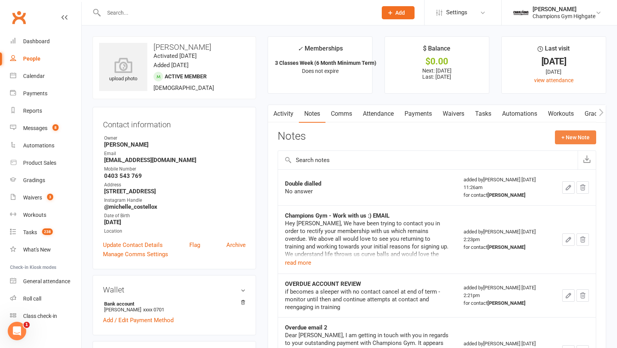
click at [576, 138] on button "+ New Note" at bounding box center [575, 137] width 41 height 14
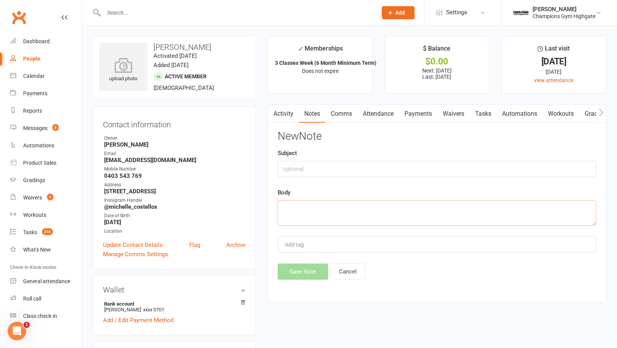
click at [395, 205] on textarea at bounding box center [436, 212] width 318 height 25
paste textarea "Dear Michelle, I am emailing you in regards to your outstanding payments with C…"
type textarea "Dear Michelle, I am emailing you in regards to your outstanding payments with C…"
click at [327, 169] on input "text" at bounding box center [436, 169] width 318 height 16
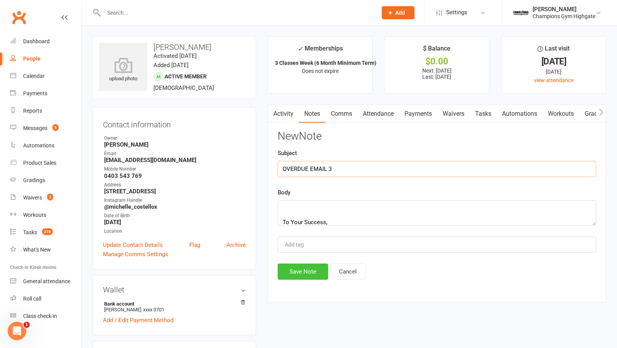
type input "OVERDUE EMAIL 3"
click at [306, 270] on button "Save Note" at bounding box center [302, 271] width 50 height 16
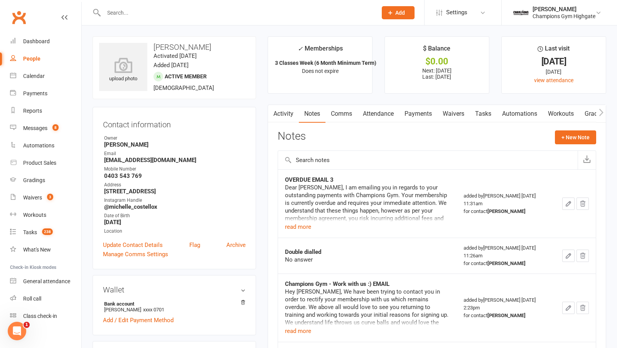
click at [139, 20] on div at bounding box center [231, 12] width 279 height 25
click at [137, 17] on input "text" at bounding box center [236, 12] width 270 height 11
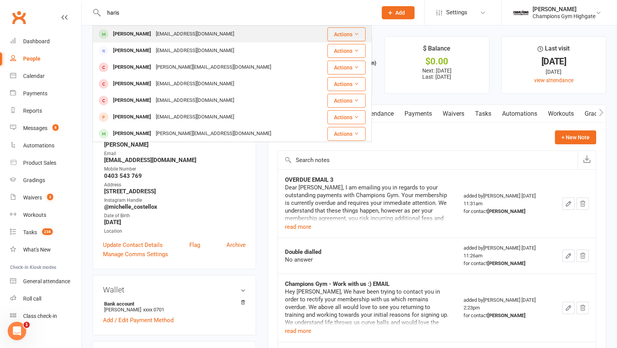
type input "haris"
click at [140, 32] on div "Haris Faizal" at bounding box center [132, 34] width 43 height 11
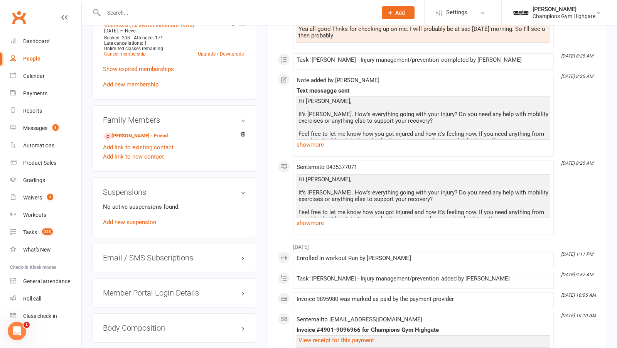
scroll to position [469, 0]
click at [143, 220] on link "Add new suspension" at bounding box center [129, 221] width 53 height 7
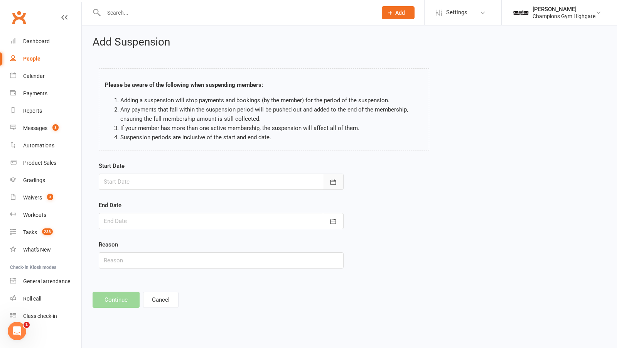
click at [332, 178] on icon "button" at bounding box center [333, 182] width 8 height 8
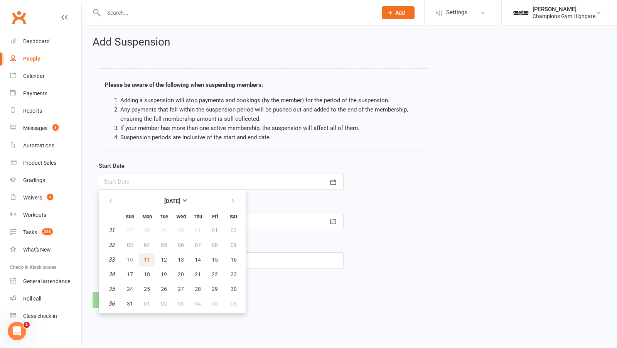
click at [146, 260] on span "11" at bounding box center [147, 259] width 6 height 6
type input "11 Aug 2025"
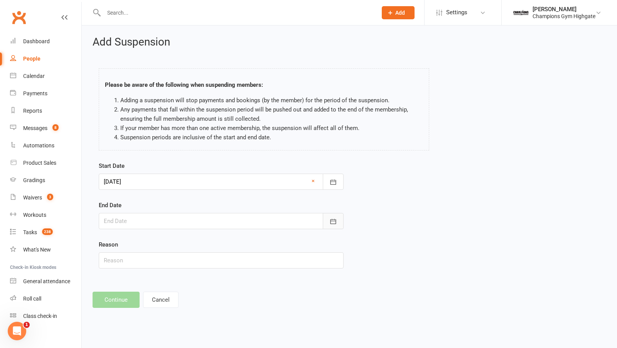
click at [332, 215] on button "button" at bounding box center [333, 221] width 21 height 16
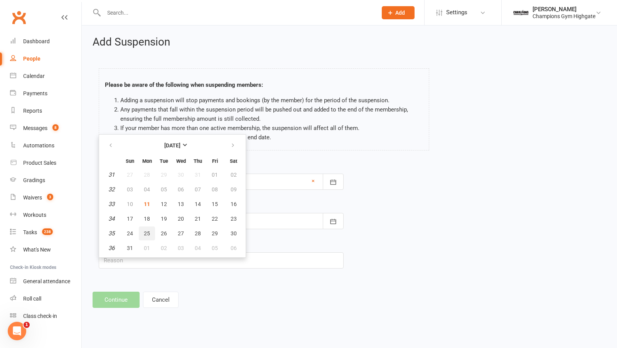
click at [147, 234] on button "25" at bounding box center [147, 233] width 16 height 14
type input "25 Aug 2025"
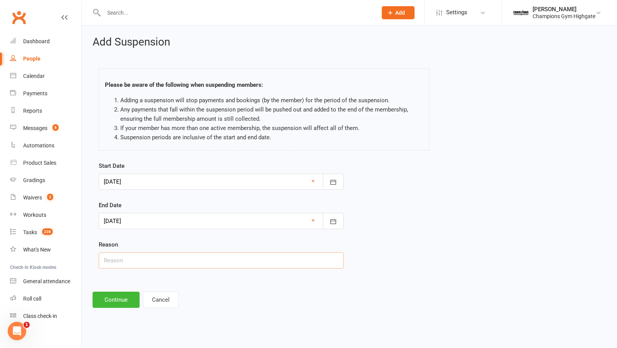
click at [150, 257] on input "text" at bounding box center [221, 260] width 245 height 16
type input "2/8 weeks free suspension used EMERGENCY going back home"
click at [101, 296] on button "Continue" at bounding box center [115, 299] width 47 height 16
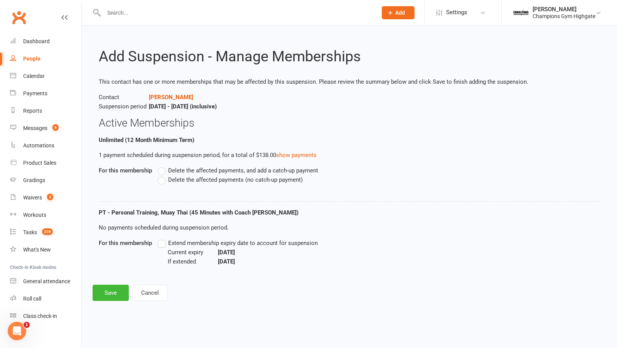
click at [162, 182] on label "Delete the affected payments (no catch-up payment)" at bounding box center [230, 179] width 145 height 9
click at [162, 175] on input "Delete the affected payments (no catch-up payment)" at bounding box center [160, 175] width 5 height 0
click at [160, 244] on label "Extend membership expiry date to account for suspension" at bounding box center [238, 242] width 160 height 9
click at [160, 238] on input "Extend membership expiry date to account for suspension" at bounding box center [160, 238] width 5 height 0
click at [113, 289] on button "Save" at bounding box center [110, 292] width 36 height 16
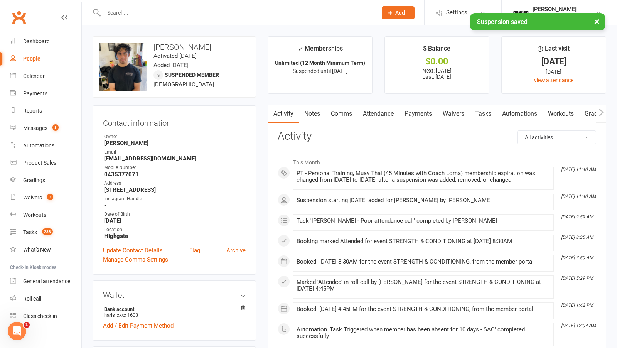
click at [310, 119] on link "Notes" at bounding box center [312, 114] width 27 height 18
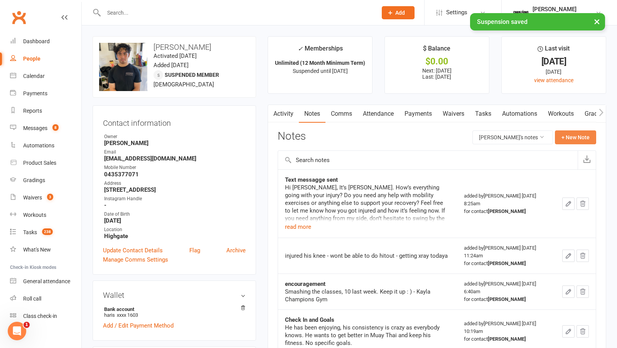
click at [568, 135] on button "+ New Note" at bounding box center [575, 137] width 41 height 14
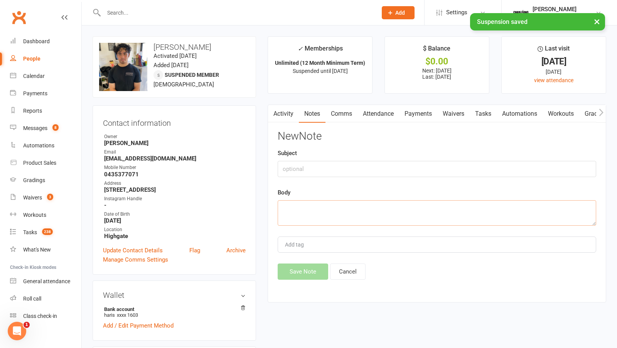
click at [398, 215] on textarea at bounding box center [436, 212] width 318 height 25
click at [335, 116] on link "Comms" at bounding box center [341, 114] width 32 height 18
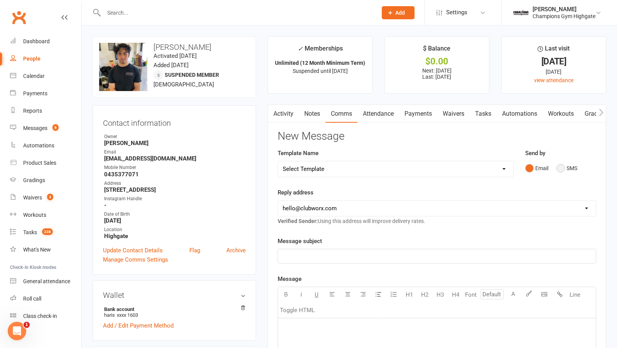
click at [560, 164] on button "SMS" at bounding box center [566, 168] width 21 height 15
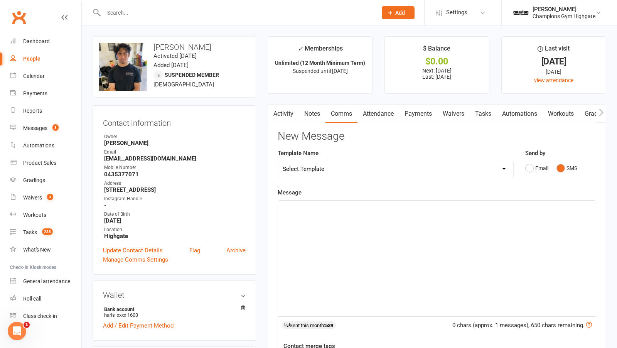
click at [487, 220] on div "﻿" at bounding box center [437, 258] width 318 height 116
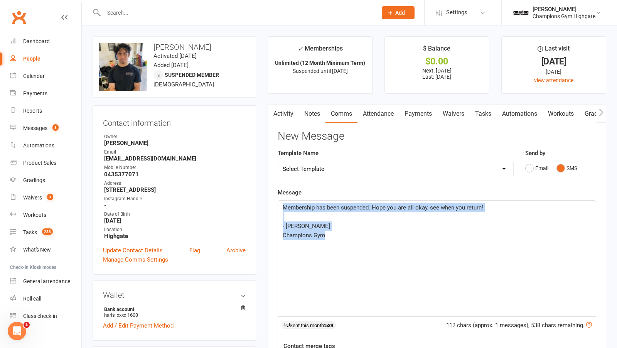
drag, startPoint x: 343, startPoint y: 233, endPoint x: 269, endPoint y: 204, distance: 78.9
click at [269, 204] on div "Activity Notes Comms Attendance Payments Waivers Tasks Automations Workouts Gra…" at bounding box center [436, 291] width 338 height 374
copy div "Membership has been suspended. Hope you are all okay, see when you return! ﻿ - …"
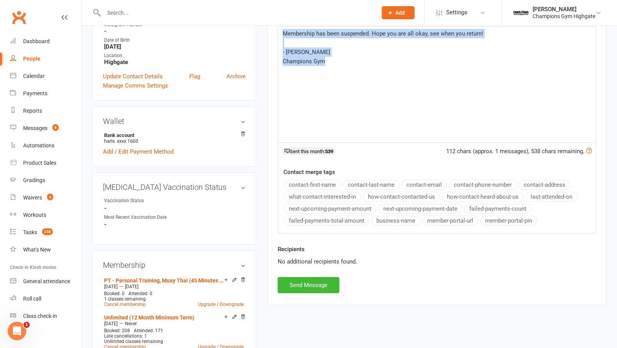
scroll to position [175, 0]
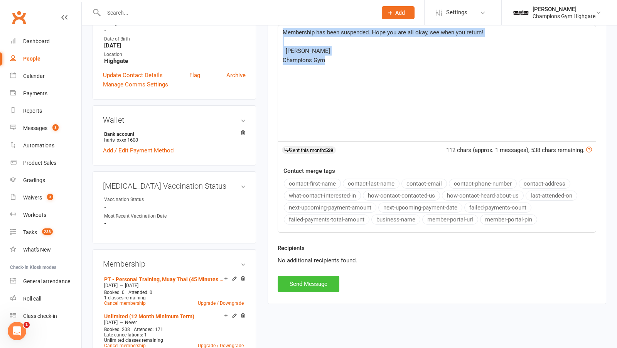
click at [297, 276] on button "Send Message" at bounding box center [308, 284] width 62 height 16
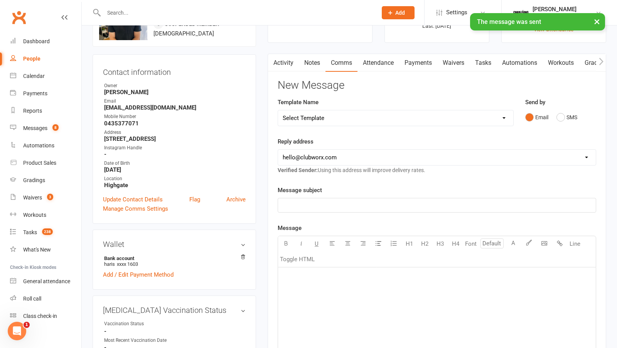
scroll to position [0, 0]
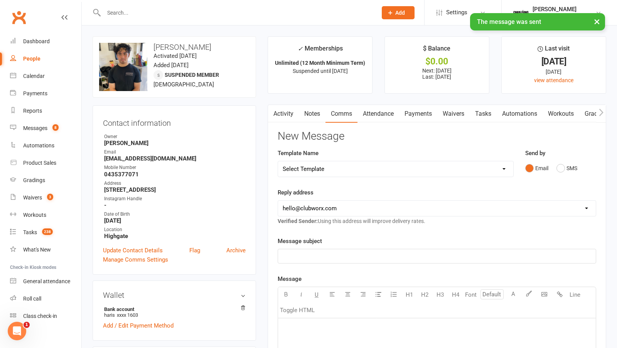
click at [315, 119] on link "Notes" at bounding box center [312, 114] width 27 height 18
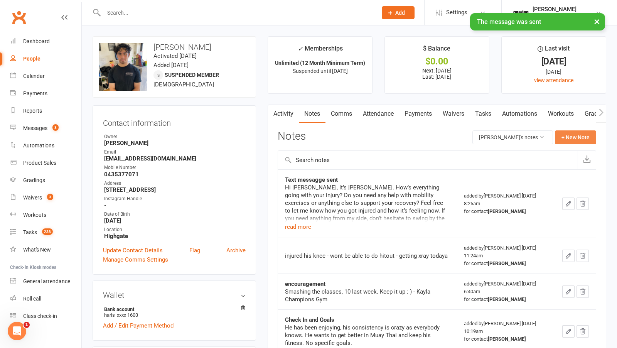
click at [569, 130] on button "+ New Note" at bounding box center [575, 137] width 41 height 14
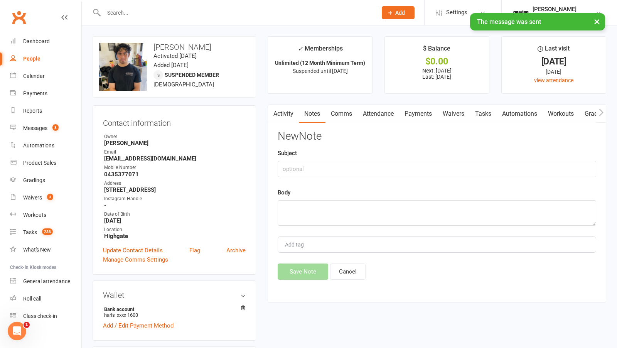
click at [355, 198] on div "Body" at bounding box center [436, 207] width 318 height 38
click at [340, 206] on textarea at bounding box center [436, 212] width 318 height 25
paste textarea "Membership has been suspended. Hope you are all okay, see when you return! - Ka…"
type textarea "Membership has been suspended. Hope you are all okay, see when you return! - Ka…"
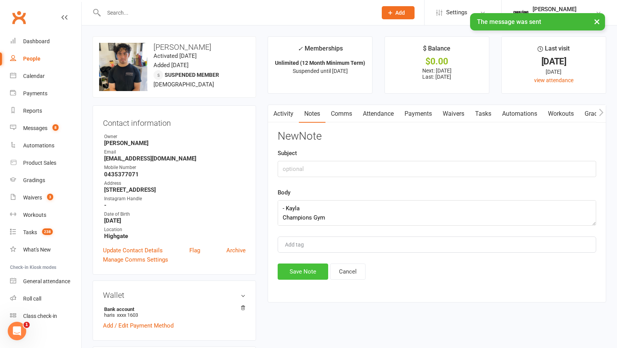
click at [301, 268] on button "Save Note" at bounding box center [302, 271] width 50 height 16
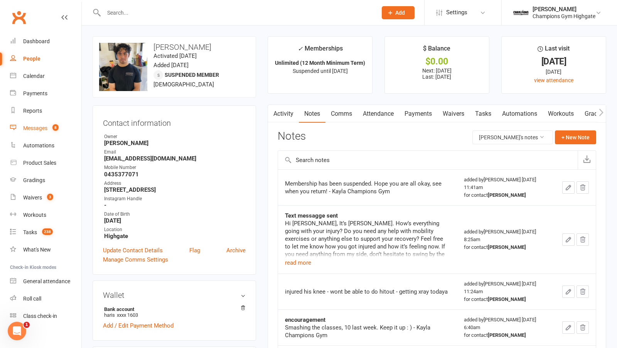
click at [52, 128] on count-badge "8" at bounding box center [54, 128] width 10 height 6
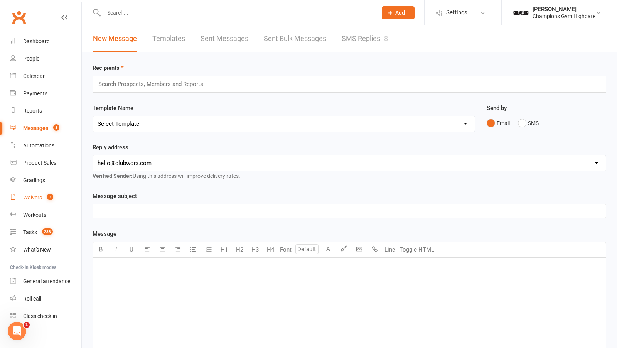
click at [36, 198] on div "Waivers" at bounding box center [32, 197] width 19 height 6
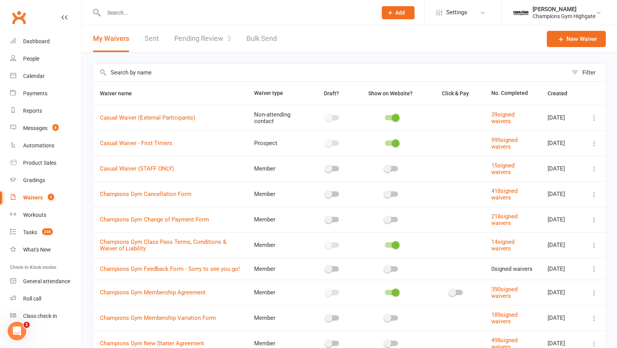
click at [202, 42] on link "Pending Review 3" at bounding box center [202, 38] width 57 height 27
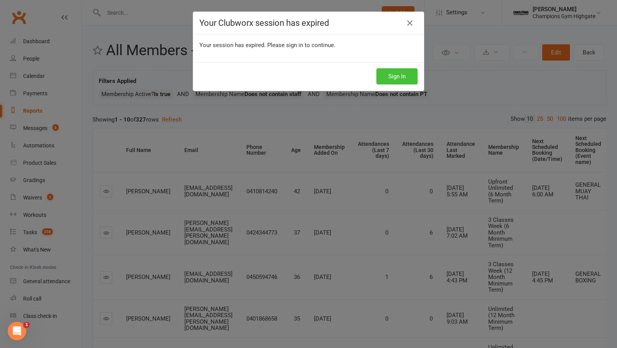
click at [378, 73] on button "Sign In" at bounding box center [396, 76] width 41 height 16
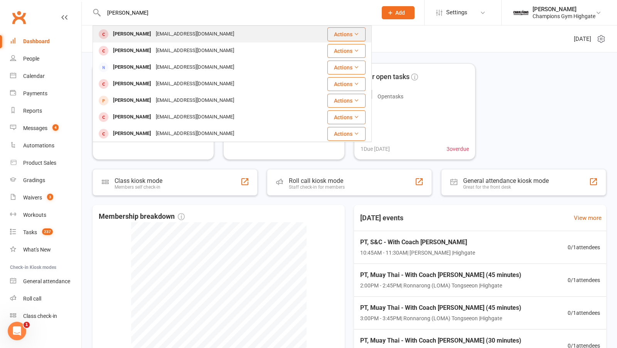
type input "[PERSON_NAME]"
click at [157, 35] on div "[EMAIL_ADDRESS][DOMAIN_NAME]" at bounding box center [194, 34] width 83 height 11
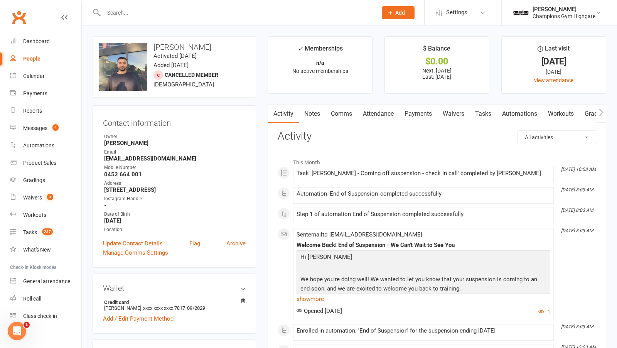
click at [312, 113] on link "Notes" at bounding box center [312, 114] width 27 height 18
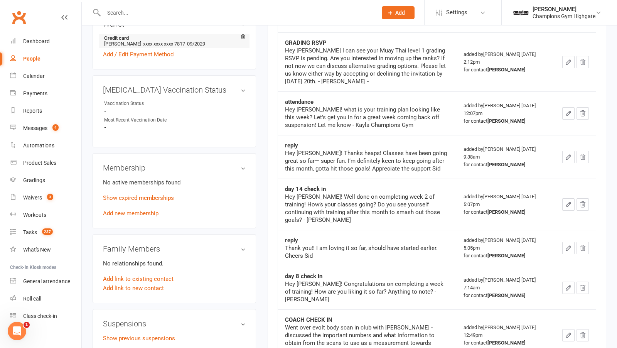
scroll to position [283, 0]
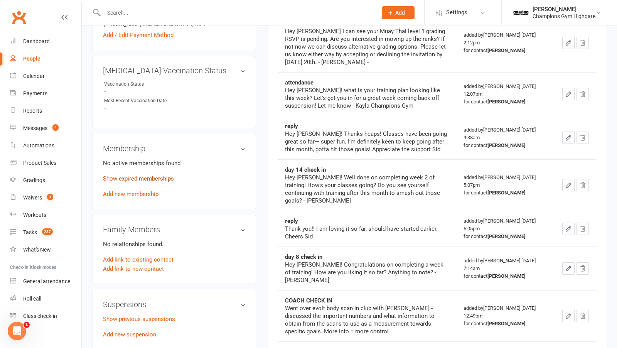
click at [157, 175] on link "Show expired memberships" at bounding box center [138, 178] width 71 height 7
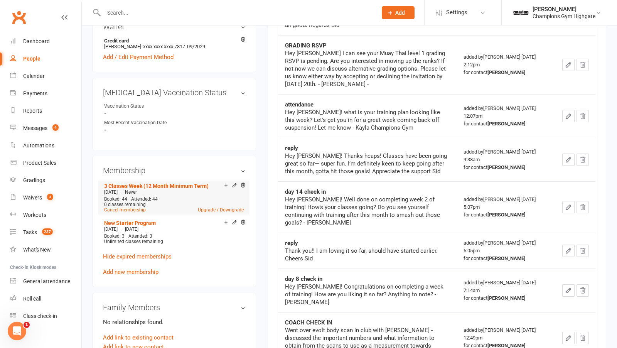
scroll to position [0, 0]
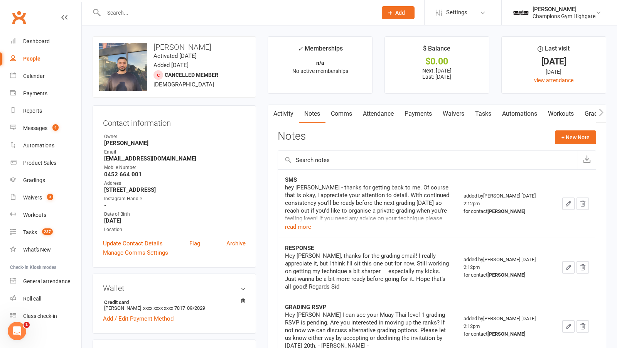
click at [345, 111] on link "Comms" at bounding box center [341, 114] width 32 height 18
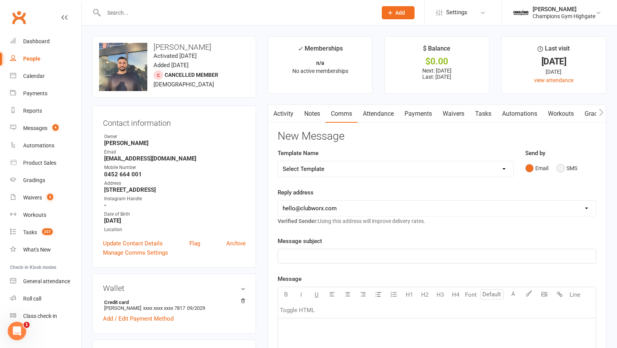
click at [561, 164] on button "SMS" at bounding box center [566, 168] width 21 height 15
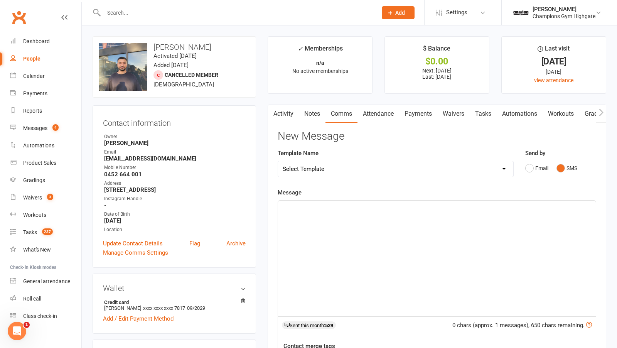
click at [436, 244] on div "﻿" at bounding box center [437, 258] width 318 height 116
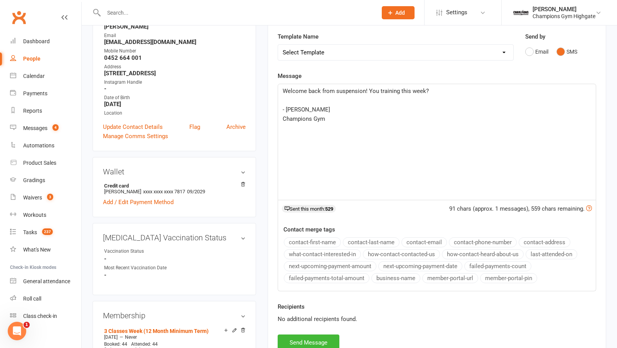
scroll to position [119, 0]
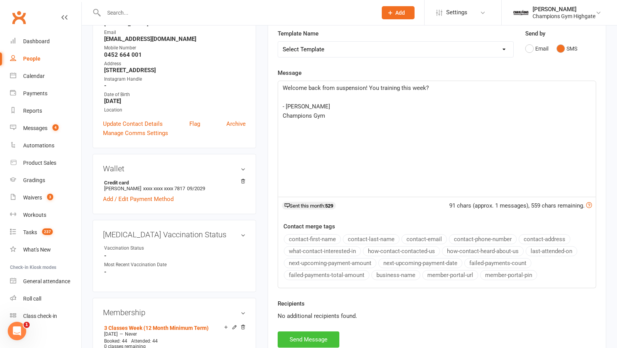
click at [326, 333] on button "Send Message" at bounding box center [308, 339] width 62 height 16
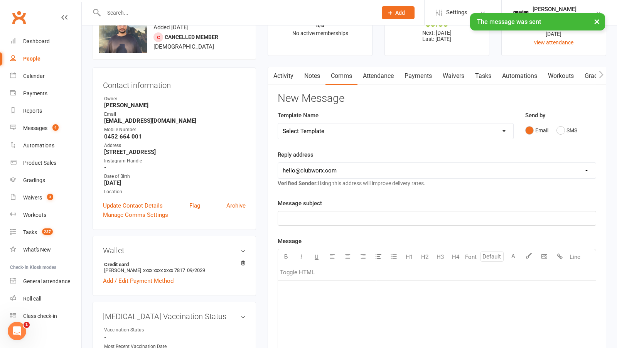
scroll to position [0, 0]
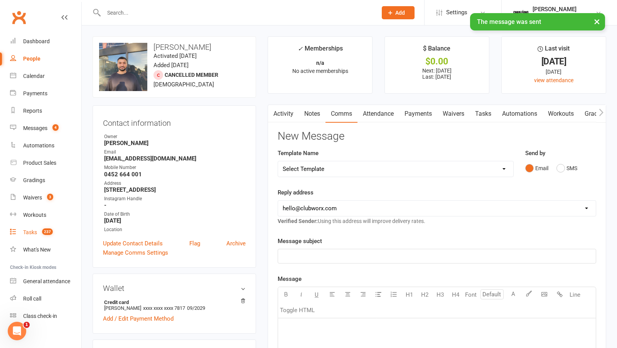
click at [33, 231] on div "Tasks" at bounding box center [30, 232] width 14 height 6
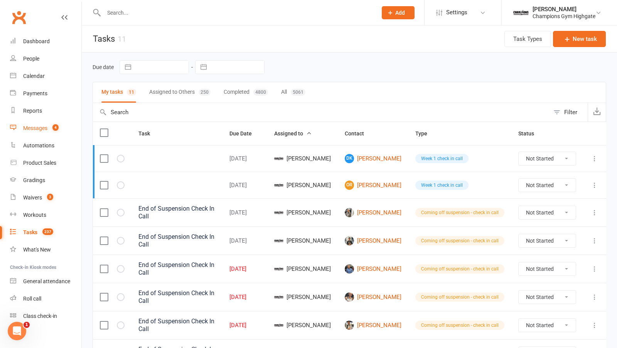
click at [52, 128] on count-badge "4" at bounding box center [54, 128] width 10 height 6
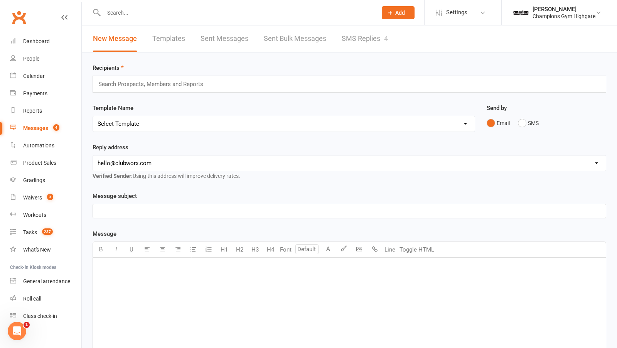
click at [372, 42] on link "SMS Replies 4" at bounding box center [364, 38] width 46 height 27
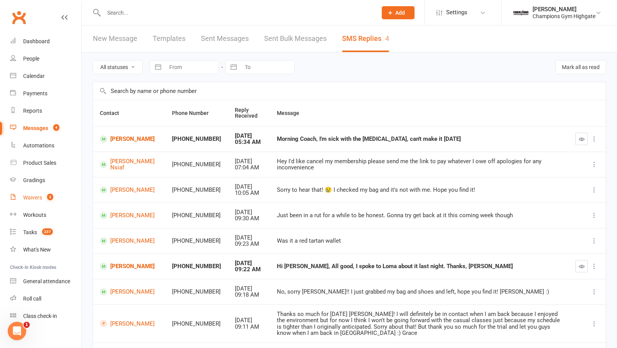
click at [47, 198] on count-badge "3" at bounding box center [48, 197] width 10 height 6
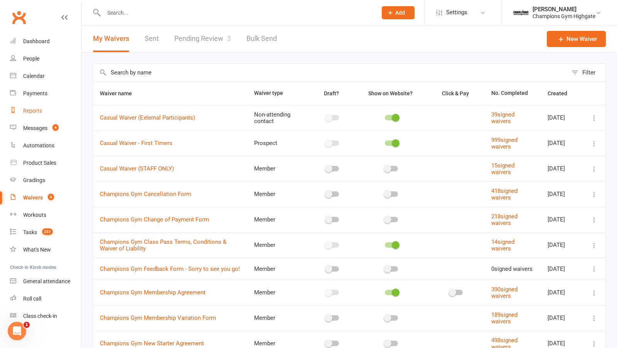
click at [35, 106] on link "Reports" at bounding box center [45, 110] width 71 height 17
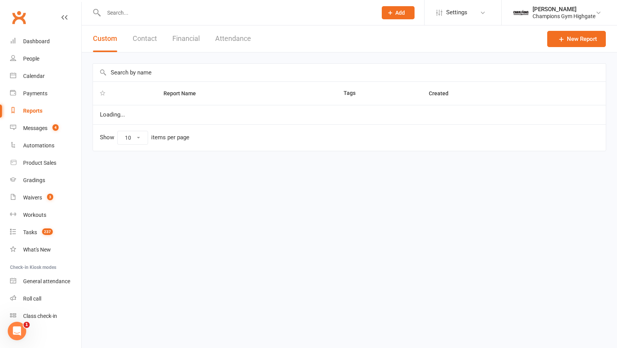
select select "50"
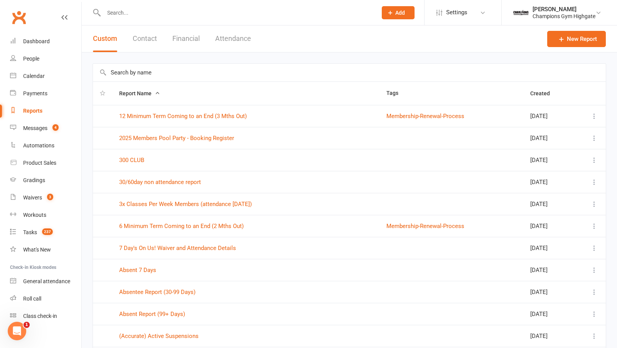
click at [236, 36] on button "Attendance" at bounding box center [233, 38] width 36 height 27
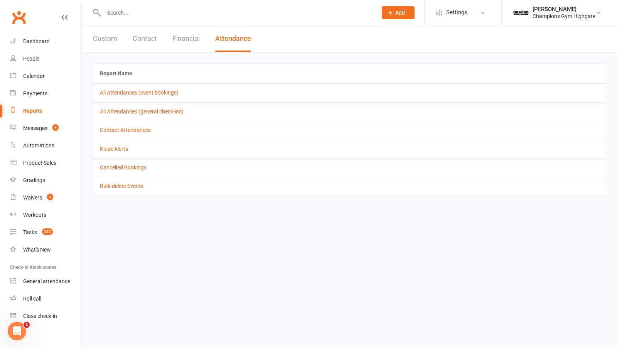
click at [115, 39] on button "Custom" at bounding box center [105, 38] width 24 height 27
select select "50"
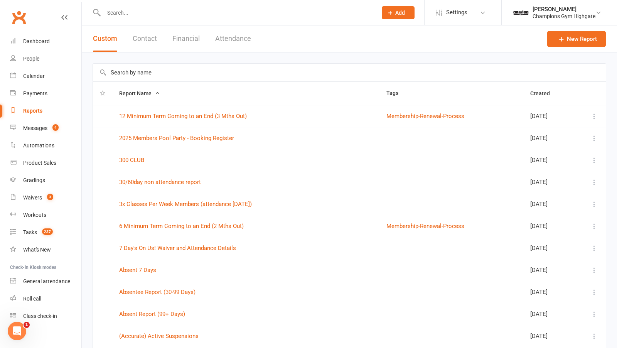
click at [136, 69] on input "text" at bounding box center [349, 73] width 513 height 18
type input "all"
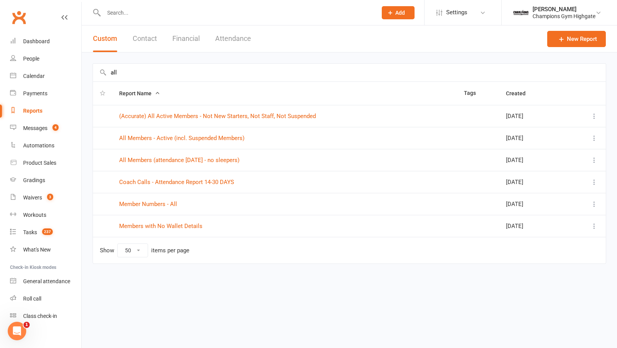
drag, startPoint x: 126, startPoint y: 70, endPoint x: 100, endPoint y: 70, distance: 26.2
click at [103, 70] on div "all" at bounding box center [348, 72] width 513 height 18
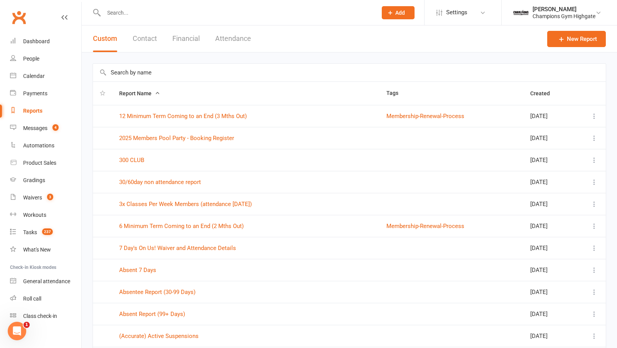
click at [185, 32] on button "Financial" at bounding box center [185, 38] width 27 height 27
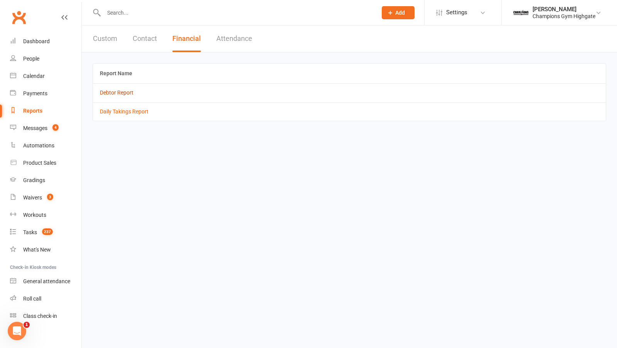
click at [123, 91] on link "Debtor Report" at bounding box center [117, 92] width 34 height 6
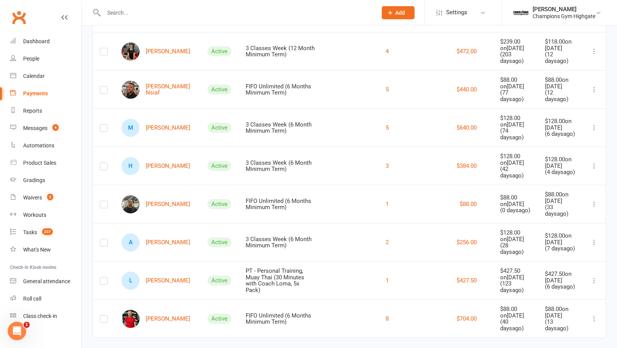
scroll to position [117, 0]
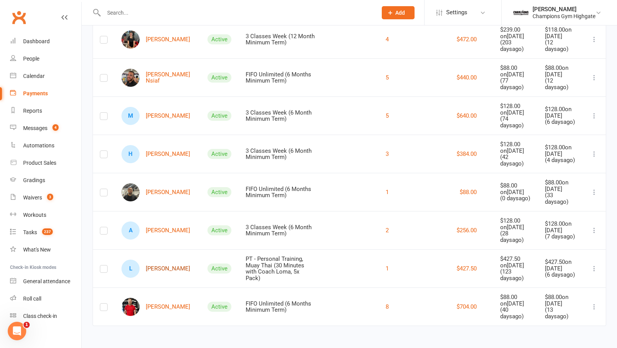
click at [158, 266] on link "L Lewis Murray" at bounding box center [155, 268] width 69 height 18
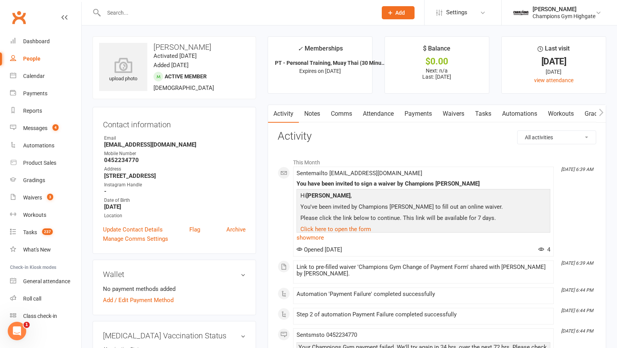
click at [415, 108] on link "Payments" at bounding box center [418, 114] width 38 height 18
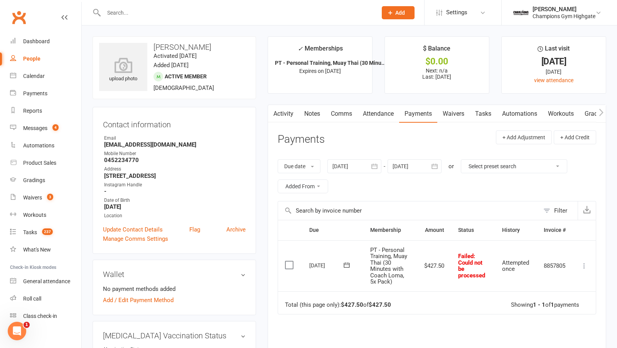
click at [585, 267] on icon at bounding box center [584, 266] width 8 height 8
click at [545, 298] on link "Mark as Paid (POS)" at bounding box center [550, 295] width 76 height 15
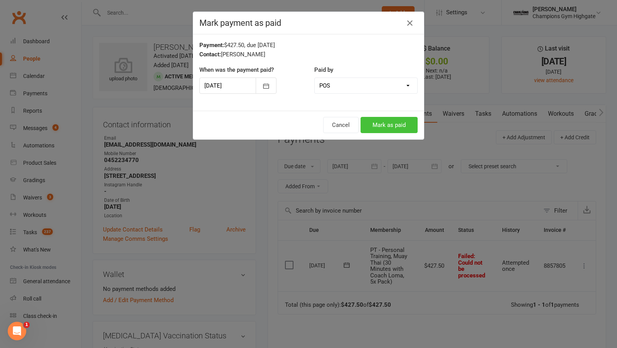
click at [379, 123] on button "Mark as paid" at bounding box center [388, 125] width 57 height 16
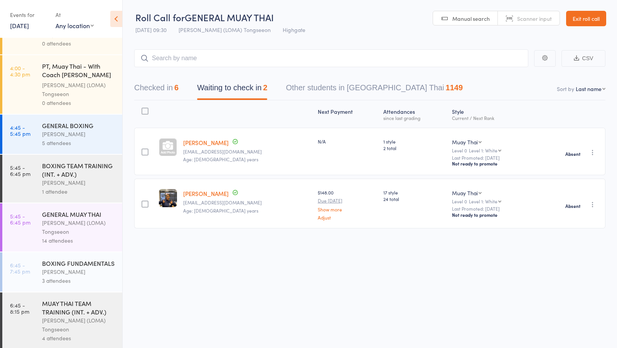
scroll to position [0, 0]
click at [87, 220] on div "[PERSON_NAME] (LOMA) Tongseeon" at bounding box center [79, 227] width 74 height 18
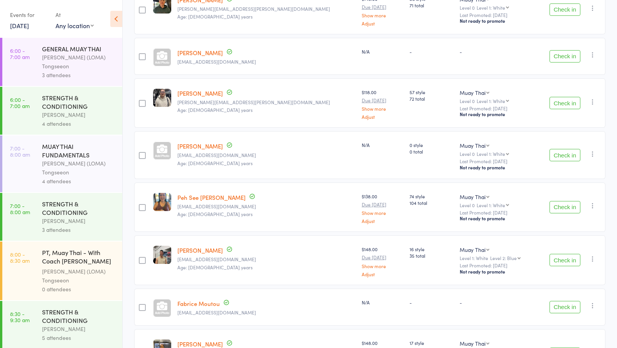
scroll to position [355, 0]
drag, startPoint x: 224, startPoint y: 142, endPoint x: 182, endPoint y: 141, distance: 42.4
click at [181, 141] on div "[PERSON_NAME] [PERSON_NAME][EMAIL_ADDRESS][DOMAIN_NAME] Age: [DEMOGRAPHIC_DATA]…" at bounding box center [266, 153] width 184 height 47
drag, startPoint x: 179, startPoint y: 50, endPoint x: 221, endPoint y: 53, distance: 42.1
click at [221, 53] on div "[PERSON_NAME] [EMAIL_ADDRESS][DOMAIN_NAME]" at bounding box center [266, 55] width 184 height 37
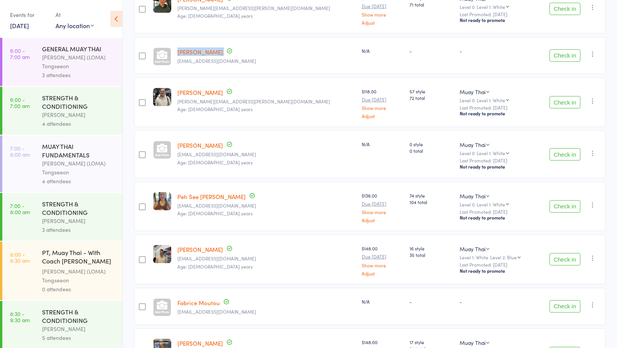
copy div "[PERSON_NAME]"
click at [254, 234] on div "[PERSON_NAME] [EMAIL_ADDRESS][DOMAIN_NAME] Age: [DEMOGRAPHIC_DATA] years" at bounding box center [266, 258] width 184 height 49
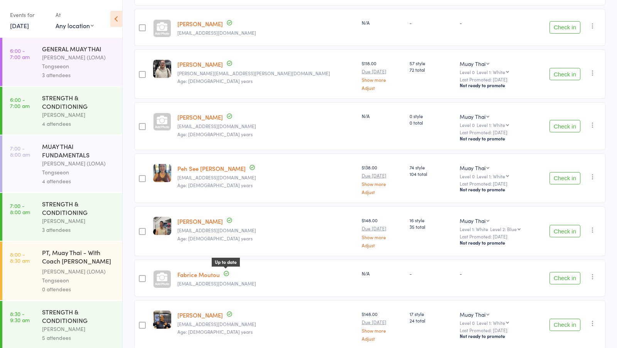
scroll to position [383, 0]
click at [196, 117] on div "Date of birth: [DEMOGRAPHIC_DATA]" at bounding box center [199, 126] width 77 height 19
click at [196, 116] on link "[PERSON_NAME]" at bounding box center [199, 117] width 45 height 8
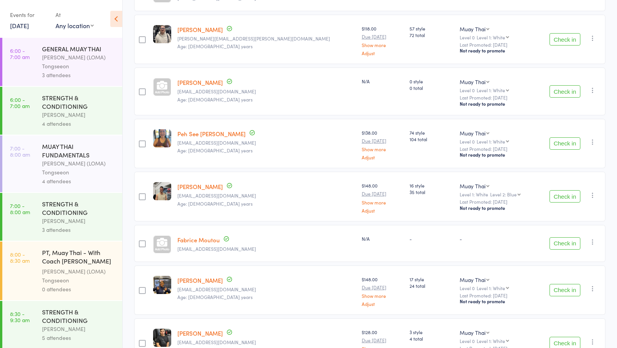
scroll to position [422, 0]
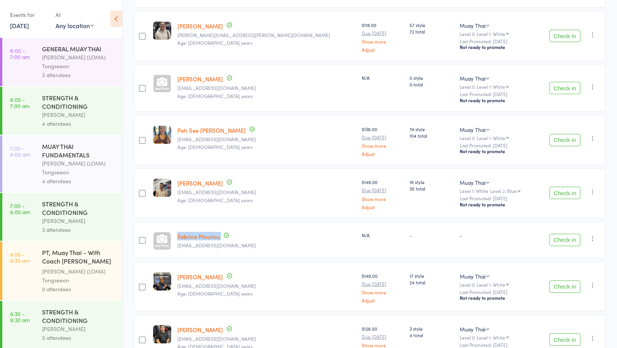
drag, startPoint x: 225, startPoint y: 235, endPoint x: 182, endPoint y: 236, distance: 43.2
click at [182, 236] on div "Fabrice Moutou [EMAIL_ADDRESS][DOMAIN_NAME]" at bounding box center [266, 239] width 184 height 37
copy div "Fabrice Moutou"
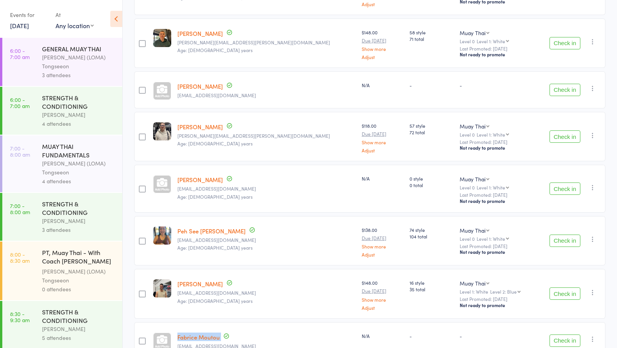
scroll to position [296, 0]
